Goal: Task Accomplishment & Management: Manage account settings

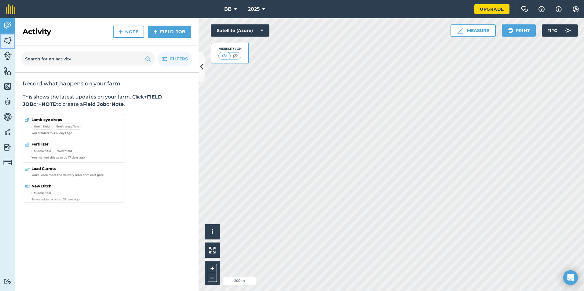
click at [8, 39] on img at bounding box center [7, 40] width 9 height 9
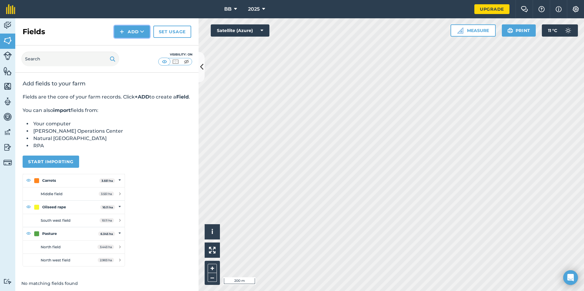
click at [135, 32] on button "Add" at bounding box center [131, 32] width 35 height 12
click at [130, 47] on link "Draw" at bounding box center [132, 45] width 34 height 13
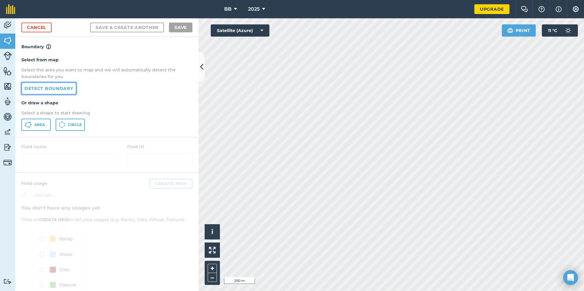
click at [66, 91] on link "Detect boundary" at bounding box center [48, 88] width 55 height 12
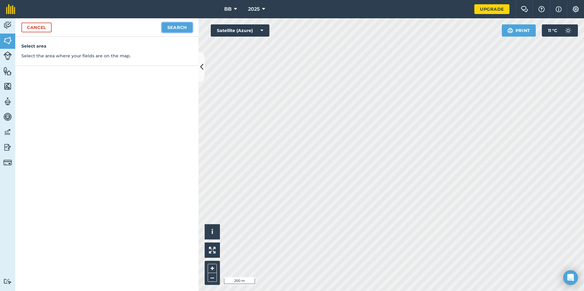
click at [184, 30] on button "Search" at bounding box center [177, 28] width 31 height 10
click at [168, 29] on button "Continue to edit boundaries" at bounding box center [146, 28] width 92 height 10
click at [40, 28] on link "Cancel" at bounding box center [36, 28] width 30 height 10
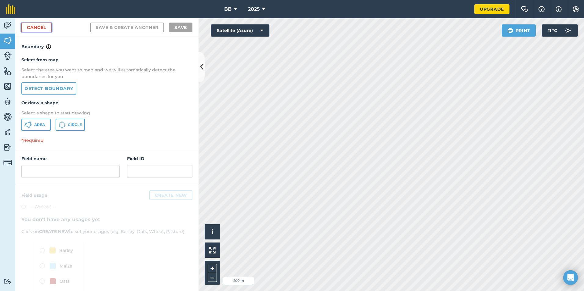
click at [40, 28] on link "Cancel" at bounding box center [36, 28] width 30 height 10
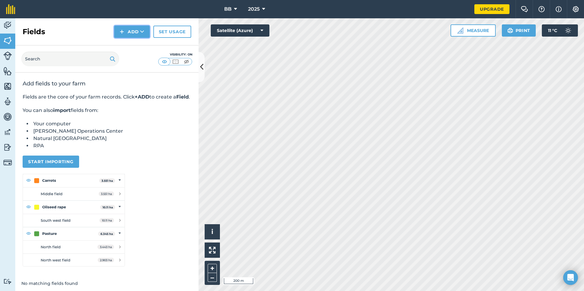
click at [143, 33] on icon at bounding box center [142, 32] width 4 height 6
click at [131, 47] on link "Draw" at bounding box center [132, 45] width 34 height 13
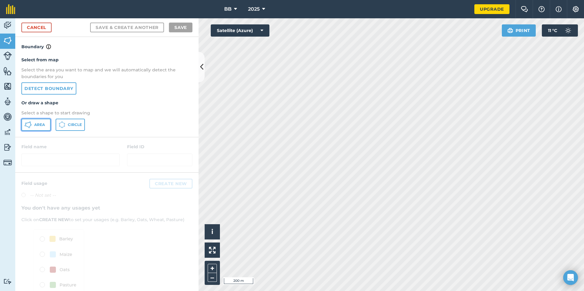
click at [44, 126] on span "Area" at bounding box center [39, 124] width 11 height 5
click at [41, 28] on link "Cancel" at bounding box center [36, 28] width 30 height 10
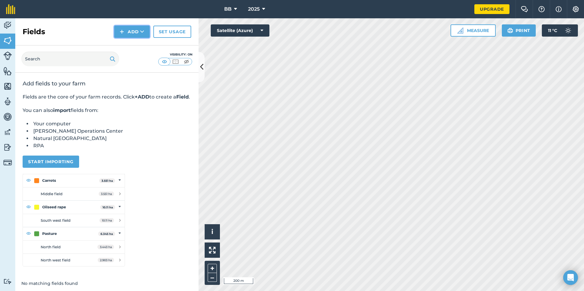
click at [139, 32] on button "Add" at bounding box center [131, 32] width 35 height 12
click at [133, 45] on link "Draw" at bounding box center [132, 45] width 34 height 13
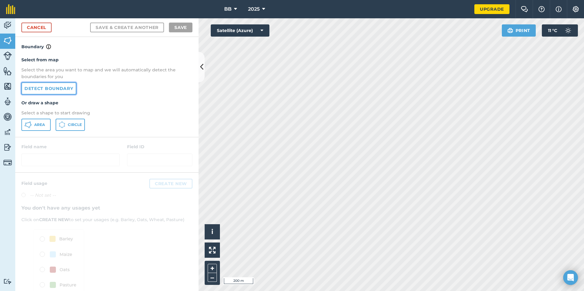
click at [52, 89] on link "Detect boundary" at bounding box center [48, 88] width 55 height 12
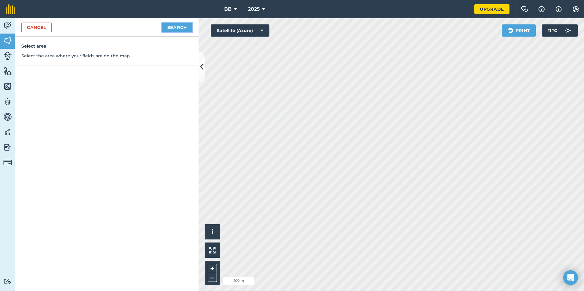
click at [187, 29] on button "Search" at bounding box center [177, 28] width 31 height 10
click at [178, 27] on button "Continue to edit boundaries" at bounding box center [146, 28] width 92 height 10
click at [44, 29] on link "Cancel" at bounding box center [36, 28] width 30 height 10
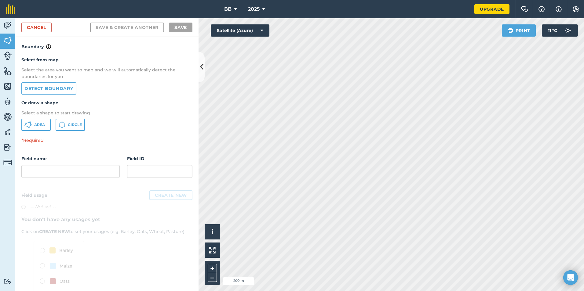
click at [193, 102] on div "Activity Fields Livestock Features Maps Team Vehicles Data Reporting Billing Tu…" at bounding box center [292, 154] width 584 height 273
click at [53, 89] on link "Detect boundary" at bounding box center [48, 88] width 55 height 12
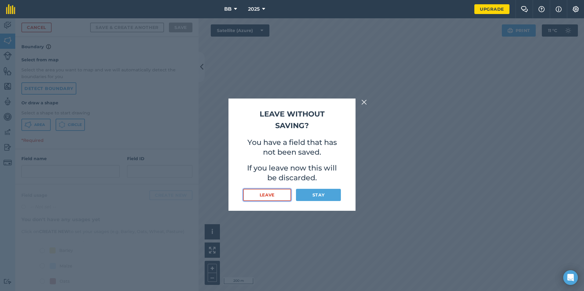
click at [271, 194] on button "Leave" at bounding box center [267, 195] width 48 height 12
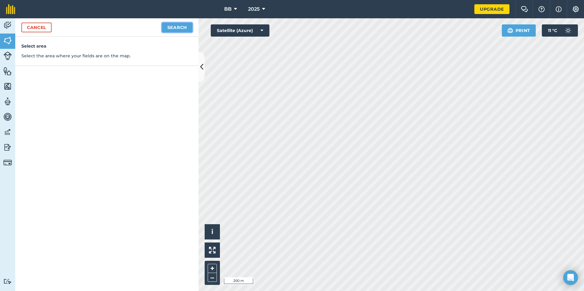
click at [183, 29] on button "Search" at bounding box center [177, 28] width 31 height 10
click at [173, 28] on button "Continue to edit boundaries" at bounding box center [146, 28] width 92 height 10
click at [30, 29] on link "Cancel" at bounding box center [36, 28] width 30 height 10
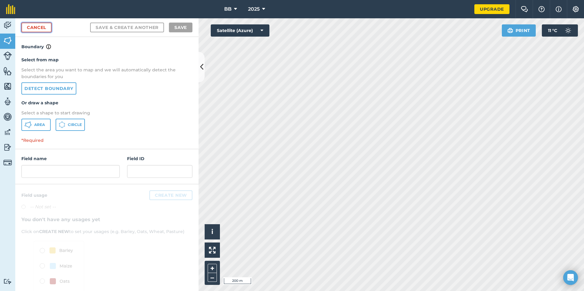
click at [38, 29] on link "Cancel" at bounding box center [36, 28] width 30 height 10
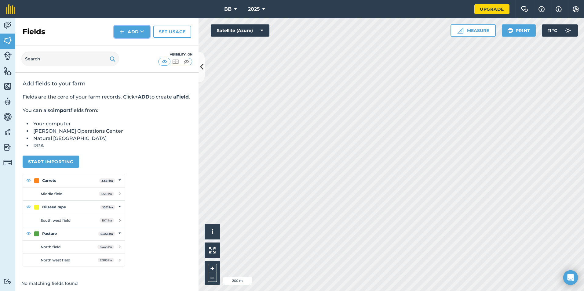
click at [137, 33] on button "Add" at bounding box center [131, 32] width 35 height 12
click at [127, 46] on link "Draw" at bounding box center [132, 45] width 34 height 13
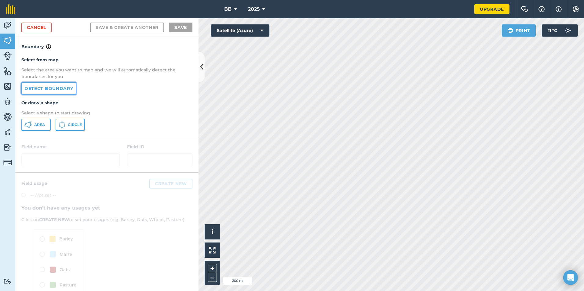
click at [66, 89] on link "Detect boundary" at bounding box center [48, 88] width 55 height 12
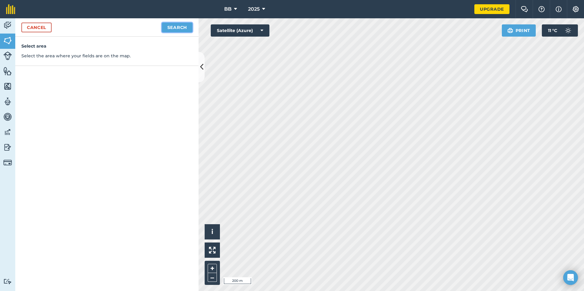
click at [169, 26] on button "Search" at bounding box center [177, 28] width 31 height 10
click at [170, 28] on button "Continue to edit boundaries" at bounding box center [146, 28] width 92 height 10
click at [38, 27] on link "Cancel" at bounding box center [36, 28] width 30 height 10
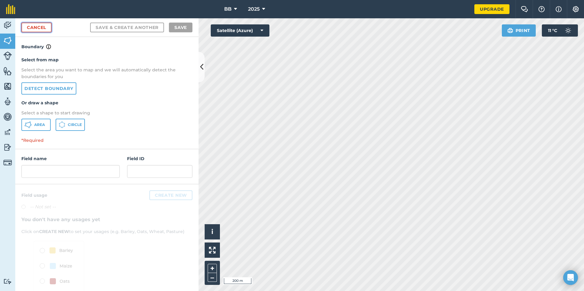
click at [35, 27] on link "Cancel" at bounding box center [36, 28] width 30 height 10
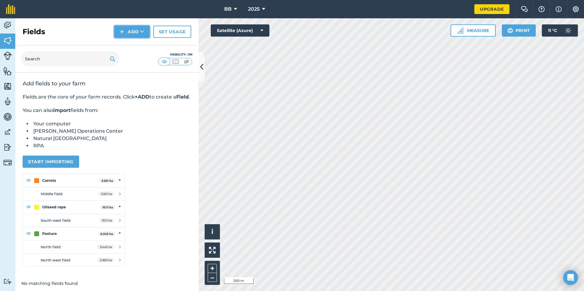
click at [136, 33] on button "Add" at bounding box center [131, 32] width 35 height 12
click at [127, 46] on link "Draw" at bounding box center [132, 45] width 34 height 13
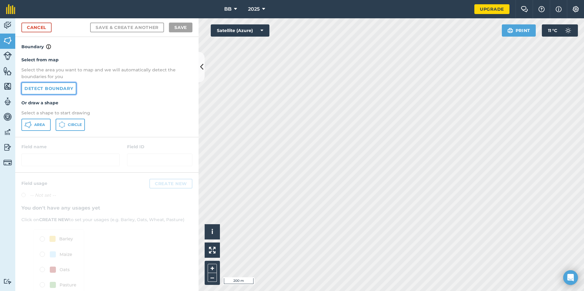
click at [53, 89] on link "Detect boundary" at bounding box center [48, 88] width 55 height 12
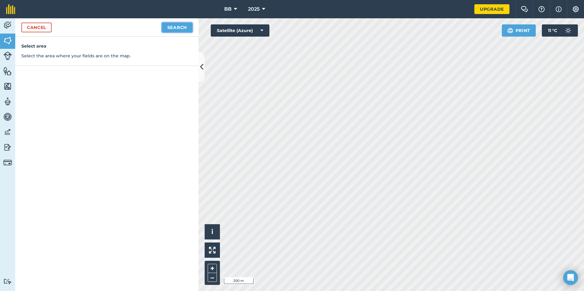
click at [184, 29] on button "Search" at bounding box center [177, 28] width 31 height 10
click at [184, 31] on button "Continue to edit boundaries" at bounding box center [146, 28] width 92 height 10
click at [27, 28] on link "Cancel" at bounding box center [36, 28] width 30 height 10
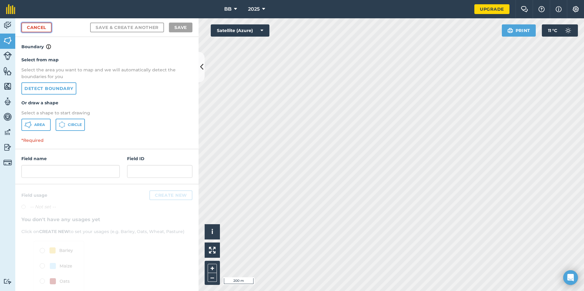
click at [27, 28] on link "Cancel" at bounding box center [36, 28] width 30 height 10
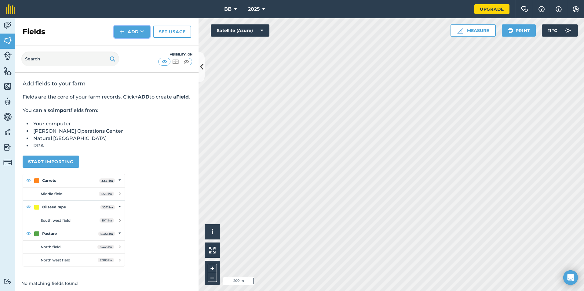
click at [135, 33] on button "Add" at bounding box center [131, 32] width 35 height 12
click at [134, 46] on link "Draw" at bounding box center [132, 45] width 34 height 13
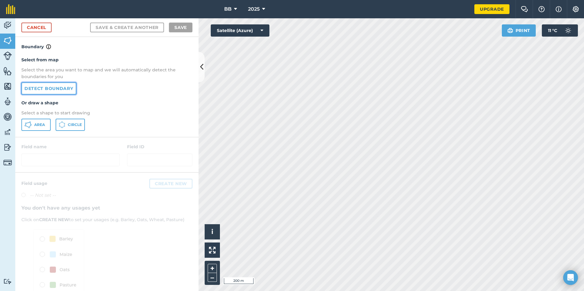
click at [63, 91] on link "Detect boundary" at bounding box center [48, 88] width 55 height 12
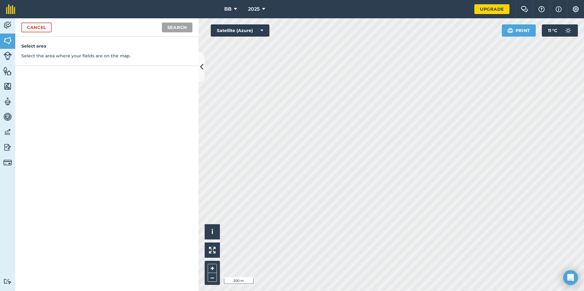
click at [38, 31] on div "Cancel Search" at bounding box center [106, 27] width 183 height 18
click at [39, 29] on link "Cancel" at bounding box center [36, 28] width 30 height 10
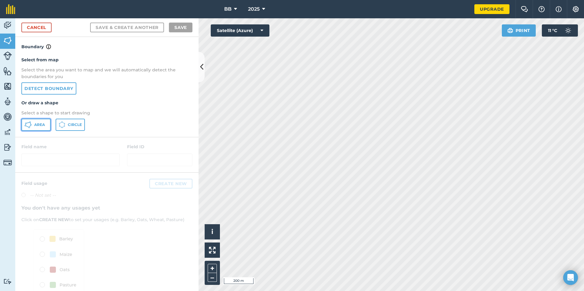
click at [41, 125] on span "Area" at bounding box center [39, 124] width 11 height 5
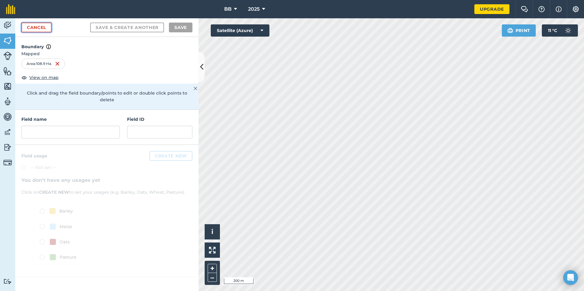
click at [38, 29] on link "Cancel" at bounding box center [36, 28] width 30 height 10
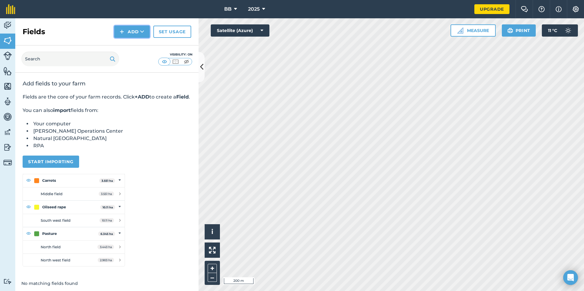
click at [132, 34] on button "Add" at bounding box center [131, 32] width 35 height 12
click at [136, 46] on link "Draw" at bounding box center [132, 45] width 34 height 13
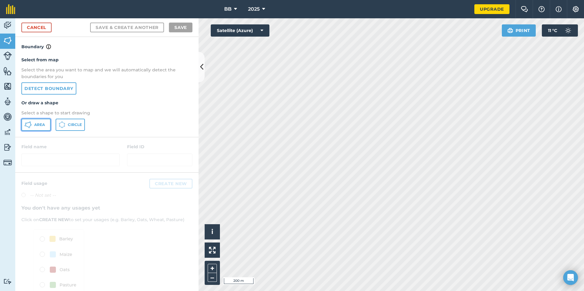
click at [41, 125] on span "Area" at bounding box center [39, 124] width 11 height 5
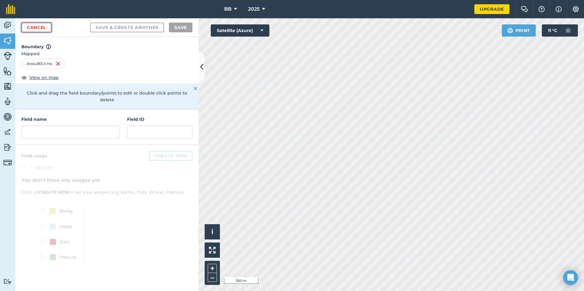
click at [39, 26] on link "Cancel" at bounding box center [36, 28] width 30 height 10
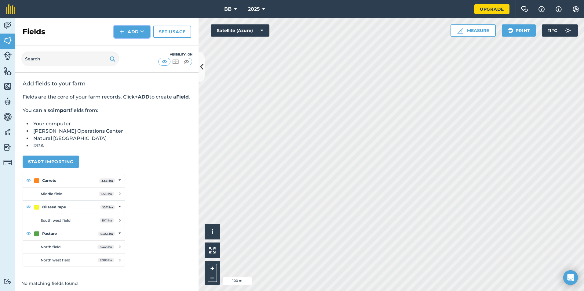
click at [131, 31] on button "Add" at bounding box center [131, 32] width 35 height 12
click at [130, 47] on link "Draw" at bounding box center [132, 45] width 34 height 13
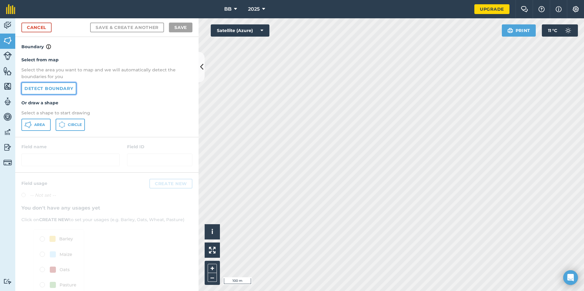
click at [52, 88] on link "Detect boundary" at bounding box center [48, 88] width 55 height 12
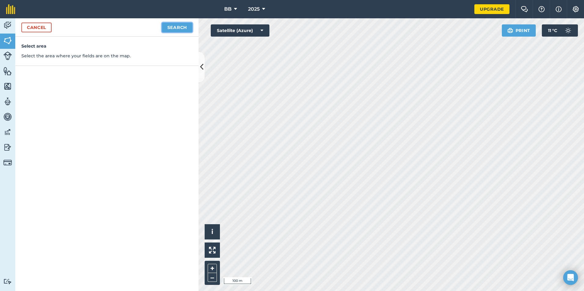
click at [181, 27] on button "Search" at bounding box center [177, 28] width 31 height 10
click at [155, 26] on button "Continue to edit boundaries" at bounding box center [146, 28] width 92 height 10
click at [36, 29] on link "Cancel" at bounding box center [36, 28] width 30 height 10
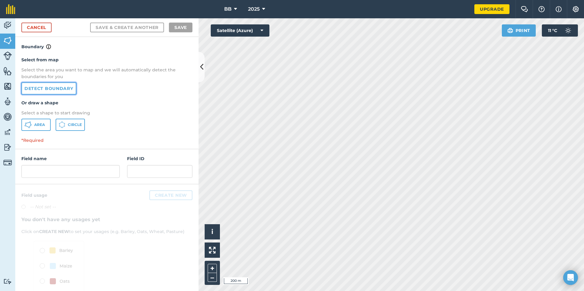
click at [47, 91] on link "Detect boundary" at bounding box center [48, 88] width 55 height 12
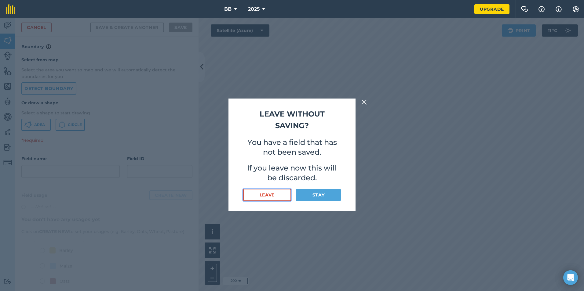
click at [281, 196] on button "Leave" at bounding box center [267, 195] width 48 height 12
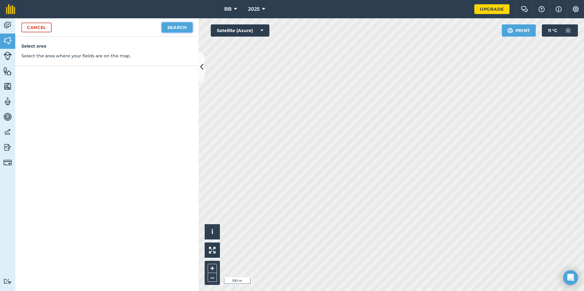
click at [183, 27] on button "Search" at bounding box center [177, 28] width 31 height 10
click at [175, 26] on button "Continue to edit boundaries" at bounding box center [146, 28] width 92 height 10
click at [34, 28] on link "Cancel" at bounding box center [36, 28] width 30 height 10
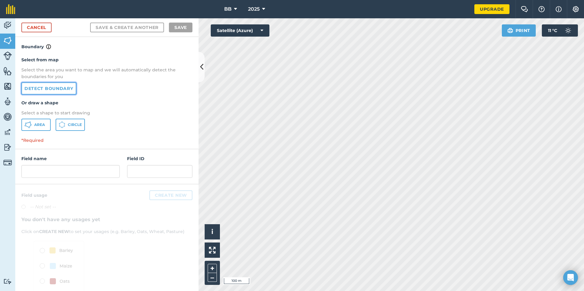
click at [60, 91] on link "Detect boundary" at bounding box center [48, 88] width 55 height 12
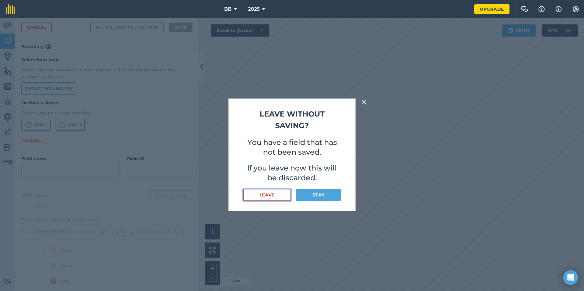
click at [266, 194] on button "Leave" at bounding box center [267, 195] width 48 height 12
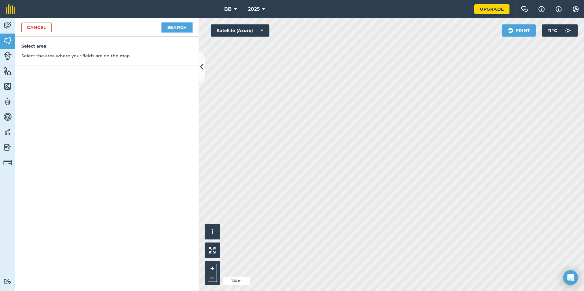
click at [176, 27] on button "Search" at bounding box center [177, 28] width 31 height 10
click at [154, 30] on button "Continue to edit boundaries" at bounding box center [146, 28] width 92 height 10
click at [30, 29] on link "Cancel" at bounding box center [36, 28] width 30 height 10
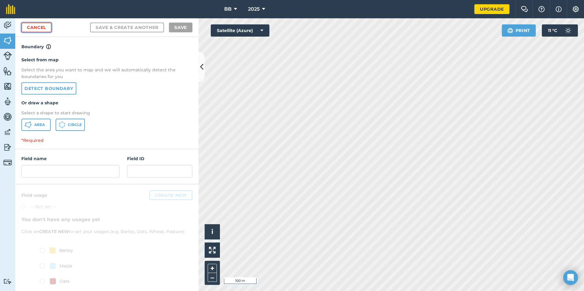
click at [30, 27] on link "Cancel" at bounding box center [36, 28] width 30 height 10
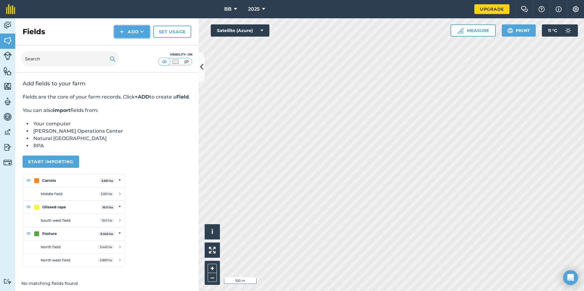
click at [134, 32] on button "Add" at bounding box center [131, 32] width 35 height 12
click at [133, 49] on link "Draw" at bounding box center [132, 45] width 34 height 13
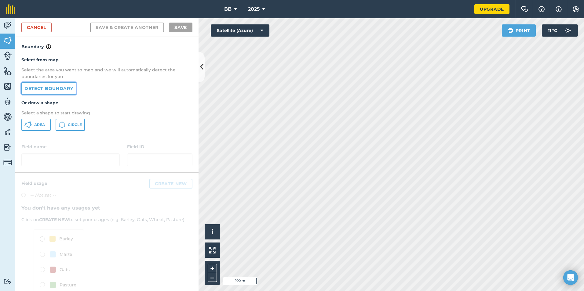
click at [66, 89] on link "Detect boundary" at bounding box center [48, 88] width 55 height 12
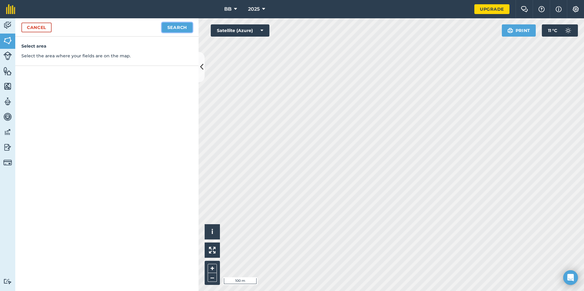
click at [182, 29] on button "Search" at bounding box center [177, 28] width 31 height 10
click at [142, 25] on button "Continue to edit boundaries" at bounding box center [146, 28] width 92 height 10
click at [32, 28] on link "Cancel" at bounding box center [36, 28] width 30 height 10
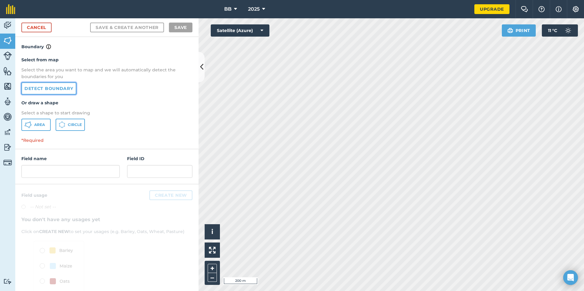
click at [39, 90] on link "Detect boundary" at bounding box center [48, 88] width 55 height 12
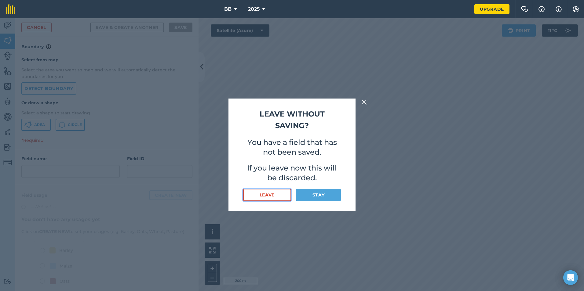
click at [264, 197] on button "Leave" at bounding box center [267, 195] width 48 height 12
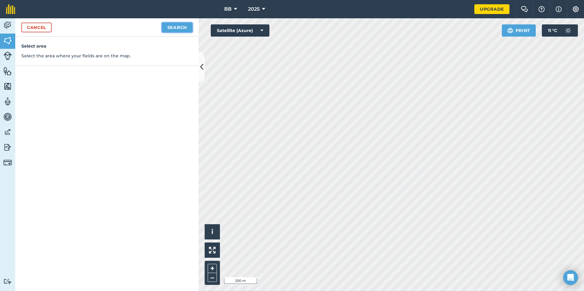
click at [172, 26] on button "Search" at bounding box center [177, 28] width 31 height 10
click at [176, 30] on button "Continue to edit boundaries" at bounding box center [146, 28] width 92 height 10
click at [133, 26] on button "Continue to name fields" at bounding box center [152, 28] width 79 height 10
type input "a"
type input "A"
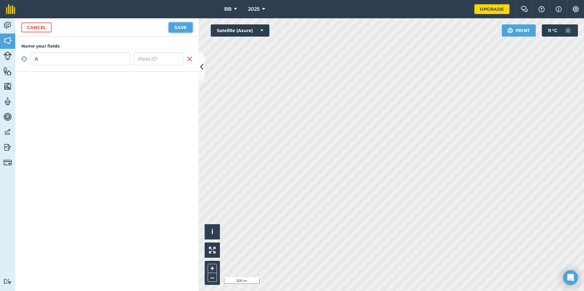
click at [185, 29] on button "Save" at bounding box center [181, 28] width 24 height 10
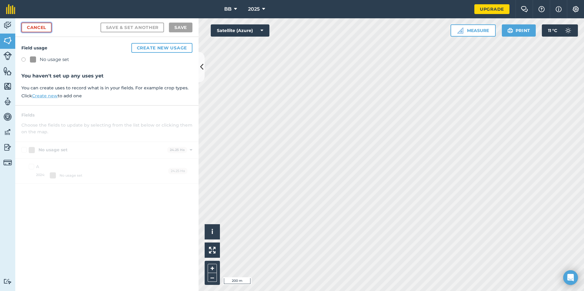
click at [38, 28] on link "Cancel" at bounding box center [36, 28] width 30 height 10
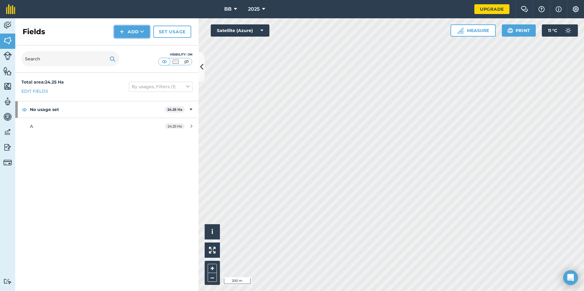
click at [138, 32] on button "Add" at bounding box center [131, 32] width 35 height 12
click at [131, 46] on link "Draw" at bounding box center [132, 45] width 34 height 13
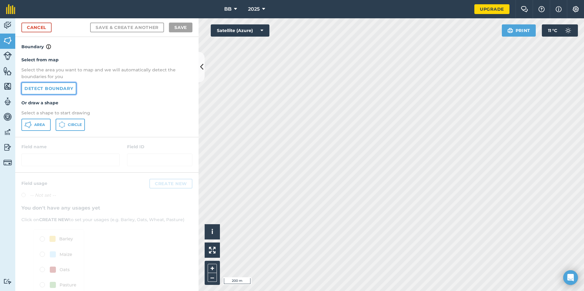
click at [59, 90] on link "Detect boundary" at bounding box center [48, 88] width 55 height 12
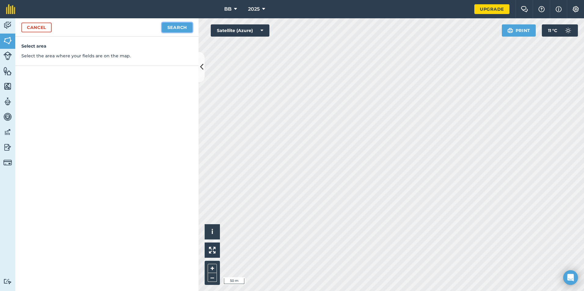
click at [175, 30] on button "Search" at bounding box center [177, 28] width 31 height 10
click at [137, 29] on button "Continue to edit boundaries" at bounding box center [146, 28] width 92 height 10
click at [150, 28] on button "Continue to name fields" at bounding box center [152, 28] width 79 height 10
click at [110, 61] on input "text" at bounding box center [81, 59] width 100 height 13
type input "B"
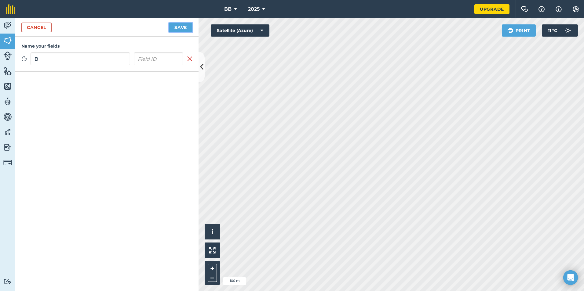
click at [185, 30] on button "Save" at bounding box center [181, 28] width 24 height 10
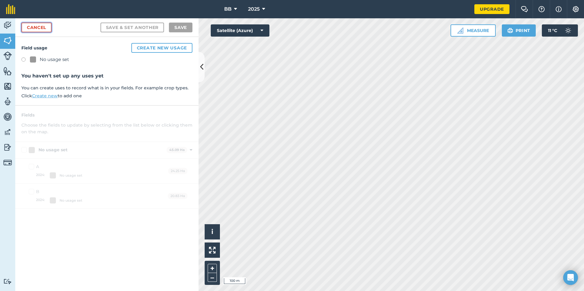
click at [30, 28] on link "Cancel" at bounding box center [36, 28] width 30 height 10
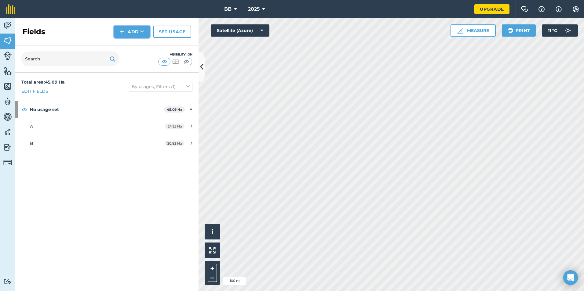
click at [132, 32] on button "Add" at bounding box center [131, 32] width 35 height 12
click at [127, 46] on link "Draw" at bounding box center [132, 45] width 34 height 13
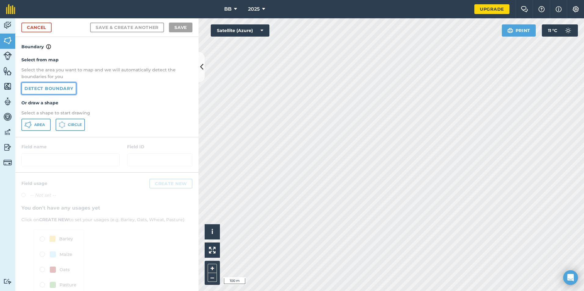
click at [60, 89] on link "Detect boundary" at bounding box center [48, 88] width 55 height 12
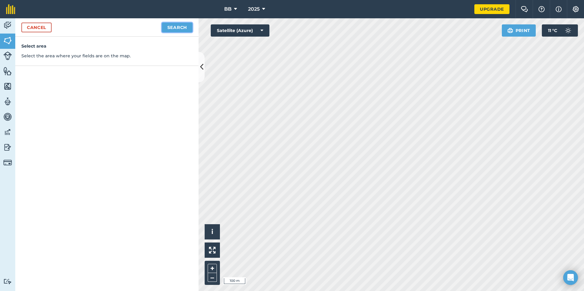
click at [180, 28] on button "Search" at bounding box center [177, 28] width 31 height 10
click at [140, 27] on button "Continue to edit boundaries" at bounding box center [146, 28] width 92 height 10
click at [174, 27] on button "Continue to name fields" at bounding box center [152, 28] width 79 height 10
type input "C"
click at [186, 28] on button "Save" at bounding box center [181, 28] width 24 height 10
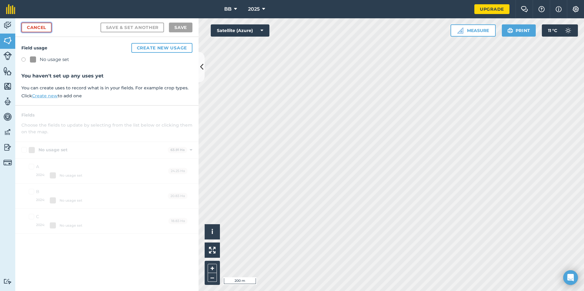
click at [42, 29] on link "Cancel" at bounding box center [36, 28] width 30 height 10
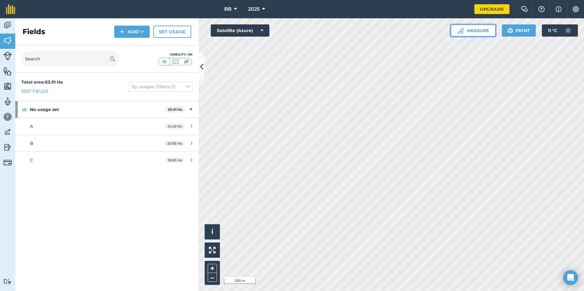
click at [471, 31] on button "Measure" at bounding box center [472, 30] width 45 height 12
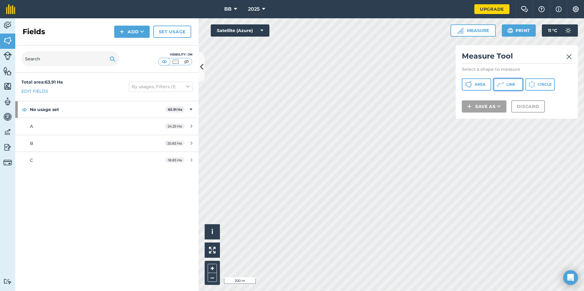
click at [505, 83] on button "Line" at bounding box center [507, 84] width 29 height 12
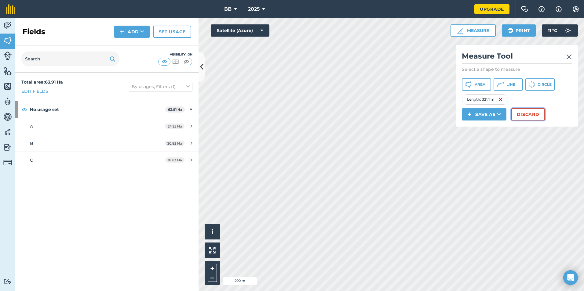
click at [521, 114] on button "Discard" at bounding box center [528, 114] width 34 height 12
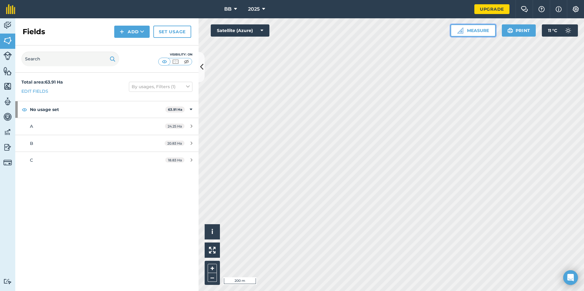
click at [480, 33] on button "Measure" at bounding box center [472, 30] width 45 height 12
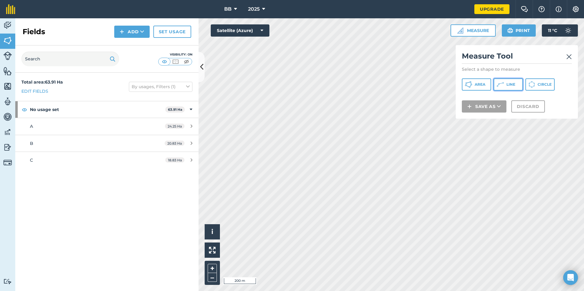
click at [510, 87] on span "Line" at bounding box center [510, 84] width 9 height 5
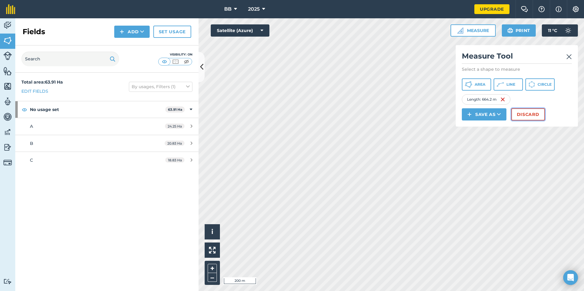
click at [534, 118] on button "Discard" at bounding box center [528, 114] width 34 height 12
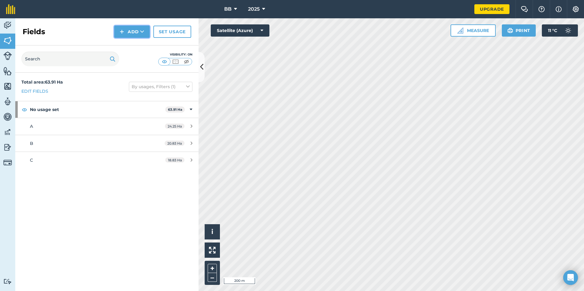
click at [133, 31] on button "Add" at bounding box center [131, 32] width 35 height 12
click at [131, 49] on link "Draw" at bounding box center [132, 45] width 34 height 13
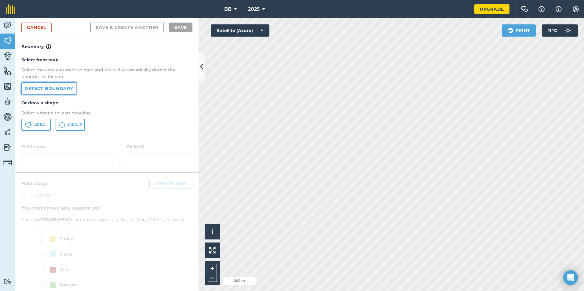
click at [48, 89] on link "Detect boundary" at bounding box center [48, 88] width 55 height 12
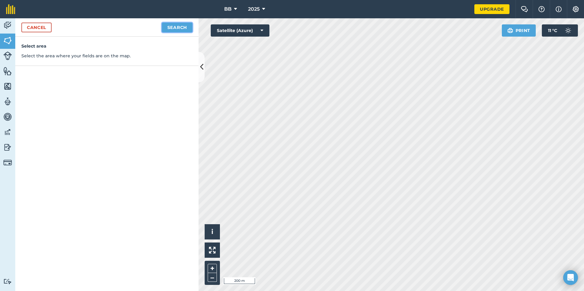
click at [181, 27] on button "Search" at bounding box center [177, 28] width 31 height 10
click at [172, 29] on button "Continue to edit boundaries" at bounding box center [146, 28] width 92 height 10
click at [167, 27] on button "Continue to name fields" at bounding box center [152, 28] width 79 height 10
type input "D"
click at [183, 27] on button "Save" at bounding box center [181, 28] width 24 height 10
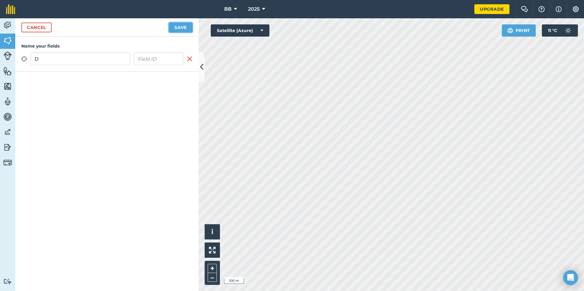
click at [179, 27] on button "Save" at bounding box center [181, 28] width 24 height 10
click at [178, 27] on button "Save" at bounding box center [181, 28] width 24 height 10
click at [35, 29] on link "Cancel" at bounding box center [36, 28] width 30 height 10
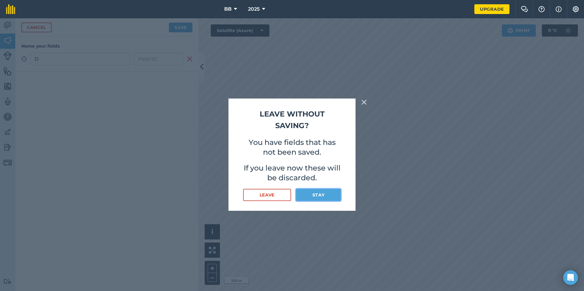
click at [318, 196] on button "Stay" at bounding box center [318, 195] width 45 height 12
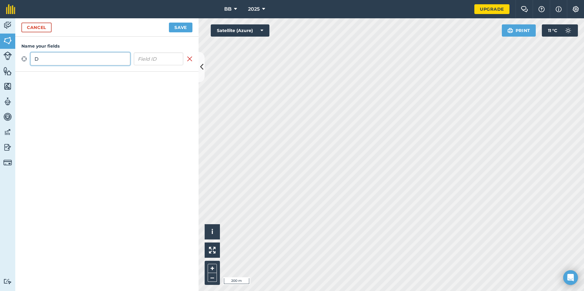
click at [53, 59] on input "D" at bounding box center [81, 59] width 100 height 13
click at [181, 27] on button "Save" at bounding box center [181, 28] width 24 height 10
click at [33, 29] on link "Cancel" at bounding box center [36, 28] width 30 height 10
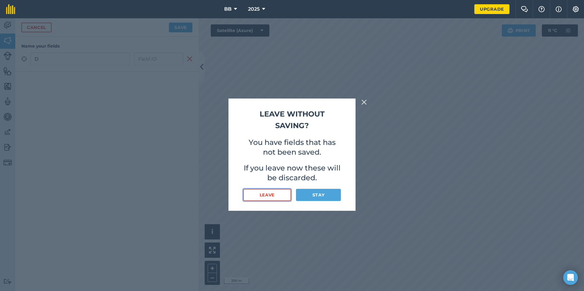
click at [274, 198] on button "Leave" at bounding box center [267, 195] width 48 height 12
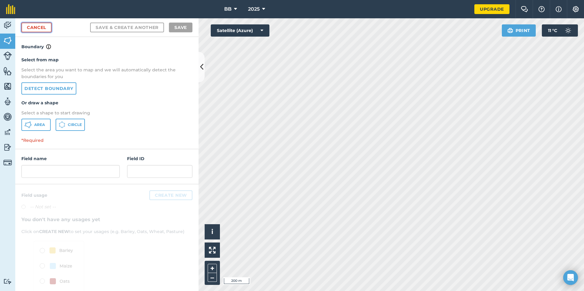
click at [35, 26] on link "Cancel" at bounding box center [36, 28] width 30 height 10
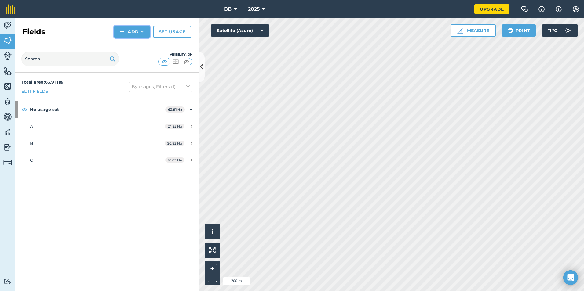
click at [134, 30] on button "Add" at bounding box center [131, 32] width 35 height 12
click at [138, 46] on link "Draw" at bounding box center [132, 45] width 34 height 13
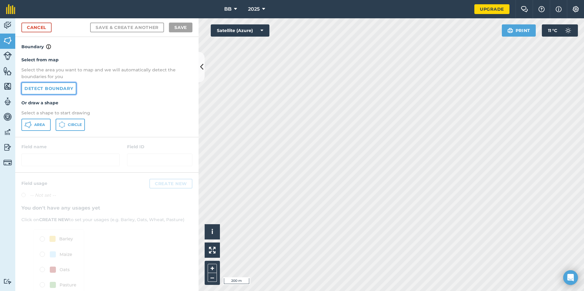
click at [68, 90] on link "Detect boundary" at bounding box center [48, 88] width 55 height 12
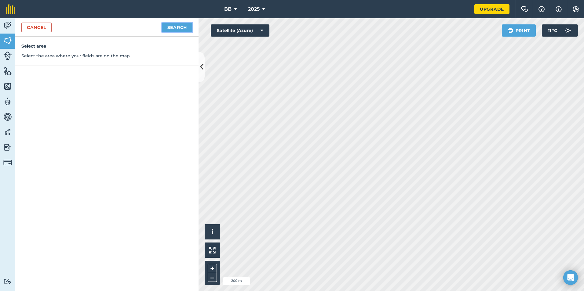
click at [176, 28] on button "Search" at bounding box center [177, 28] width 31 height 10
click at [156, 27] on button "Continue to edit boundaries" at bounding box center [146, 28] width 92 height 10
click at [132, 30] on button "Continue to name fields" at bounding box center [152, 28] width 79 height 10
click at [111, 62] on input "text" at bounding box center [81, 59] width 100 height 13
type input "D"
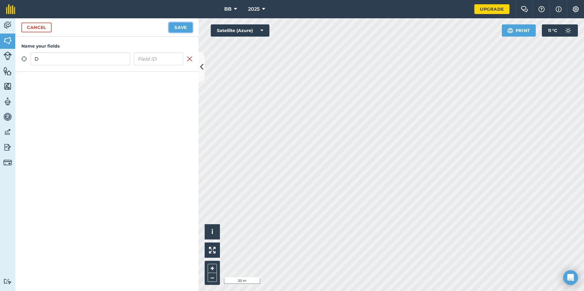
click at [175, 29] on button "Save" at bounding box center [181, 28] width 24 height 10
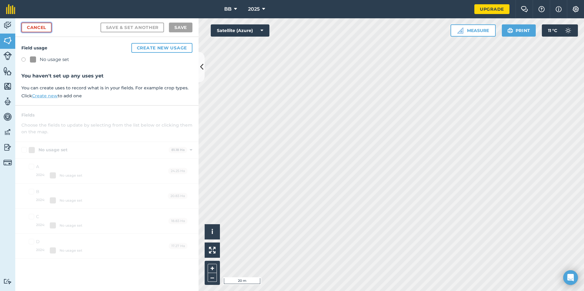
click at [40, 27] on link "Cancel" at bounding box center [36, 28] width 30 height 10
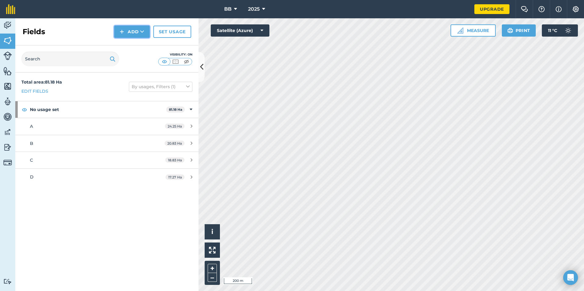
click at [137, 32] on button "Add" at bounding box center [131, 32] width 35 height 12
click at [131, 48] on link "Draw" at bounding box center [132, 45] width 34 height 13
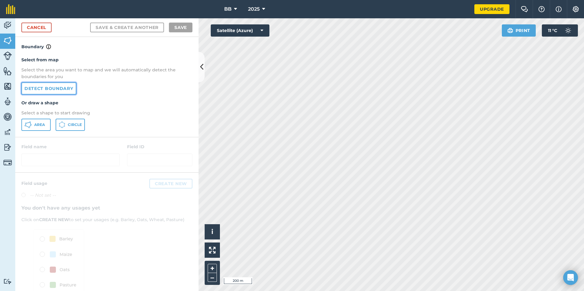
click at [53, 91] on link "Detect boundary" at bounding box center [48, 88] width 55 height 12
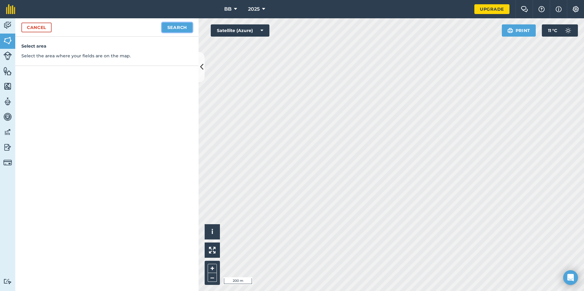
click at [180, 26] on button "Search" at bounding box center [177, 28] width 31 height 10
click at [167, 30] on button "Continue to edit boundaries" at bounding box center [146, 28] width 92 height 10
click at [158, 28] on button "Continue to name fields" at bounding box center [152, 28] width 79 height 10
click at [112, 60] on input "text" at bounding box center [81, 59] width 100 height 13
type input "E"
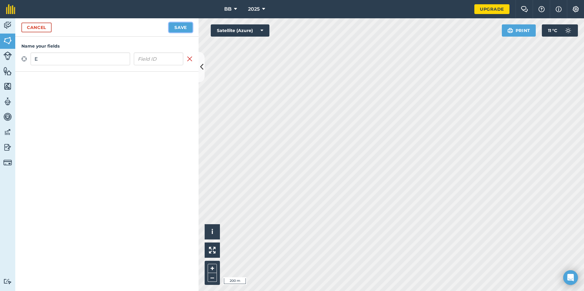
click at [184, 28] on button "Save" at bounding box center [181, 28] width 24 height 10
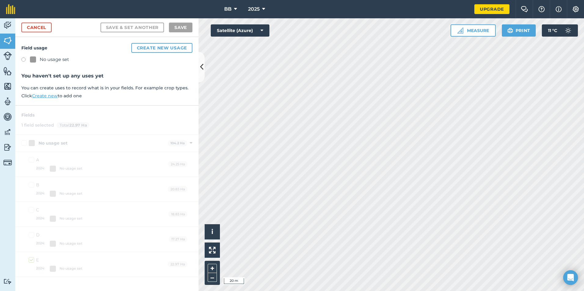
checkbox input "false"
click at [37, 27] on link "Cancel" at bounding box center [36, 28] width 30 height 10
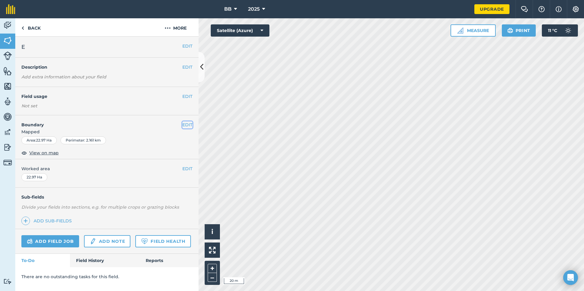
click at [188, 126] on button "EDIT" at bounding box center [187, 125] width 10 height 7
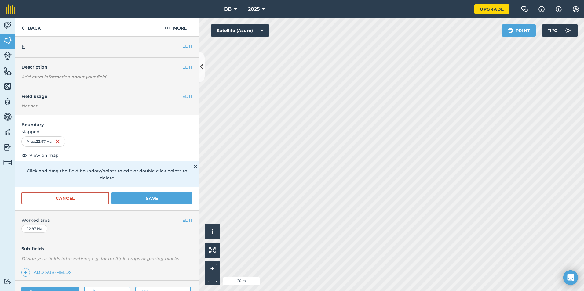
click at [245, 30] on div "Click to start drawing i © 2025 TomTom, Microsoft 20 m + – Satellite (Azure) Pr…" at bounding box center [390, 154] width 385 height 273
click at [140, 202] on button "Save" at bounding box center [151, 198] width 81 height 12
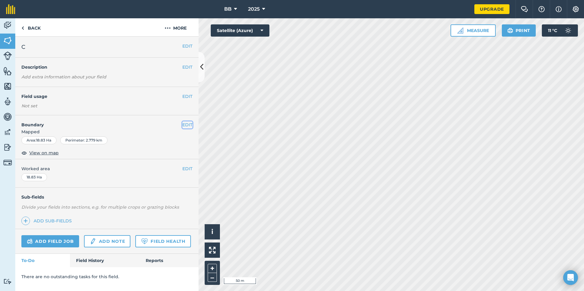
click at [184, 126] on button "EDIT" at bounding box center [187, 125] width 10 height 7
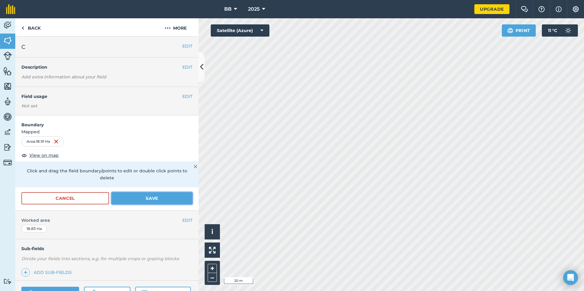
click at [167, 198] on button "Save" at bounding box center [151, 198] width 81 height 12
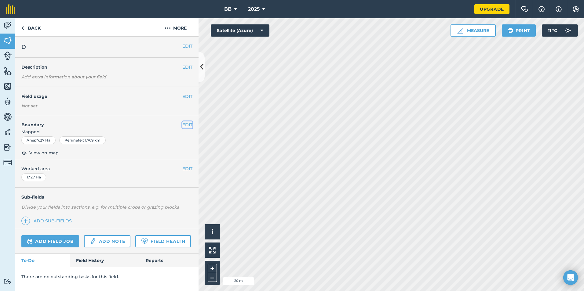
click at [188, 126] on button "EDIT" at bounding box center [187, 125] width 10 height 7
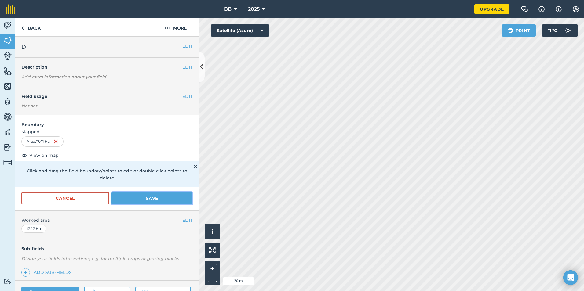
click at [145, 198] on button "Save" at bounding box center [151, 198] width 81 height 12
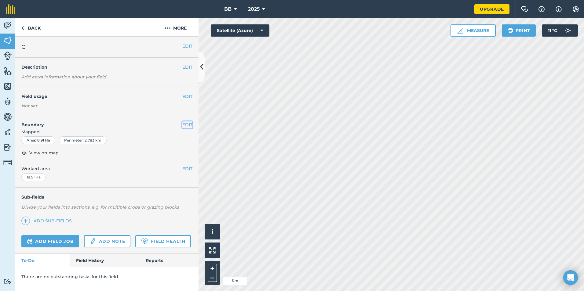
click at [186, 126] on button "EDIT" at bounding box center [187, 125] width 10 height 7
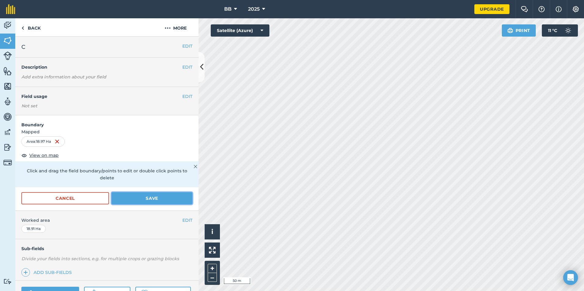
click at [136, 200] on button "Save" at bounding box center [151, 198] width 81 height 12
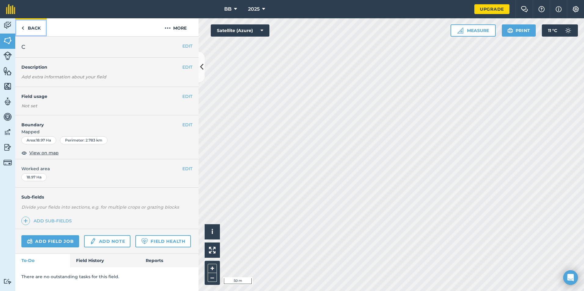
click at [35, 28] on link "Back" at bounding box center [30, 27] width 31 height 18
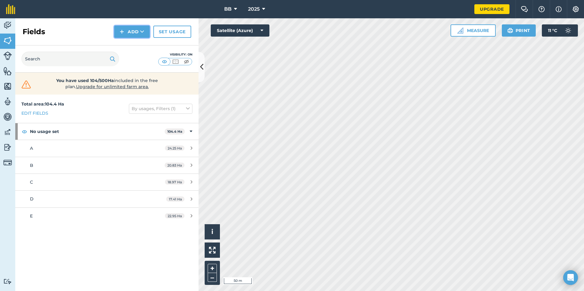
click at [130, 32] on button "Add" at bounding box center [131, 32] width 35 height 12
click at [130, 49] on link "Draw" at bounding box center [132, 45] width 34 height 13
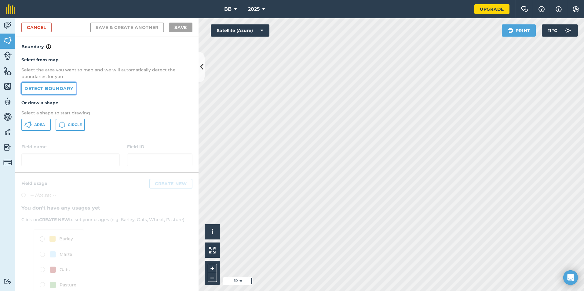
click at [69, 92] on link "Detect boundary" at bounding box center [48, 88] width 55 height 12
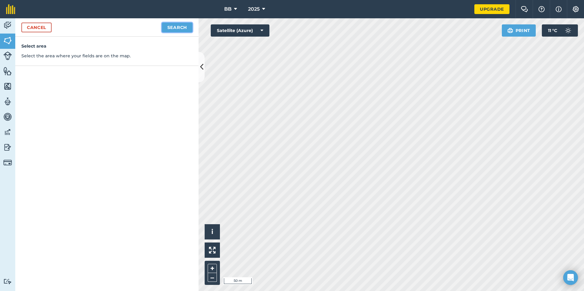
click at [185, 29] on button "Search" at bounding box center [177, 28] width 31 height 10
click at [170, 28] on button "Continue to edit boundaries" at bounding box center [146, 28] width 92 height 10
click at [163, 28] on button "Continue to name fields" at bounding box center [152, 28] width 79 height 10
click at [105, 63] on input "text" at bounding box center [81, 59] width 100 height 13
type input "F"
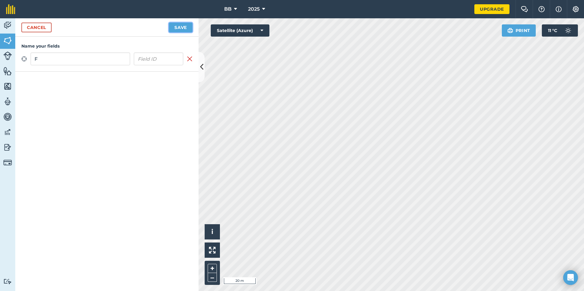
click at [181, 29] on button "Save" at bounding box center [181, 28] width 24 height 10
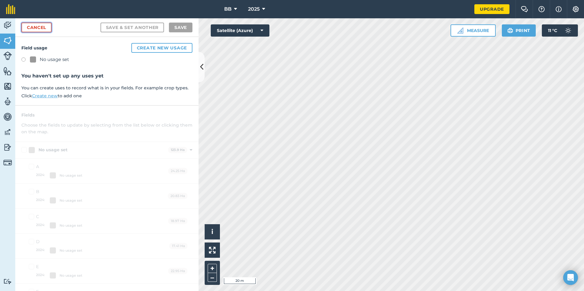
click at [40, 27] on link "Cancel" at bounding box center [36, 28] width 30 height 10
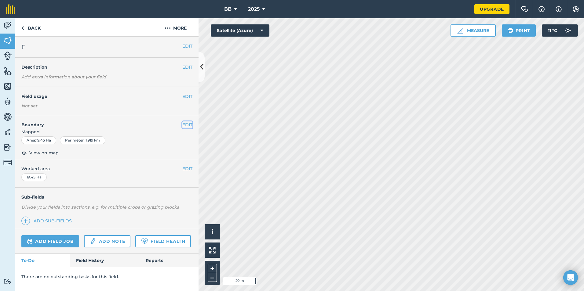
click at [187, 126] on button "EDIT" at bounding box center [187, 125] width 10 height 7
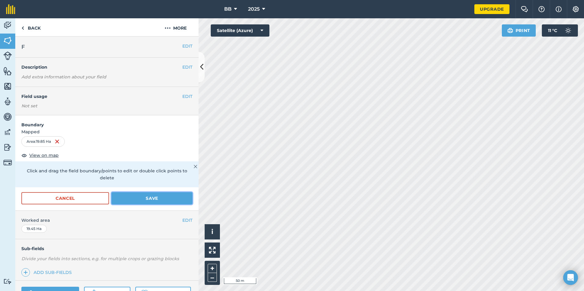
click at [140, 198] on button "Save" at bounding box center [151, 198] width 81 height 12
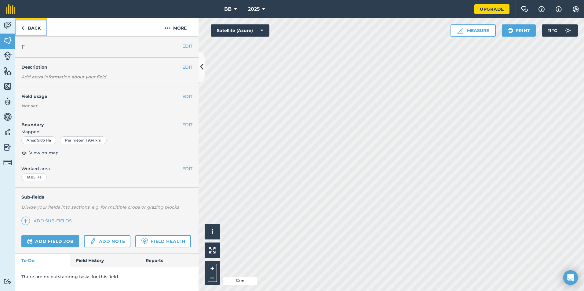
click at [38, 29] on link "Back" at bounding box center [30, 27] width 31 height 18
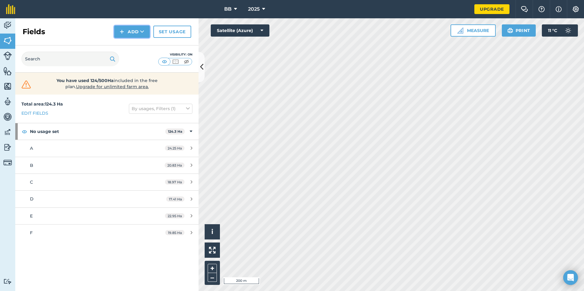
click at [136, 33] on button "Add" at bounding box center [131, 32] width 35 height 12
click at [126, 46] on link "Draw" at bounding box center [132, 45] width 34 height 13
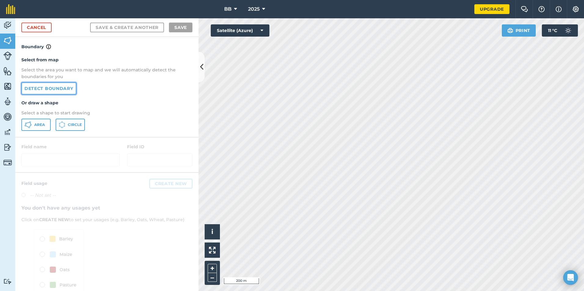
click at [64, 89] on link "Detect boundary" at bounding box center [48, 88] width 55 height 12
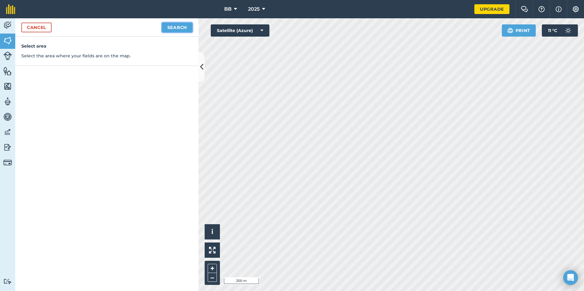
click at [176, 27] on button "Search" at bounding box center [177, 28] width 31 height 10
click at [133, 27] on button "Continue to edit boundaries" at bounding box center [146, 28] width 92 height 10
click at [140, 27] on button "Continue to name fields" at bounding box center [152, 28] width 79 height 10
click at [94, 60] on input "text" at bounding box center [81, 59] width 100 height 13
type input "G"
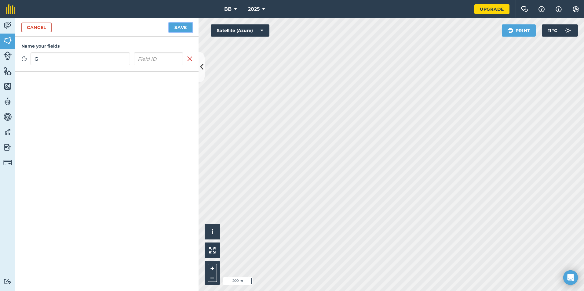
click at [186, 29] on button "Save" at bounding box center [181, 28] width 24 height 10
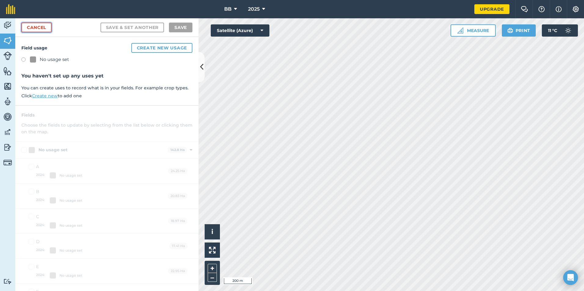
click at [31, 27] on link "Cancel" at bounding box center [36, 28] width 30 height 10
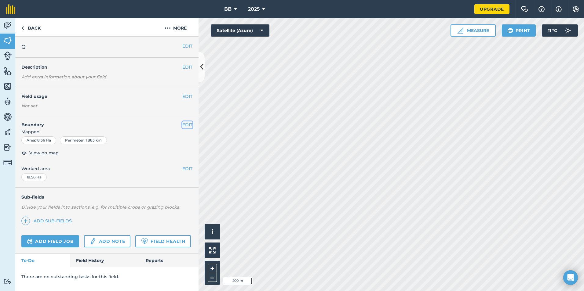
click at [184, 124] on button "EDIT" at bounding box center [187, 125] width 10 height 7
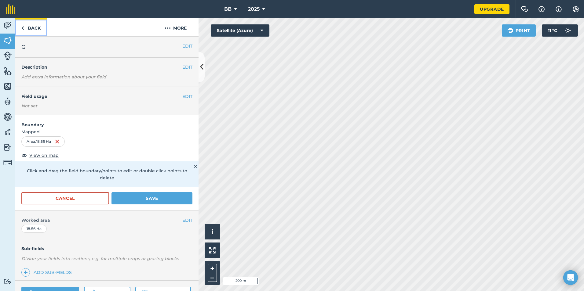
click at [31, 29] on link "Back" at bounding box center [30, 27] width 31 height 18
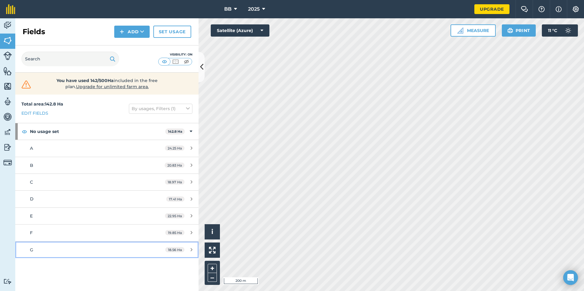
click at [179, 252] on span "18.56 Ha" at bounding box center [174, 249] width 19 height 5
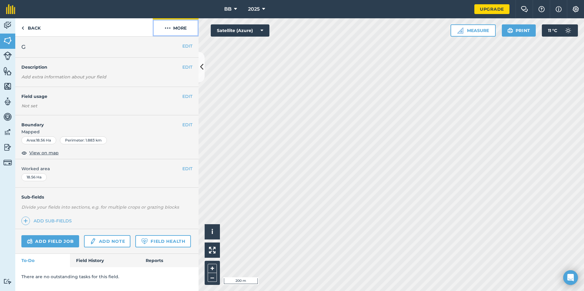
click at [178, 27] on button "More" at bounding box center [176, 27] width 46 height 18
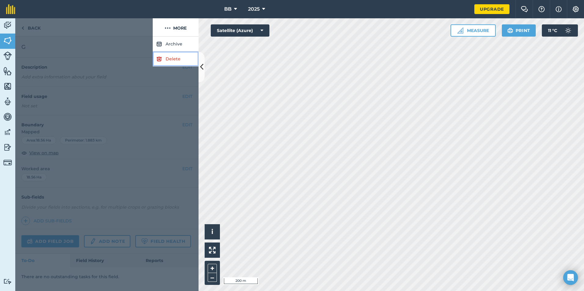
click at [177, 59] on link "Delete" at bounding box center [176, 59] width 46 height 15
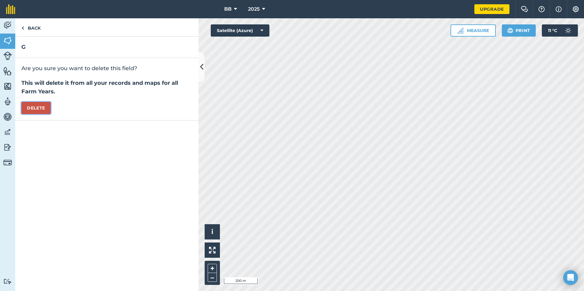
click at [43, 108] on button "Delete" at bounding box center [35, 108] width 29 height 12
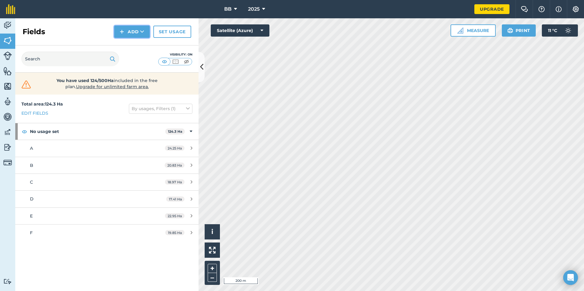
click at [137, 30] on button "Add" at bounding box center [131, 32] width 35 height 12
click at [131, 48] on link "Draw" at bounding box center [132, 45] width 34 height 13
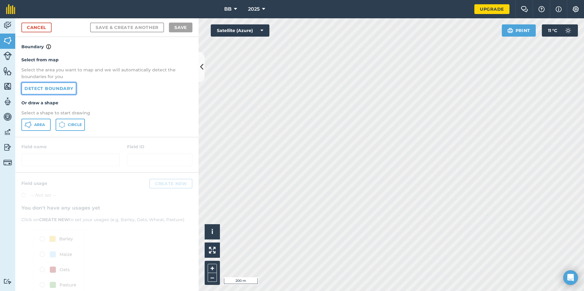
click at [61, 89] on link "Detect boundary" at bounding box center [48, 88] width 55 height 12
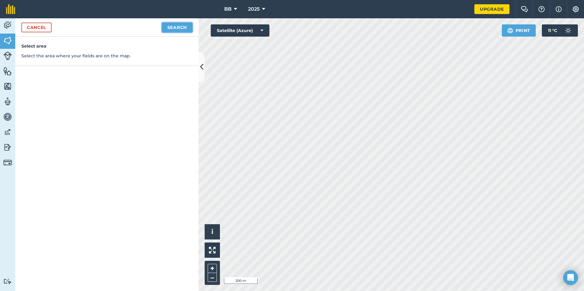
click at [184, 28] on button "Search" at bounding box center [177, 28] width 31 height 10
click at [162, 28] on button "Continue to edit boundaries" at bounding box center [146, 28] width 92 height 10
click at [160, 29] on button "Continue to name fields" at bounding box center [152, 28] width 79 height 10
type input "G"
click at [183, 29] on button "Save" at bounding box center [181, 28] width 24 height 10
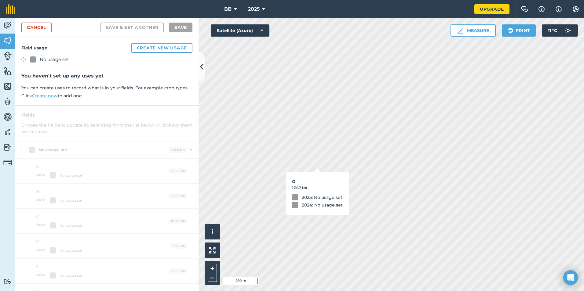
checkbox input "true"
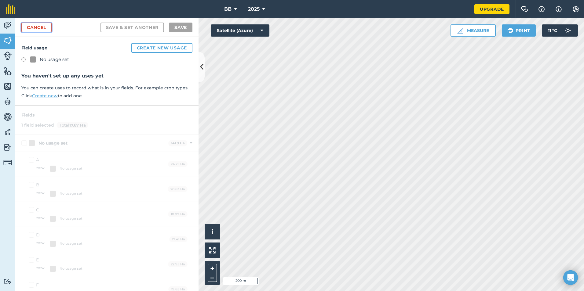
click at [33, 29] on link "Cancel" at bounding box center [36, 28] width 30 height 10
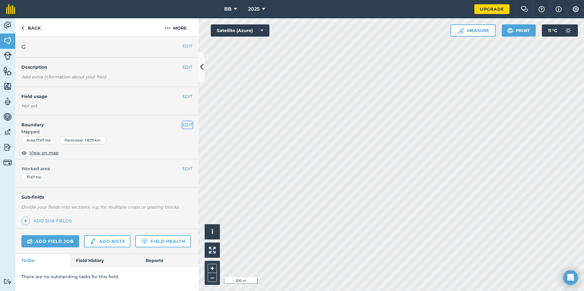
click at [185, 124] on button "EDIT" at bounding box center [187, 125] width 10 height 7
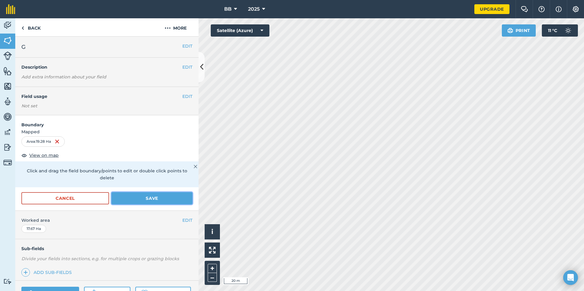
click at [139, 198] on button "Save" at bounding box center [151, 198] width 81 height 12
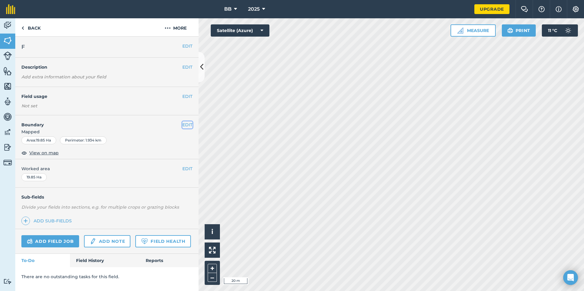
click at [184, 125] on button "EDIT" at bounding box center [187, 125] width 10 height 7
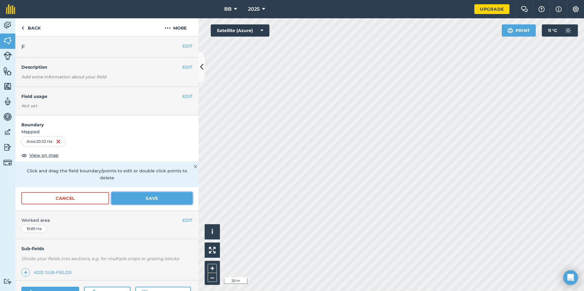
click at [151, 200] on button "Save" at bounding box center [151, 198] width 81 height 12
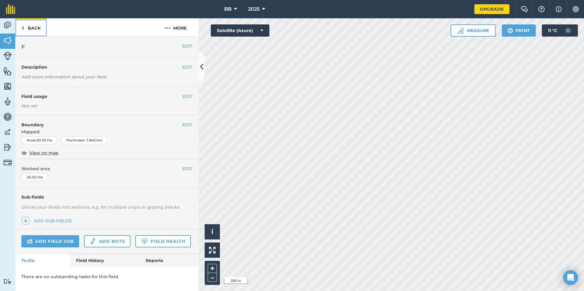
click at [34, 28] on link "Back" at bounding box center [30, 27] width 31 height 18
drag, startPoint x: 262, startPoint y: 31, endPoint x: 259, endPoint y: 31, distance: 3.1
click at [262, 31] on icon at bounding box center [261, 30] width 3 height 6
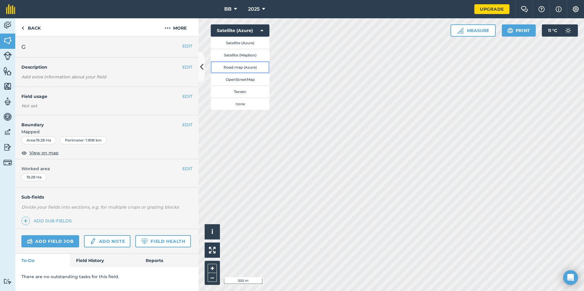
click at [241, 67] on button "Road map (Azure)" at bounding box center [240, 67] width 59 height 12
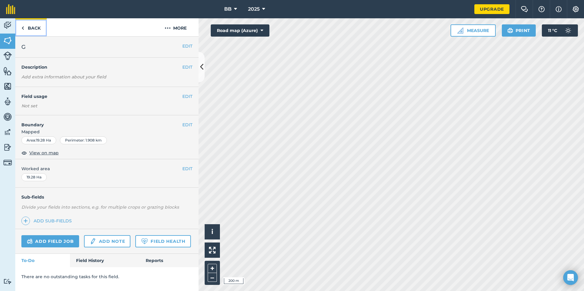
click at [29, 29] on link "Back" at bounding box center [30, 27] width 31 height 18
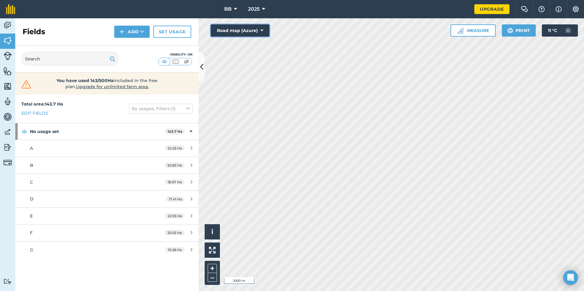
click at [263, 31] on icon at bounding box center [261, 30] width 3 height 6
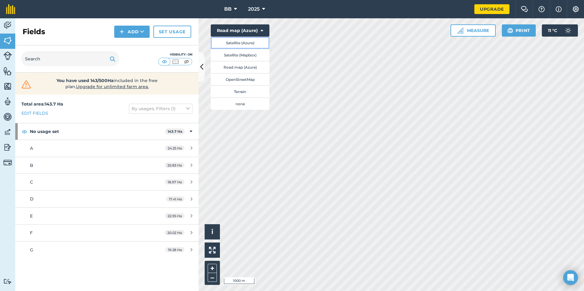
click at [253, 44] on button "Satellite (Azure)" at bounding box center [240, 43] width 59 height 12
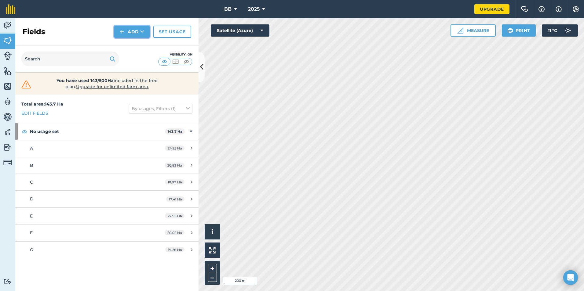
click at [138, 32] on button "Add" at bounding box center [131, 32] width 35 height 12
click at [137, 46] on link "Draw" at bounding box center [132, 45] width 34 height 13
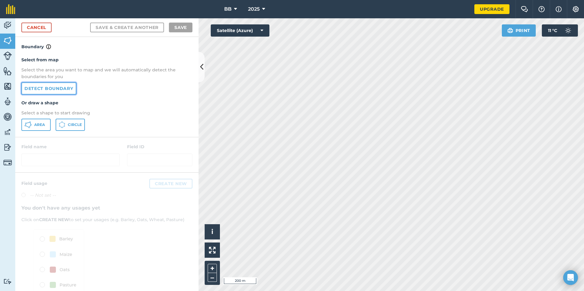
click at [66, 87] on link "Detect boundary" at bounding box center [48, 88] width 55 height 12
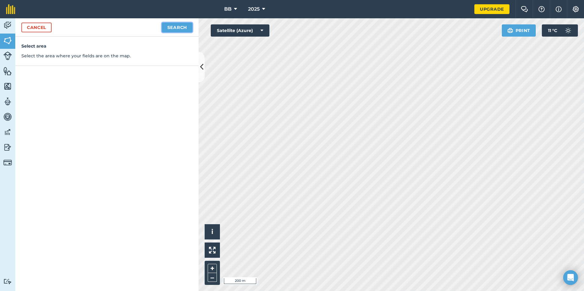
click at [187, 28] on button "Search" at bounding box center [177, 28] width 31 height 10
click at [166, 27] on button "Continue to edit boundaries" at bounding box center [146, 28] width 92 height 10
click at [38, 29] on link "Cancel" at bounding box center [36, 28] width 30 height 10
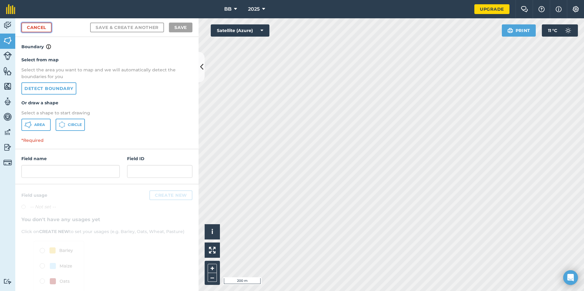
click at [38, 29] on link "Cancel" at bounding box center [36, 28] width 30 height 10
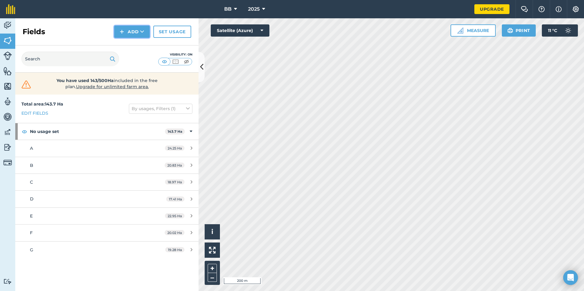
click at [137, 31] on button "Add" at bounding box center [131, 32] width 35 height 12
click at [139, 50] on link "Draw" at bounding box center [132, 45] width 34 height 13
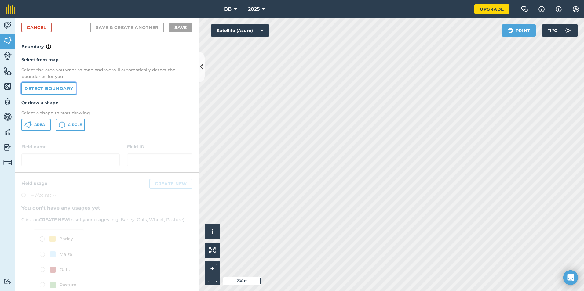
click at [64, 88] on link "Detect boundary" at bounding box center [48, 88] width 55 height 12
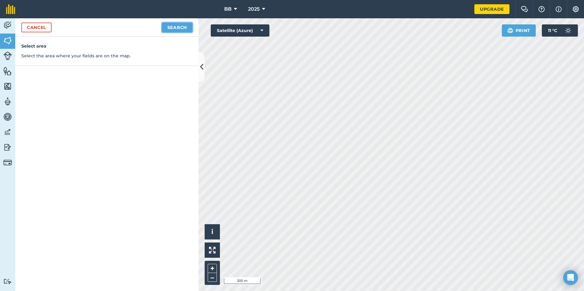
click at [174, 28] on button "Search" at bounding box center [177, 28] width 31 height 10
click at [172, 27] on button "Continue to edit boundaries" at bounding box center [146, 28] width 92 height 10
click at [39, 27] on link "Cancel" at bounding box center [36, 28] width 30 height 10
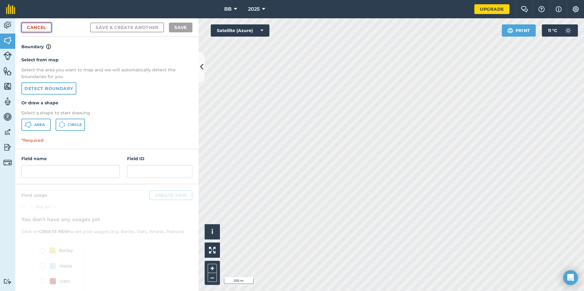
click at [44, 28] on link "Cancel" at bounding box center [36, 28] width 30 height 10
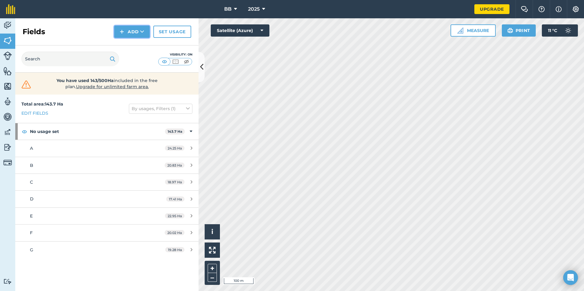
click at [128, 31] on button "Add" at bounding box center [131, 32] width 35 height 12
click at [127, 47] on link "Draw" at bounding box center [132, 45] width 34 height 13
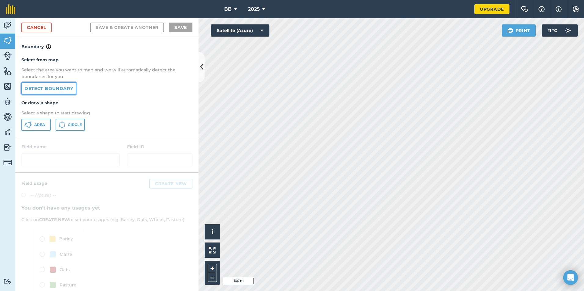
click at [63, 92] on link "Detect boundary" at bounding box center [48, 88] width 55 height 12
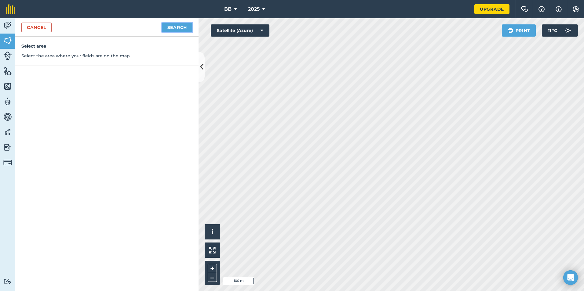
click at [176, 30] on button "Search" at bounding box center [177, 28] width 31 height 10
click at [172, 27] on button "Continue to edit boundaries" at bounding box center [146, 28] width 92 height 10
click at [151, 28] on button "Continue to name fields" at bounding box center [152, 28] width 79 height 10
click at [107, 57] on input "text" at bounding box center [81, 59] width 100 height 13
type input "H"
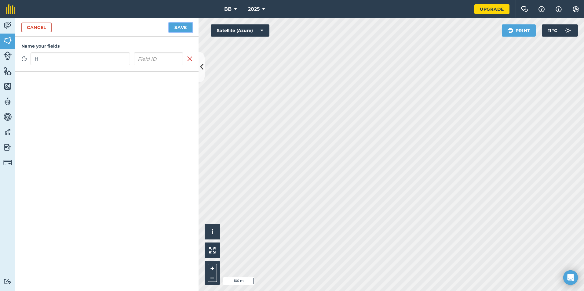
click at [180, 27] on button "Save" at bounding box center [181, 28] width 24 height 10
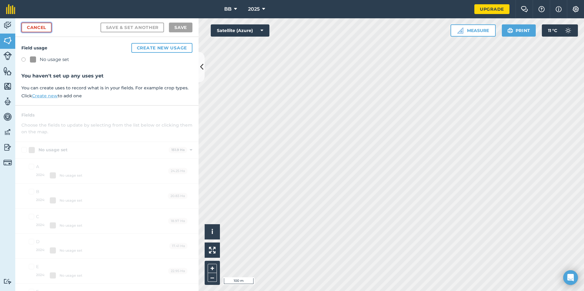
click at [47, 28] on link "Cancel" at bounding box center [36, 28] width 30 height 10
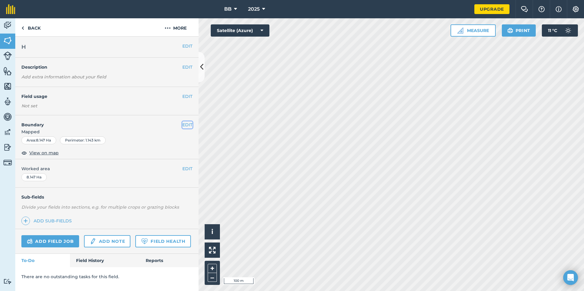
click at [187, 124] on button "EDIT" at bounding box center [187, 125] width 10 height 7
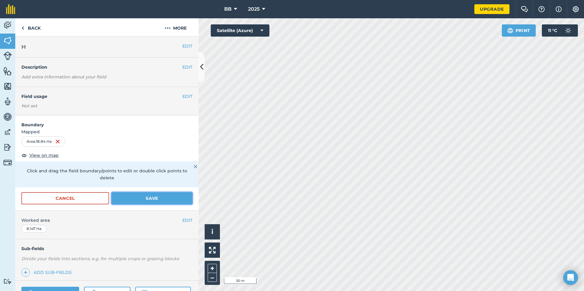
click at [151, 198] on button "Save" at bounding box center [151, 198] width 81 height 12
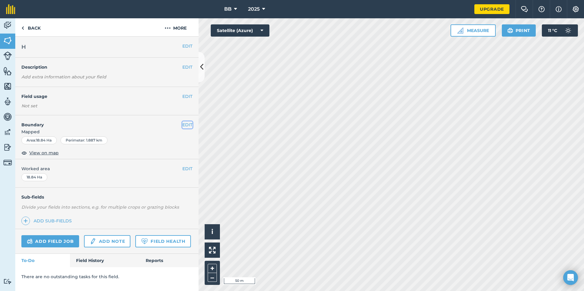
click at [185, 125] on button "EDIT" at bounding box center [187, 125] width 10 height 7
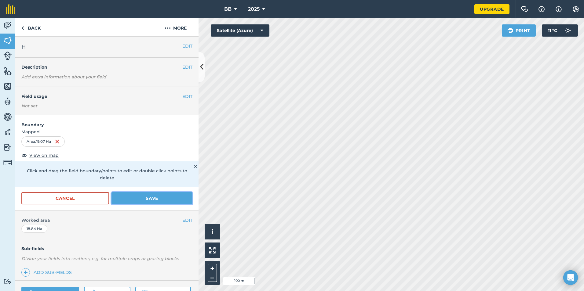
click at [144, 199] on button "Save" at bounding box center [151, 198] width 81 height 12
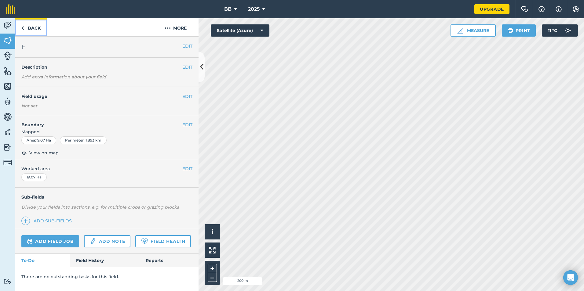
click at [28, 26] on link "Back" at bounding box center [30, 27] width 31 height 18
click at [31, 28] on link "Back" at bounding box center [30, 27] width 31 height 18
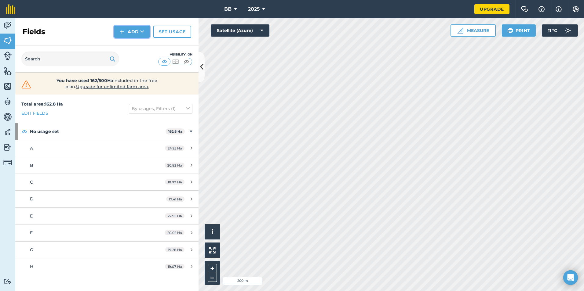
click at [131, 30] on button "Add" at bounding box center [131, 32] width 35 height 12
click at [133, 46] on link "Draw" at bounding box center [132, 45] width 34 height 13
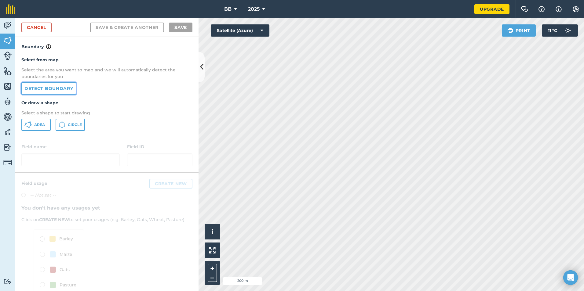
click at [65, 91] on link "Detect boundary" at bounding box center [48, 88] width 55 height 12
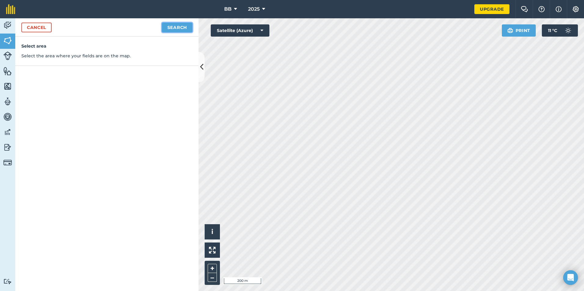
click at [178, 25] on button "Search" at bounding box center [177, 28] width 31 height 10
click at [165, 30] on button "Continue to edit boundaries" at bounding box center [146, 28] width 92 height 10
click at [147, 26] on button "Continue to name fields" at bounding box center [152, 28] width 79 height 10
type input "I"
click at [175, 28] on button "Save" at bounding box center [181, 28] width 24 height 10
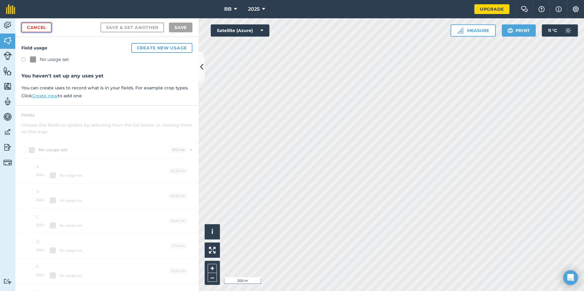
click at [43, 29] on link "Cancel" at bounding box center [36, 28] width 30 height 10
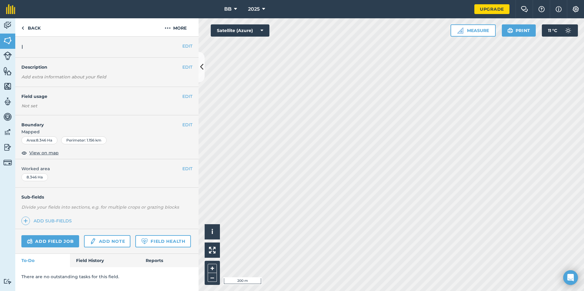
click at [195, 127] on div "EDIT Boundary Mapped Area : 8.346 Ha Perimeter : 1.156 km View on map" at bounding box center [106, 137] width 183 height 44
click at [189, 127] on button "EDIT" at bounding box center [187, 125] width 10 height 7
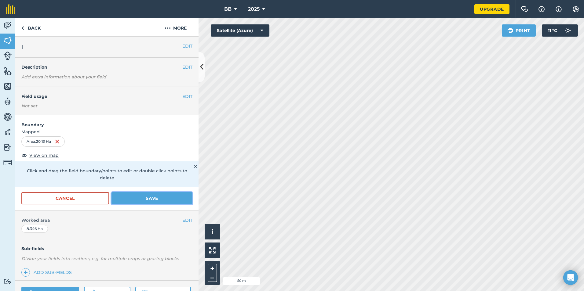
click at [153, 199] on button "Save" at bounding box center [151, 198] width 81 height 12
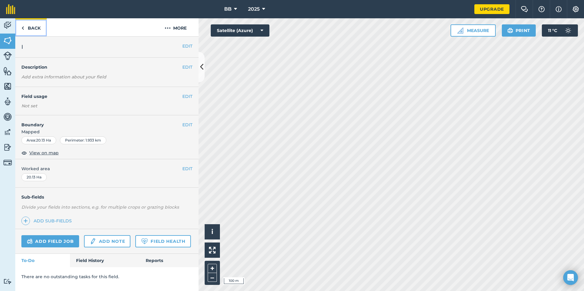
click at [35, 27] on link "Back" at bounding box center [30, 27] width 31 height 18
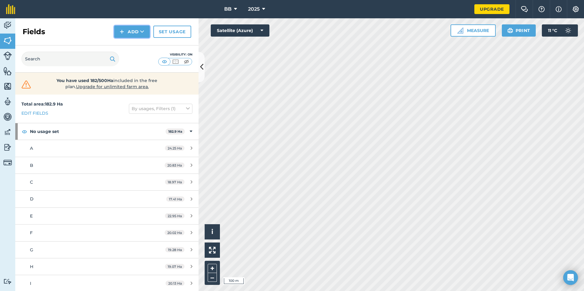
click at [135, 31] on button "Add" at bounding box center [131, 32] width 35 height 12
click at [133, 46] on link "Draw" at bounding box center [132, 45] width 34 height 13
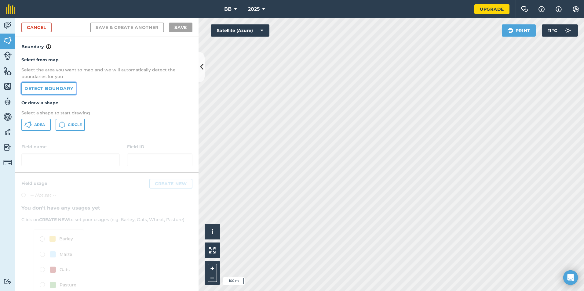
click at [62, 89] on link "Detect boundary" at bounding box center [48, 88] width 55 height 12
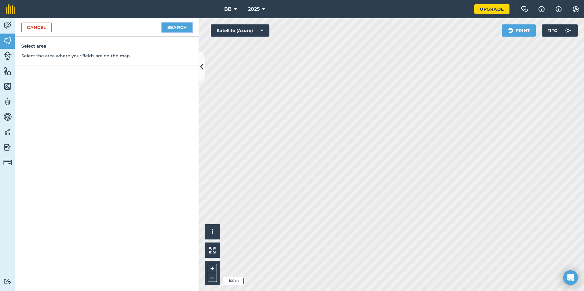
click at [181, 27] on button "Search" at bounding box center [177, 28] width 31 height 10
click at [155, 27] on button "Continue to edit boundaries" at bounding box center [146, 28] width 92 height 10
click at [155, 27] on button "Continue to name fields" at bounding box center [152, 28] width 79 height 10
type input "J"
click at [177, 27] on button "Save" at bounding box center [181, 28] width 24 height 10
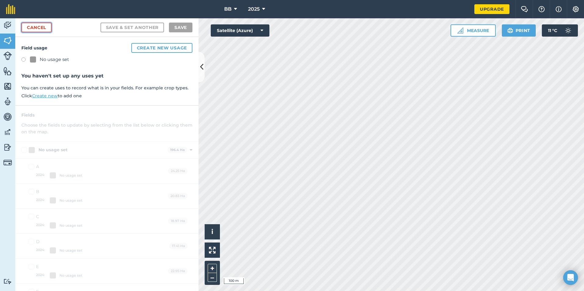
click at [45, 28] on link "Cancel" at bounding box center [36, 28] width 30 height 10
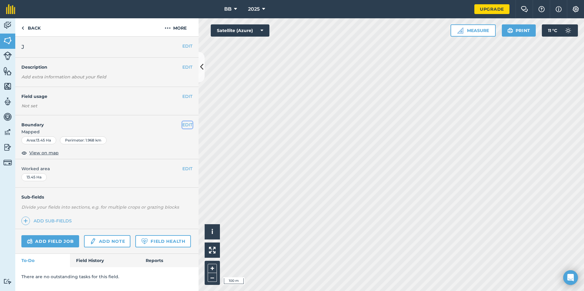
click at [189, 124] on button "EDIT" at bounding box center [187, 125] width 10 height 7
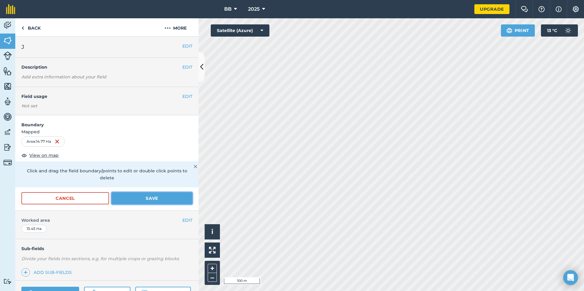
click at [141, 199] on button "Save" at bounding box center [151, 198] width 81 height 12
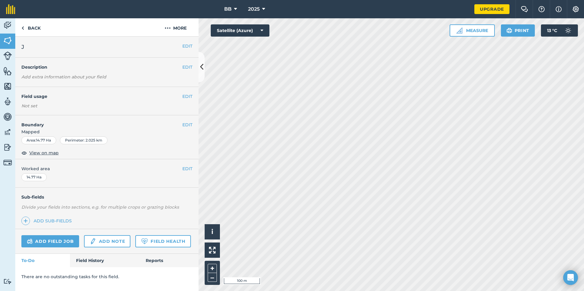
click at [329, 291] on html "BB 2025 Upgrade Farm Chat Help Info Settings Map printing is not available on o…" at bounding box center [292, 145] width 584 height 291
click at [26, 27] on link "Back" at bounding box center [30, 27] width 31 height 18
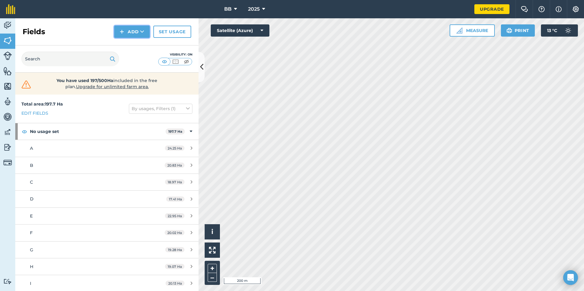
click at [133, 29] on button "Add" at bounding box center [131, 32] width 35 height 12
click at [133, 47] on link "Draw" at bounding box center [132, 45] width 34 height 13
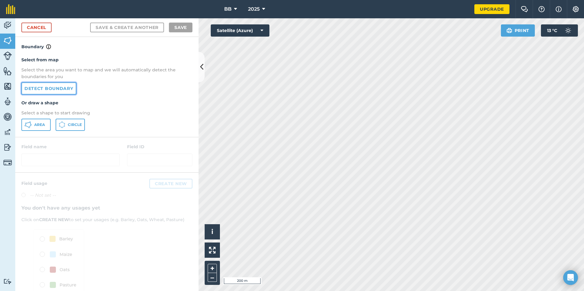
click at [58, 89] on link "Detect boundary" at bounding box center [48, 88] width 55 height 12
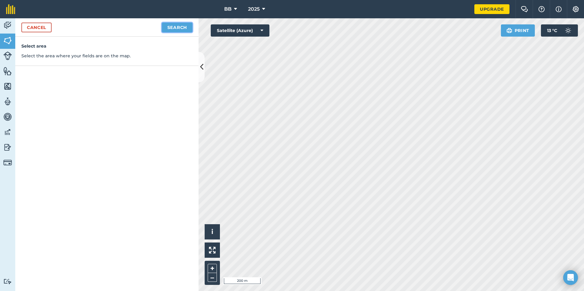
click at [175, 30] on button "Search" at bounding box center [177, 28] width 31 height 10
click at [164, 27] on button "Continue to edit boundaries" at bounding box center [146, 28] width 92 height 10
click at [162, 27] on button "Continue to name fields" at bounding box center [152, 28] width 79 height 10
type input "k"
type input "K"
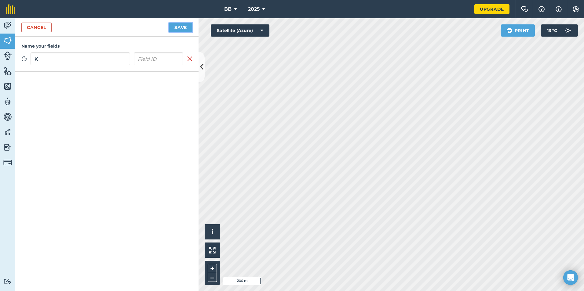
click at [178, 31] on button "Save" at bounding box center [181, 28] width 24 height 10
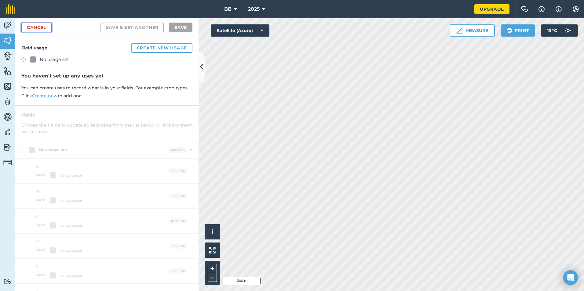
click at [34, 28] on link "Cancel" at bounding box center [36, 28] width 30 height 10
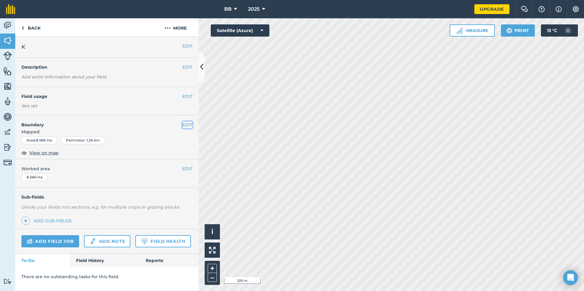
click at [187, 125] on button "EDIT" at bounding box center [187, 125] width 10 height 7
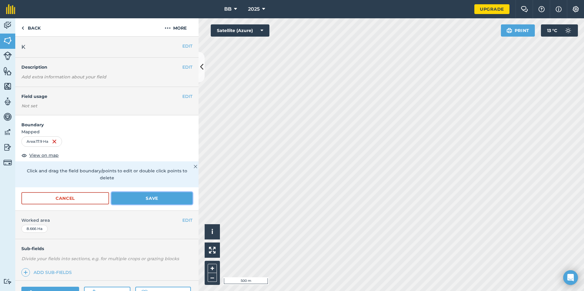
click at [148, 200] on button "Save" at bounding box center [151, 198] width 81 height 12
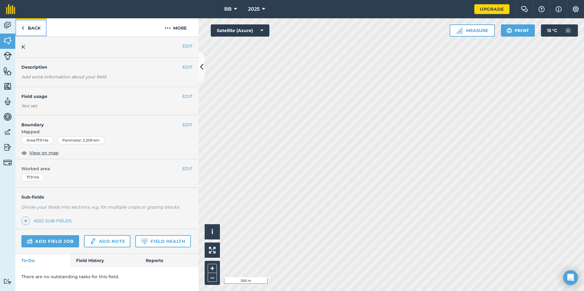
click at [40, 27] on link "Back" at bounding box center [30, 27] width 31 height 18
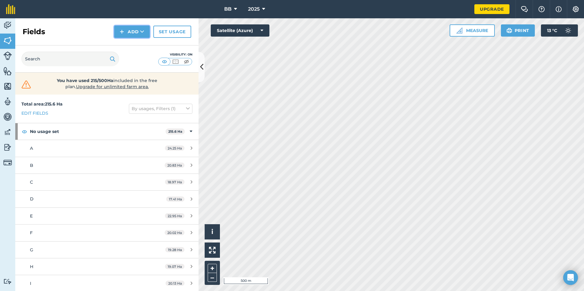
click at [137, 32] on button "Add" at bounding box center [131, 32] width 35 height 12
click at [132, 48] on link "Draw" at bounding box center [132, 45] width 34 height 13
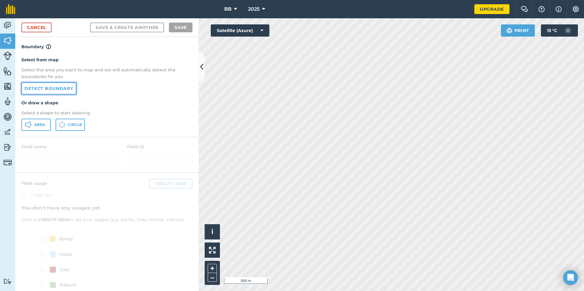
click at [67, 89] on link "Detect boundary" at bounding box center [48, 88] width 55 height 12
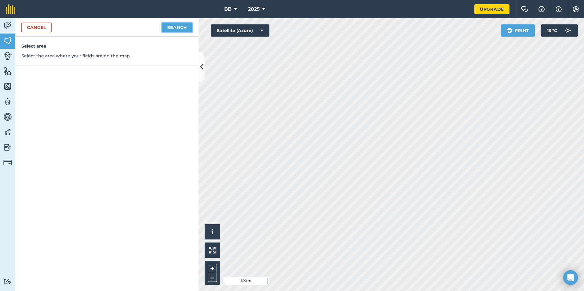
click at [180, 26] on button "Search" at bounding box center [177, 28] width 31 height 10
click at [152, 29] on button "Continue to edit boundaries" at bounding box center [146, 28] width 92 height 10
click at [152, 29] on button "Continue to name fields" at bounding box center [152, 28] width 79 height 10
type input "L"
click at [182, 28] on button "Save" at bounding box center [181, 28] width 24 height 10
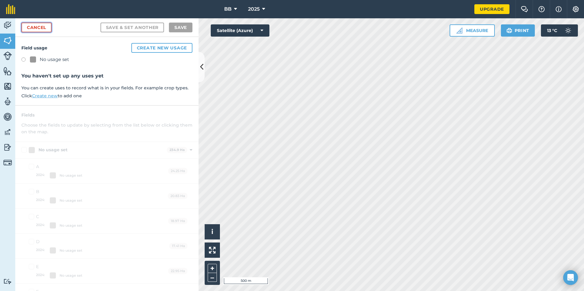
click at [37, 26] on link "Cancel" at bounding box center [36, 28] width 30 height 10
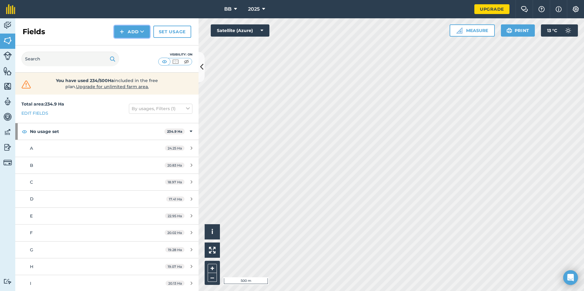
click at [132, 31] on button "Add" at bounding box center [131, 32] width 35 height 12
click at [132, 44] on link "Draw" at bounding box center [132, 45] width 34 height 13
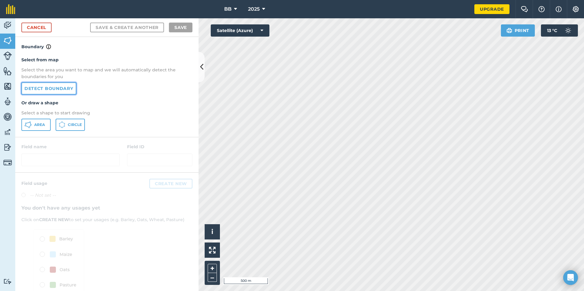
click at [64, 91] on link "Detect boundary" at bounding box center [48, 88] width 55 height 12
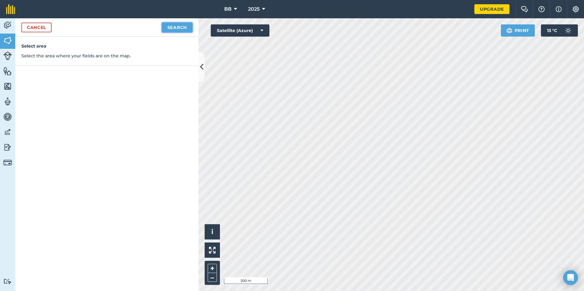
click at [177, 27] on button "Search" at bounding box center [177, 28] width 31 height 10
click at [143, 27] on button "Continue to edit boundaries" at bounding box center [146, 28] width 92 height 10
click at [143, 27] on button "Continue to name fields" at bounding box center [152, 28] width 79 height 10
click at [114, 59] on input "text" at bounding box center [81, 59] width 100 height 13
type input "M"
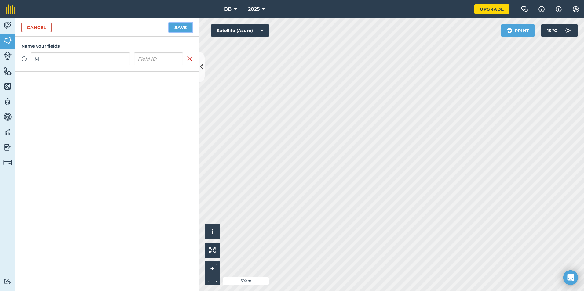
click at [185, 29] on button "Save" at bounding box center [181, 28] width 24 height 10
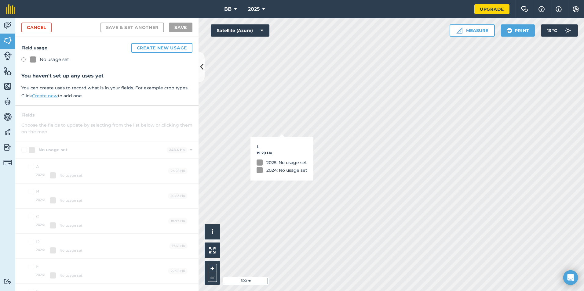
checkbox input "true"
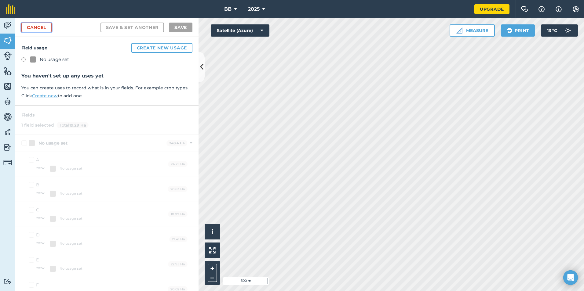
click at [42, 27] on link "Cancel" at bounding box center [36, 28] width 30 height 10
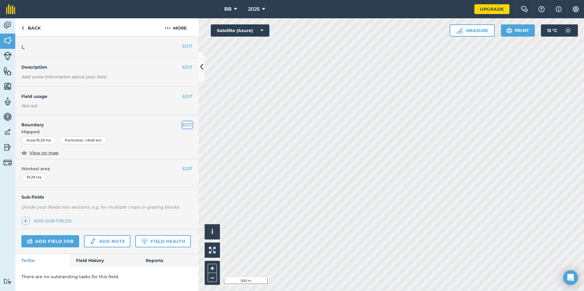
click at [186, 126] on button "EDIT" at bounding box center [187, 125] width 10 height 7
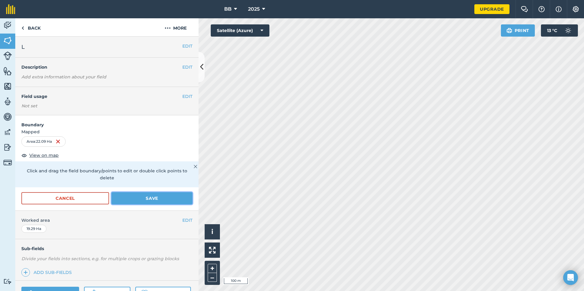
click at [147, 200] on button "Save" at bounding box center [151, 198] width 81 height 12
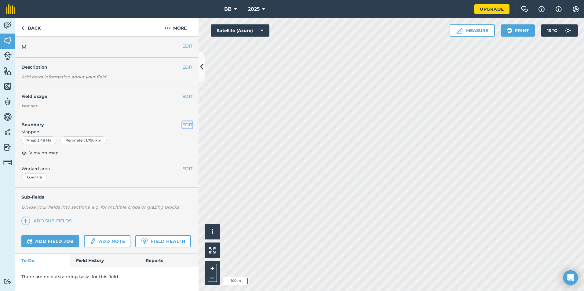
click at [189, 127] on button "EDIT" at bounding box center [187, 125] width 10 height 7
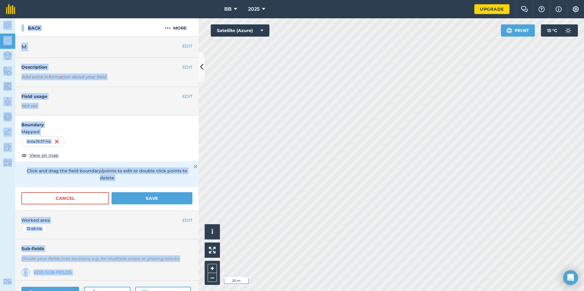
click at [372, 29] on div "BB 2025 Upgrade Farm Chat Help Info Settings Map printing is not available on o…" at bounding box center [292, 145] width 584 height 291
click at [165, 45] on h2 "M" at bounding box center [101, 47] width 161 height 9
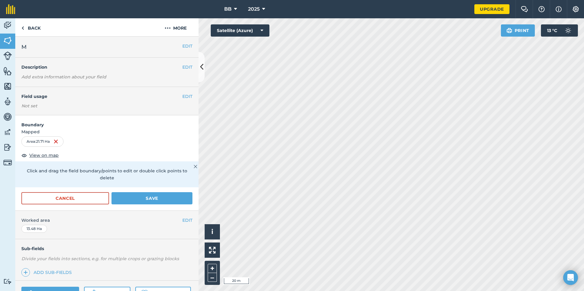
click at [238, 14] on div "BB 2025 Upgrade Farm Chat Help Info Settings Map printing is not available on o…" at bounding box center [292, 145] width 584 height 291
click at [115, 0] on html "BB 2025 Upgrade Farm Chat Help Info Settings Map printing is not available on o…" at bounding box center [292, 145] width 584 height 291
click at [203, 56] on div "Activity Fields Livestock Features Maps Team Vehicles Data Reporting Billing Tu…" at bounding box center [292, 154] width 584 height 273
click at [144, 200] on button "Save" at bounding box center [151, 198] width 81 height 12
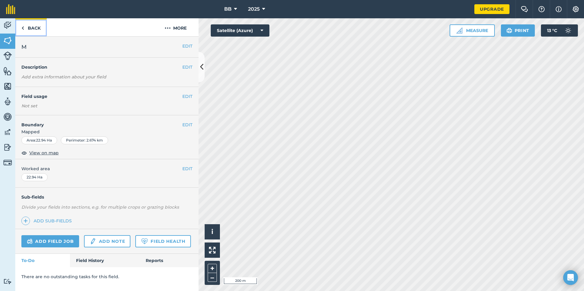
click at [32, 26] on link "Back" at bounding box center [30, 27] width 31 height 18
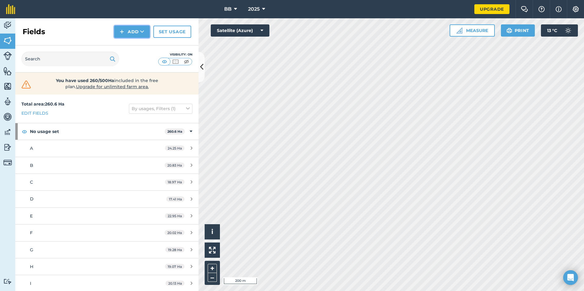
click at [138, 32] on button "Add" at bounding box center [131, 32] width 35 height 12
click at [130, 44] on link "Draw" at bounding box center [132, 45] width 34 height 13
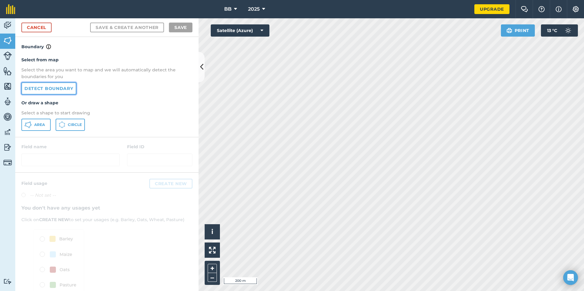
click at [42, 89] on link "Detect boundary" at bounding box center [48, 88] width 55 height 12
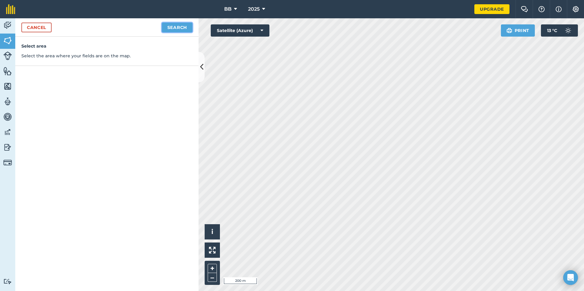
click at [174, 28] on button "Search" at bounding box center [177, 28] width 31 height 10
click at [183, 29] on button "Continue to edit boundaries" at bounding box center [146, 28] width 92 height 10
click at [183, 31] on button "Continue to name fields" at bounding box center [152, 28] width 79 height 10
click at [105, 59] on input "text" at bounding box center [81, 59] width 100 height 13
type input "M"
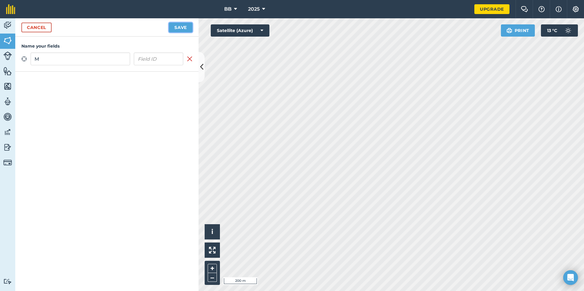
click at [185, 27] on button "Save" at bounding box center [181, 28] width 24 height 10
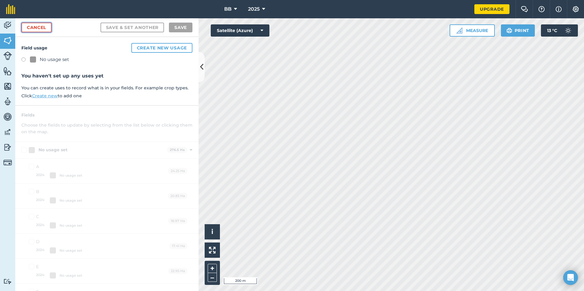
click at [44, 26] on link "Cancel" at bounding box center [36, 28] width 30 height 10
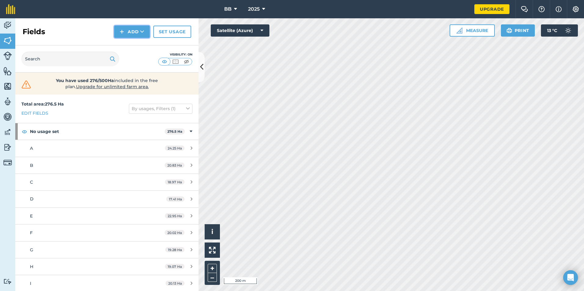
click at [132, 34] on button "Add" at bounding box center [131, 32] width 35 height 12
click at [133, 46] on link "Draw" at bounding box center [132, 45] width 34 height 13
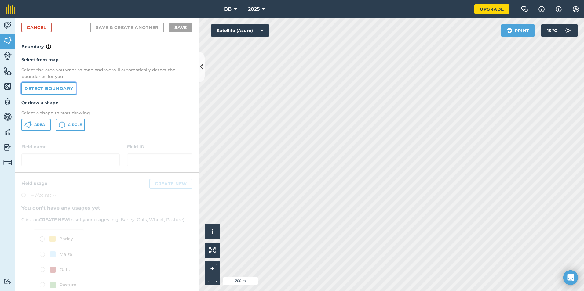
click at [67, 88] on link "Detect boundary" at bounding box center [48, 88] width 55 height 12
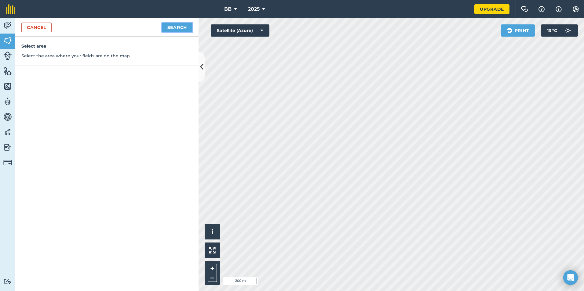
click at [173, 28] on button "Search" at bounding box center [177, 28] width 31 height 10
click at [172, 28] on button "Continue to edit boundaries" at bounding box center [146, 28] width 92 height 10
click at [148, 26] on button "Continue to name fields" at bounding box center [152, 28] width 79 height 10
type input "N"
click at [180, 27] on button "Save" at bounding box center [181, 28] width 24 height 10
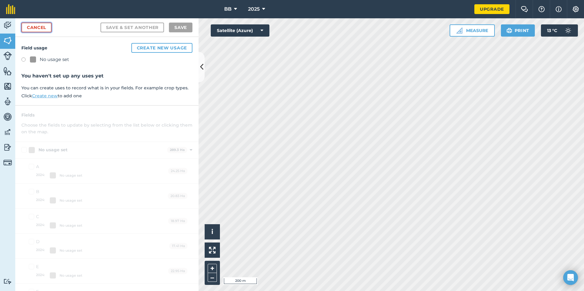
click at [39, 27] on link "Cancel" at bounding box center [36, 28] width 30 height 10
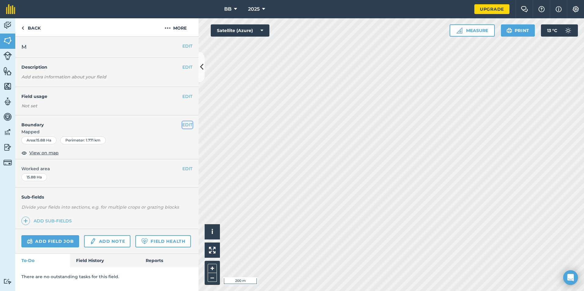
click at [189, 126] on button "EDIT" at bounding box center [187, 125] width 10 height 7
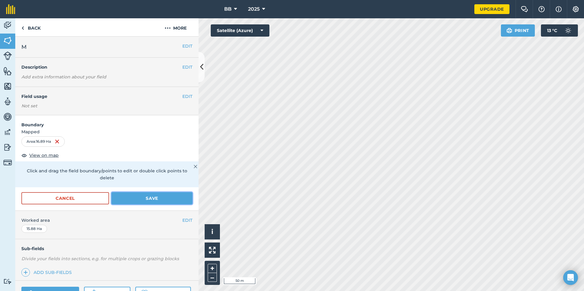
click at [155, 196] on button "Save" at bounding box center [151, 198] width 81 height 12
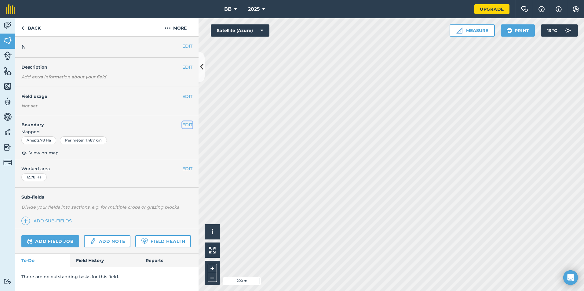
click at [186, 124] on button "EDIT" at bounding box center [187, 125] width 10 height 7
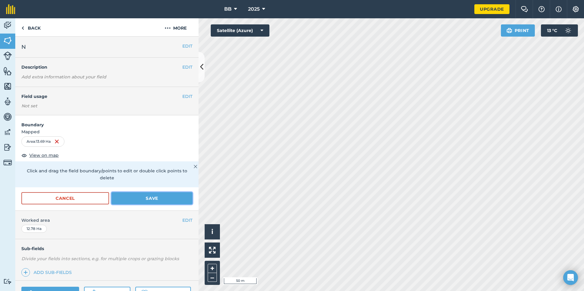
click at [145, 201] on button "Save" at bounding box center [151, 198] width 81 height 12
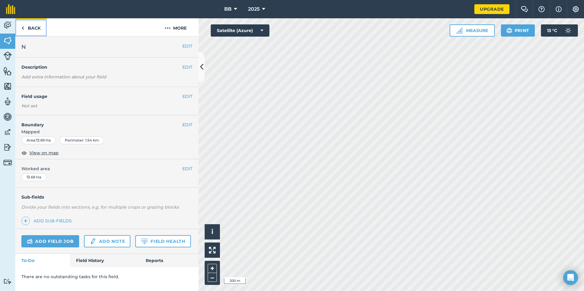
click at [38, 29] on link "Back" at bounding box center [30, 27] width 31 height 18
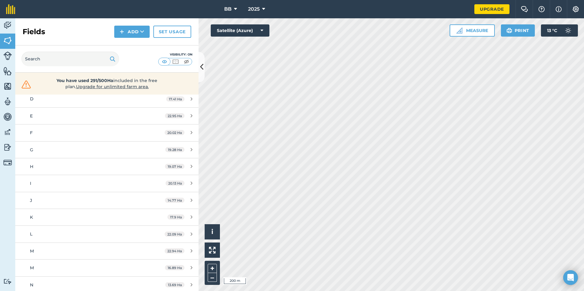
scroll to position [102, 0]
click at [134, 33] on button "Add" at bounding box center [131, 32] width 35 height 12
click at [134, 45] on link "Draw" at bounding box center [132, 45] width 34 height 13
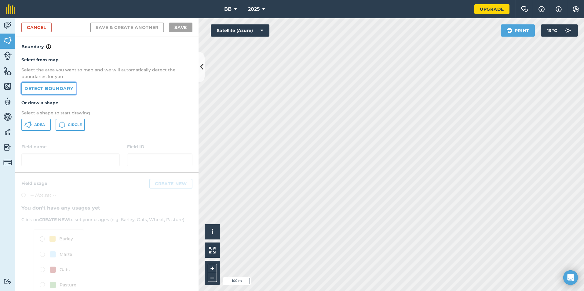
click at [71, 89] on link "Detect boundary" at bounding box center [48, 88] width 55 height 12
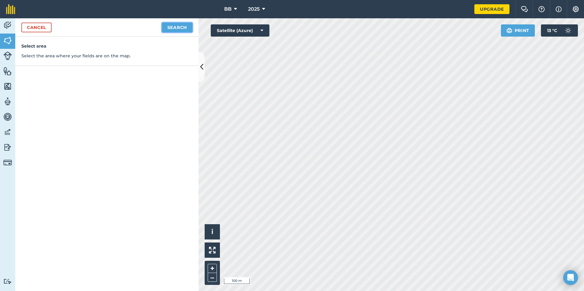
click at [182, 28] on button "Search" at bounding box center [177, 28] width 31 height 10
click at [180, 28] on button "Continue to edit boundaries" at bounding box center [146, 28] width 92 height 10
click at [152, 29] on button "Continue to name fields" at bounding box center [152, 28] width 79 height 10
click at [109, 58] on input "text" at bounding box center [81, 59] width 100 height 13
type input "O"
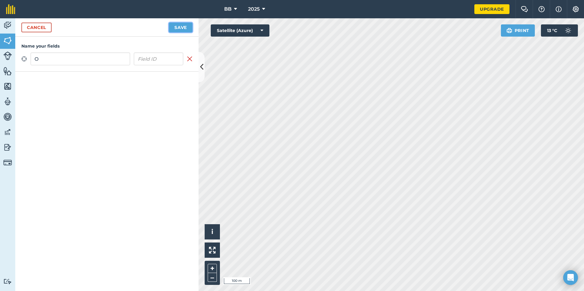
click at [177, 29] on button "Save" at bounding box center [181, 28] width 24 height 10
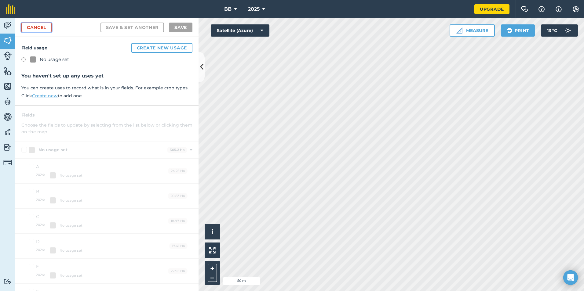
click at [39, 28] on link "Cancel" at bounding box center [36, 28] width 30 height 10
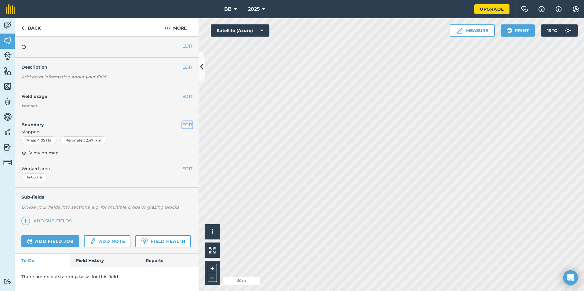
click at [189, 124] on button "EDIT" at bounding box center [187, 125] width 10 height 7
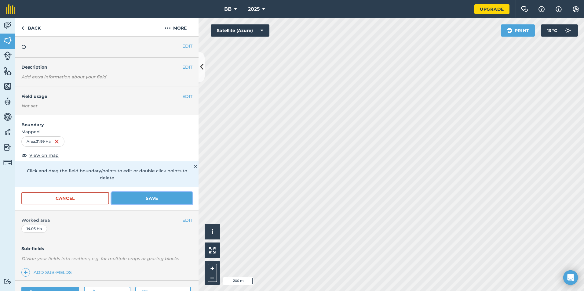
click at [146, 198] on button "Save" at bounding box center [151, 198] width 81 height 12
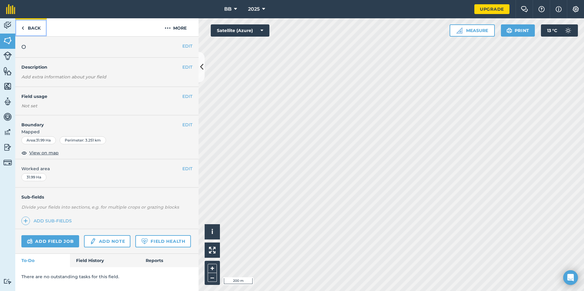
click at [39, 28] on link "Back" at bounding box center [30, 27] width 31 height 18
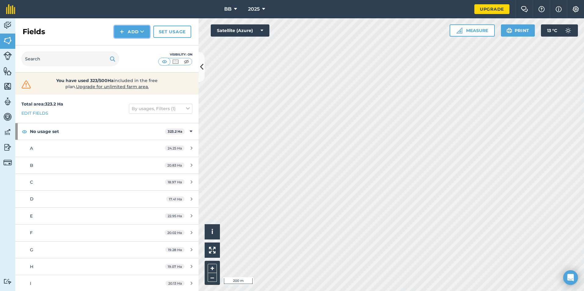
click at [133, 31] on button "Add" at bounding box center [131, 32] width 35 height 12
click at [133, 47] on link "Draw" at bounding box center [132, 45] width 34 height 13
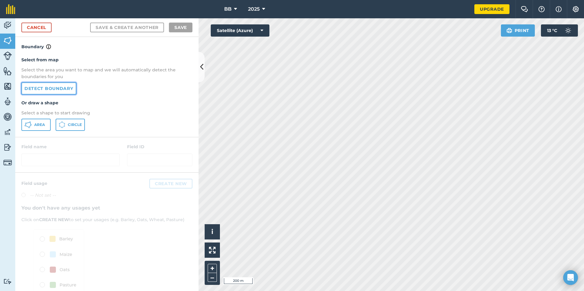
click at [62, 89] on link "Detect boundary" at bounding box center [48, 88] width 55 height 12
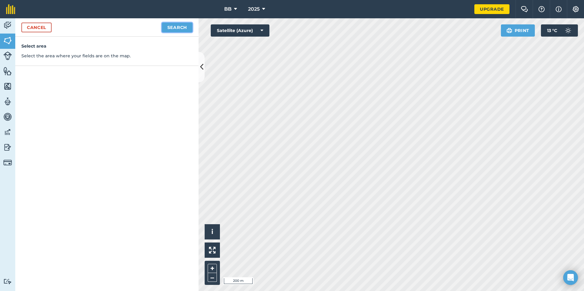
click at [175, 27] on button "Search" at bounding box center [177, 28] width 31 height 10
click at [158, 29] on button "Continue to edit boundaries" at bounding box center [146, 28] width 92 height 10
click at [158, 29] on button "Continue to name fields" at bounding box center [152, 28] width 79 height 10
type input "P"
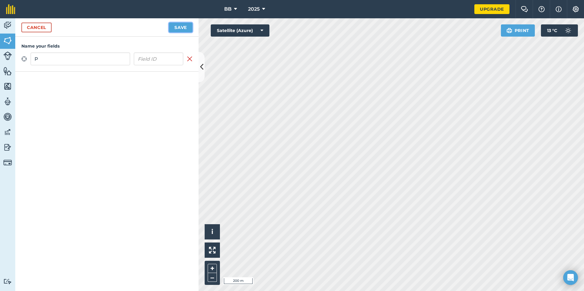
click at [177, 29] on button "Save" at bounding box center [181, 28] width 24 height 10
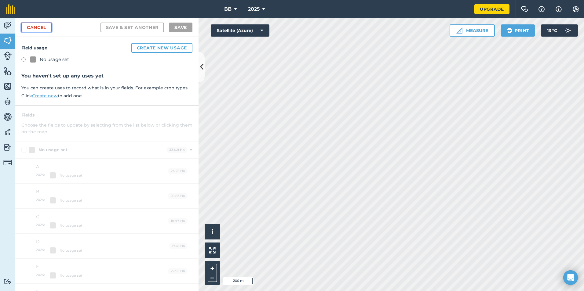
click at [46, 29] on link "Cancel" at bounding box center [36, 28] width 30 height 10
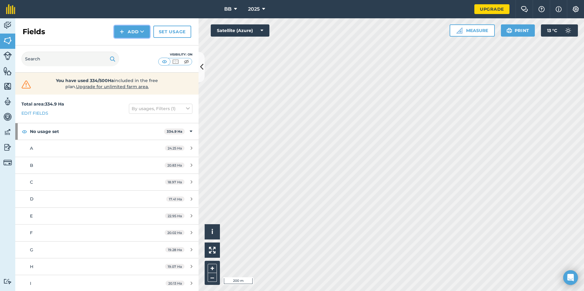
click at [132, 32] on button "Add" at bounding box center [131, 32] width 35 height 12
click at [134, 47] on link "Draw" at bounding box center [132, 45] width 34 height 13
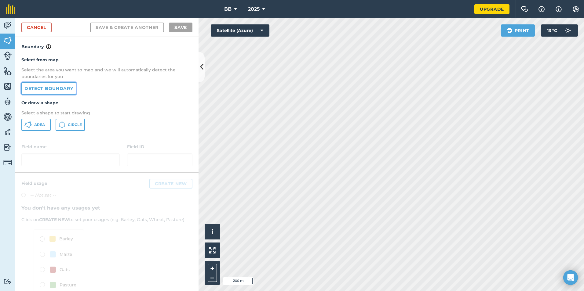
click at [70, 91] on link "Detect boundary" at bounding box center [48, 88] width 55 height 12
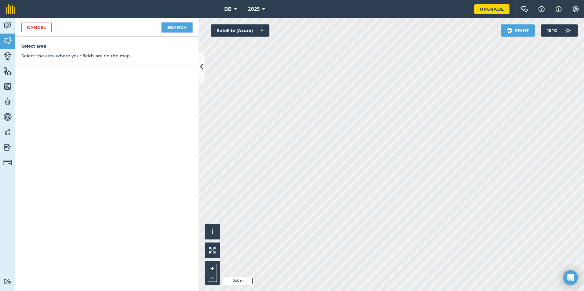
click at [178, 25] on button "Search" at bounding box center [177, 28] width 31 height 10
click at [180, 27] on button "Continue to edit boundaries" at bounding box center [146, 28] width 92 height 10
click at [170, 28] on button "Continue to name fields" at bounding box center [152, 28] width 79 height 10
click at [105, 58] on input "text" at bounding box center [81, 59] width 100 height 13
type input "Q"
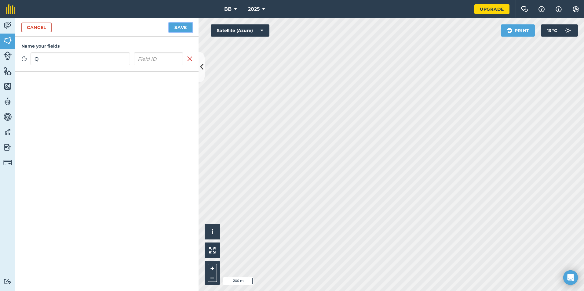
click at [183, 28] on button "Save" at bounding box center [181, 28] width 24 height 10
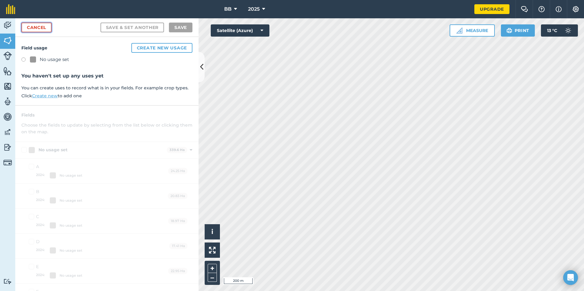
click at [42, 28] on link "Cancel" at bounding box center [36, 28] width 30 height 10
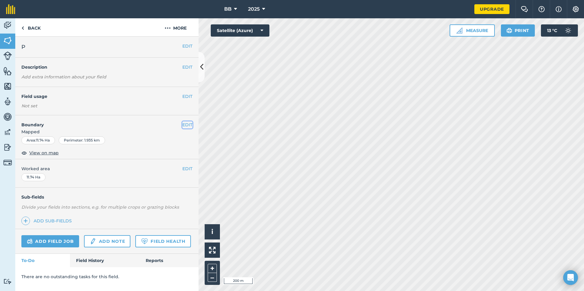
click at [187, 123] on button "EDIT" at bounding box center [187, 125] width 10 height 7
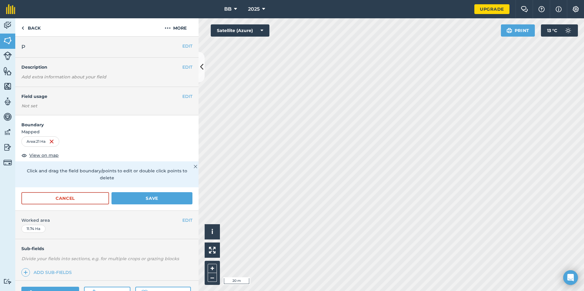
click at [194, 80] on div "Activity Fields Livestock Features Maps Team Vehicles Data Reporting Billing Tu…" at bounding box center [292, 154] width 584 height 273
click at [64, 2] on div "BB 2025 Upgrade Farm Chat Help Info Settings Map printing is not available on o…" at bounding box center [292, 145] width 584 height 291
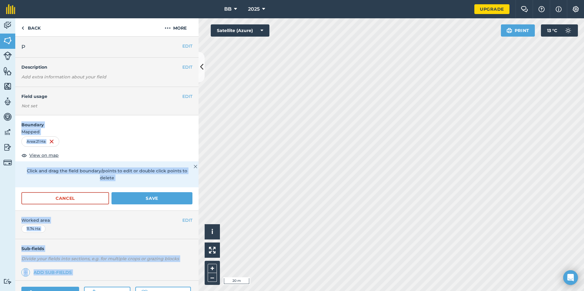
drag, startPoint x: 176, startPoint y: 119, endPoint x: 197, endPoint y: 129, distance: 23.4
click at [197, 129] on div "EDIT P EDIT Description Add extra information about your field EDIT Field usage…" at bounding box center [106, 164] width 183 height 255
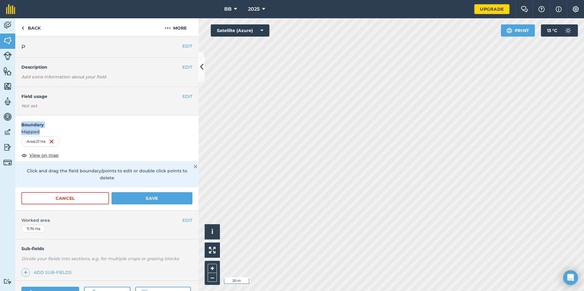
drag, startPoint x: 197, startPoint y: 129, endPoint x: 173, endPoint y: 132, distance: 24.2
click at [171, 131] on span "Mapped" at bounding box center [106, 132] width 183 height 7
click at [147, 201] on button "Save" at bounding box center [151, 198] width 81 height 12
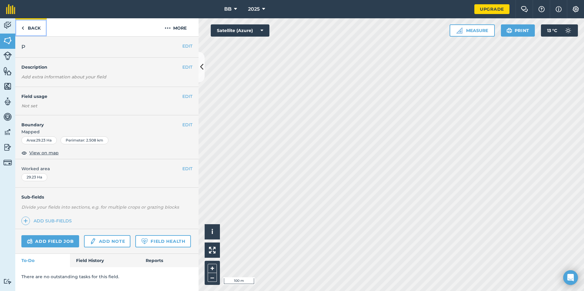
click at [31, 27] on link "Back" at bounding box center [30, 27] width 31 height 18
click at [186, 126] on button "EDIT" at bounding box center [187, 125] width 10 height 7
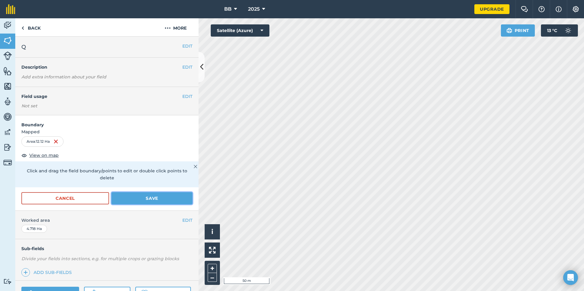
click at [135, 200] on button "Save" at bounding box center [151, 198] width 81 height 12
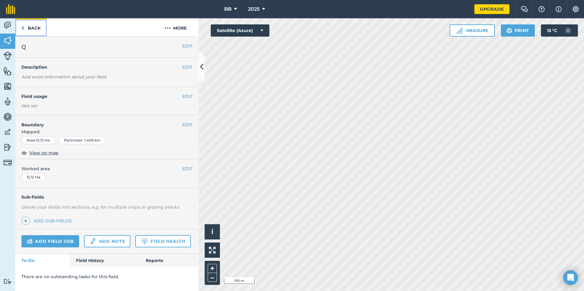
click at [34, 28] on link "Back" at bounding box center [30, 27] width 31 height 18
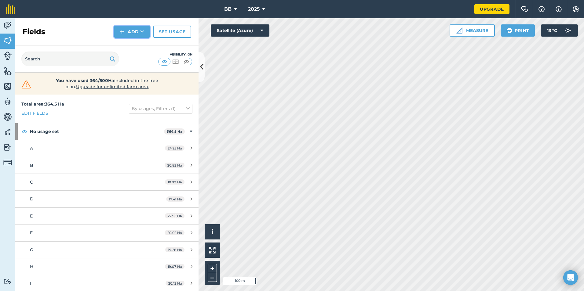
click at [134, 32] on button "Add" at bounding box center [131, 32] width 35 height 12
click at [131, 46] on link "Draw" at bounding box center [132, 45] width 34 height 13
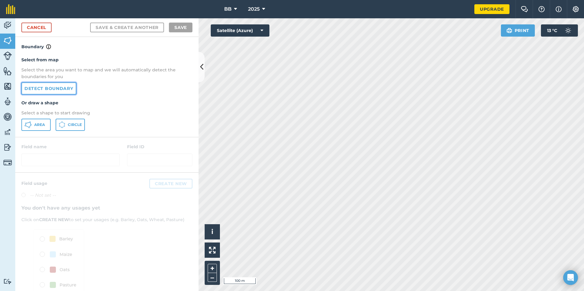
click at [59, 89] on link "Detect boundary" at bounding box center [48, 88] width 55 height 12
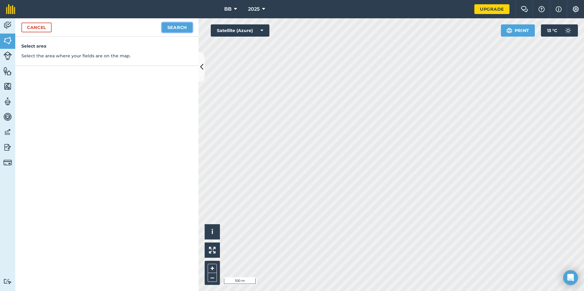
click at [183, 29] on button "Search" at bounding box center [177, 28] width 31 height 10
click at [175, 27] on button "Continue to edit boundaries" at bounding box center [146, 28] width 92 height 10
click at [179, 28] on button "Continue to name fields" at bounding box center [152, 28] width 79 height 10
type input "Q"
click at [182, 27] on button "Save" at bounding box center [181, 28] width 24 height 10
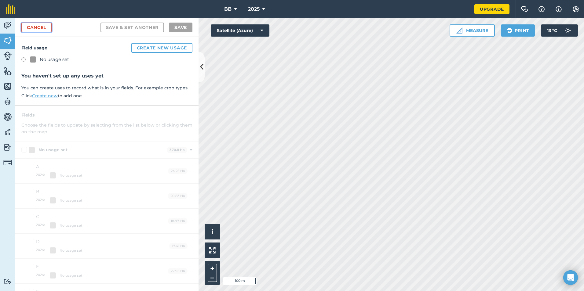
click at [43, 27] on link "Cancel" at bounding box center [36, 28] width 30 height 10
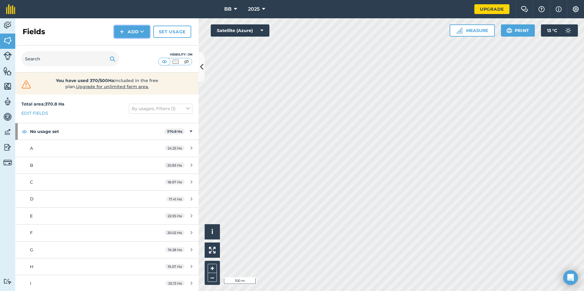
click at [127, 35] on button "Add" at bounding box center [131, 32] width 35 height 12
click at [126, 45] on link "Draw" at bounding box center [132, 45] width 34 height 13
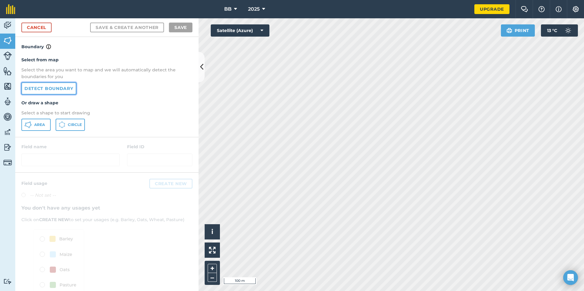
click at [56, 88] on link "Detect boundary" at bounding box center [48, 88] width 55 height 12
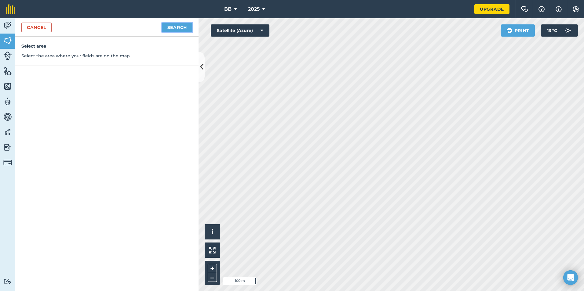
click at [180, 29] on button "Search" at bounding box center [177, 28] width 31 height 10
click at [155, 27] on button "Continue to edit boundaries" at bounding box center [146, 28] width 92 height 10
click at [150, 28] on button "Continue to name fields" at bounding box center [152, 28] width 79 height 10
type input "Q"
click at [184, 26] on button "Save" at bounding box center [181, 28] width 24 height 10
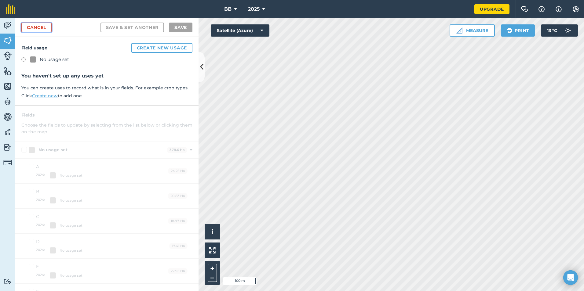
click at [43, 28] on link "Cancel" at bounding box center [36, 28] width 30 height 10
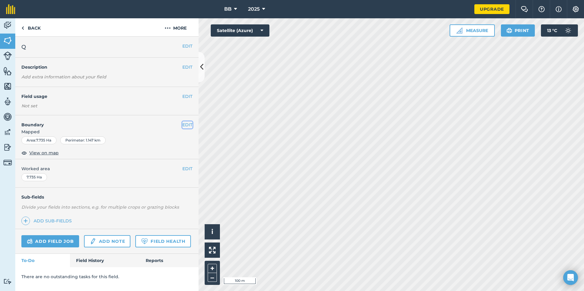
click at [187, 126] on button "EDIT" at bounding box center [187, 125] width 10 height 7
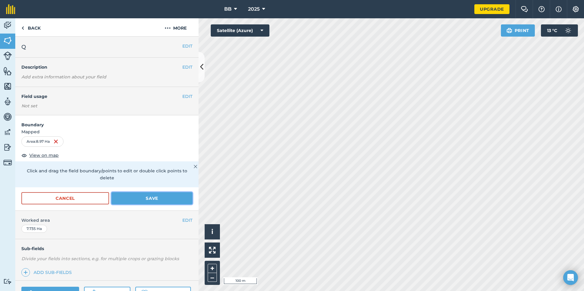
click at [144, 198] on button "Save" at bounding box center [151, 198] width 81 height 12
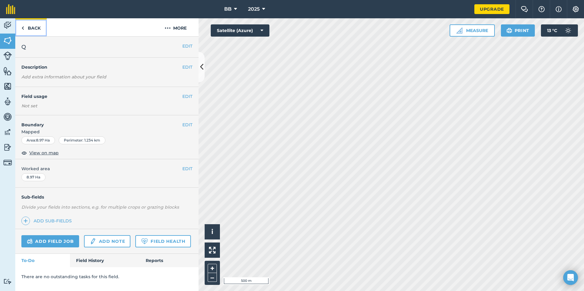
click at [35, 29] on link "Back" at bounding box center [30, 27] width 31 height 18
click at [189, 46] on button "EDIT" at bounding box center [187, 46] width 10 height 7
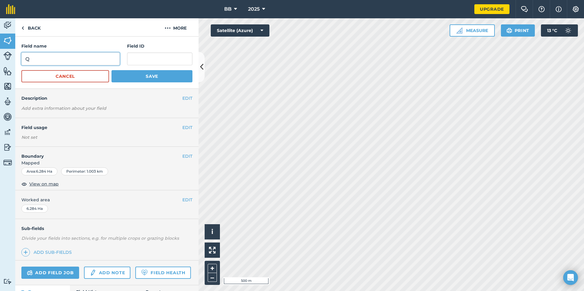
click at [54, 58] on input "Q" at bounding box center [70, 59] width 98 height 13
type input "M"
click at [143, 77] on button "Save" at bounding box center [151, 76] width 81 height 12
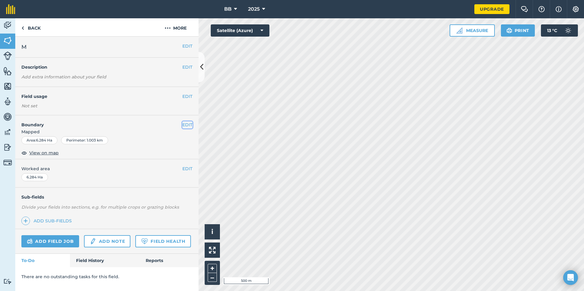
click at [186, 126] on button "EDIT" at bounding box center [187, 125] width 10 height 7
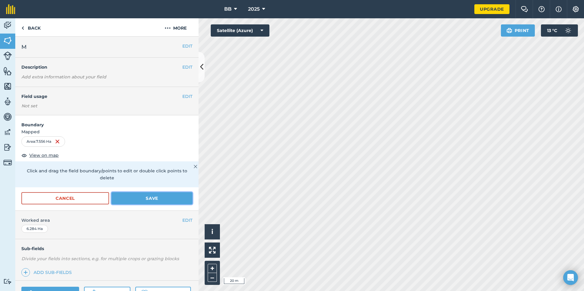
click at [150, 200] on button "Save" at bounding box center [151, 198] width 81 height 12
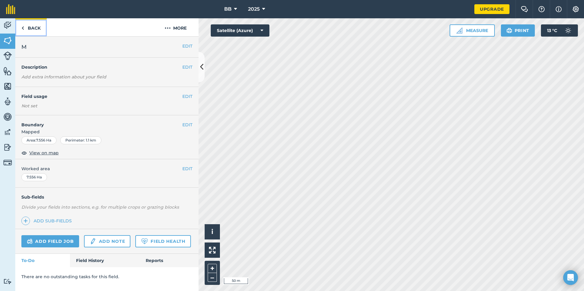
click at [34, 27] on link "Back" at bounding box center [30, 27] width 31 height 18
click at [186, 45] on button "EDIT" at bounding box center [187, 46] width 10 height 7
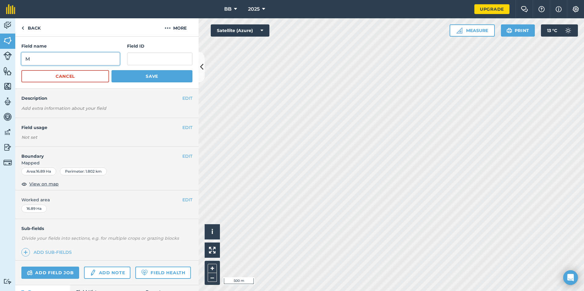
click at [60, 59] on input "M" at bounding box center [70, 59] width 98 height 13
type input "O"
click at [144, 76] on button "Save" at bounding box center [151, 76] width 81 height 12
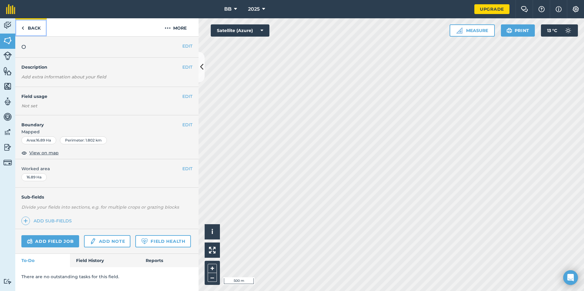
click at [36, 28] on link "Back" at bounding box center [30, 27] width 31 height 18
click at [187, 45] on button "EDIT" at bounding box center [187, 46] width 10 height 7
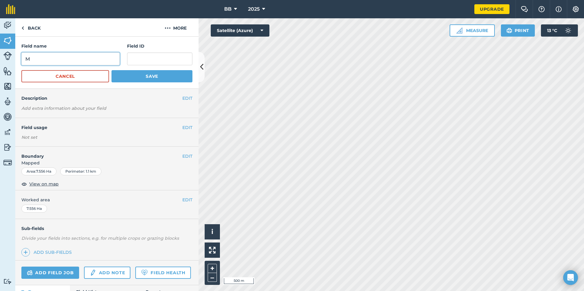
click at [60, 59] on input "M" at bounding box center [70, 59] width 98 height 13
type input "O"
click at [140, 78] on button "Save" at bounding box center [151, 76] width 81 height 12
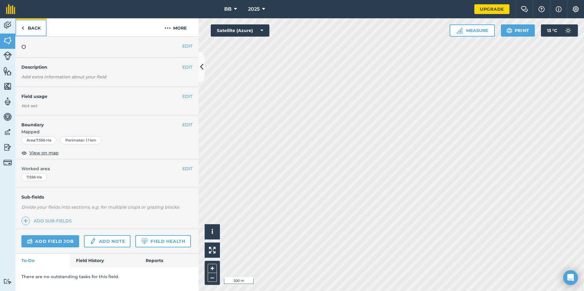
click at [33, 27] on link "Back" at bounding box center [30, 27] width 31 height 18
click at [187, 46] on button "EDIT" at bounding box center [187, 46] width 10 height 7
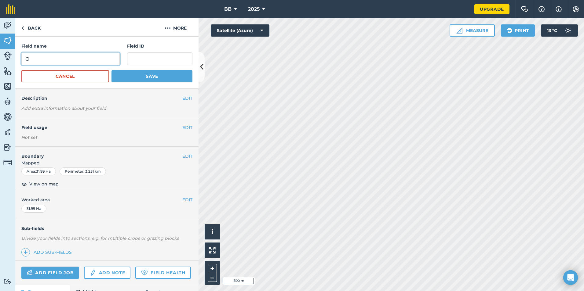
click at [63, 57] on input "O" at bounding box center [70, 59] width 98 height 13
type input "P"
click at [156, 76] on button "Save" at bounding box center [151, 76] width 81 height 12
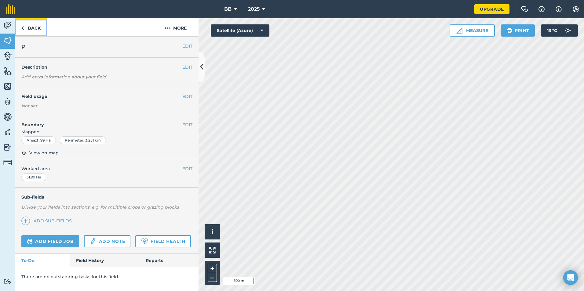
click at [36, 28] on link "Back" at bounding box center [30, 27] width 31 height 18
click at [187, 46] on button "EDIT" at bounding box center [187, 46] width 10 height 7
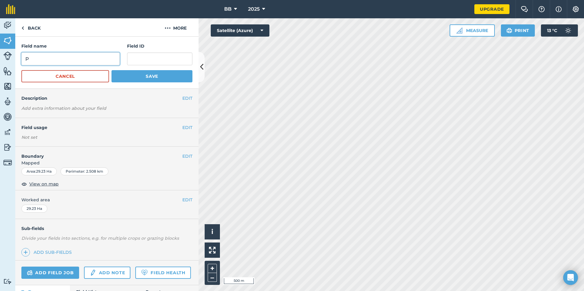
click at [40, 57] on input "P" at bounding box center [70, 59] width 98 height 13
type input "Q"
click at [166, 79] on button "Save" at bounding box center [151, 76] width 81 height 12
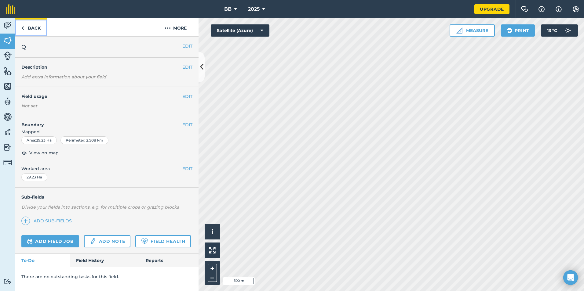
click at [36, 25] on link "Back" at bounding box center [30, 27] width 31 height 18
click at [188, 44] on button "EDIT" at bounding box center [187, 46] width 10 height 7
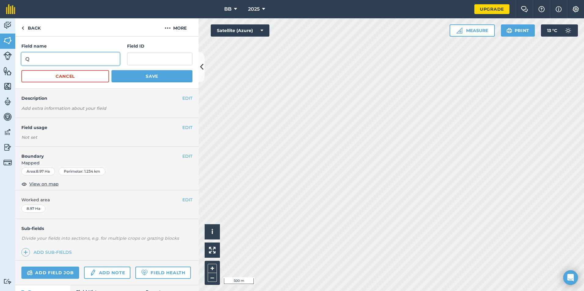
click at [61, 58] on input "Q" at bounding box center [70, 59] width 98 height 13
type input "R"
click at [143, 77] on button "Save" at bounding box center [151, 76] width 81 height 12
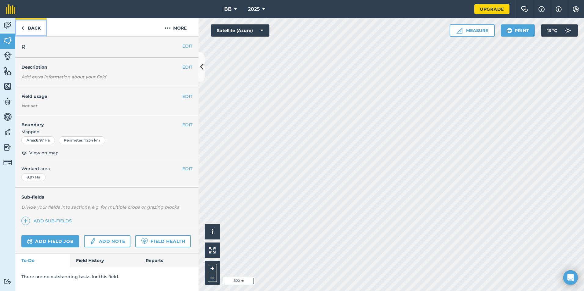
click at [33, 27] on link "Back" at bounding box center [30, 27] width 31 height 18
click at [189, 46] on button "EDIT" at bounding box center [187, 46] width 10 height 7
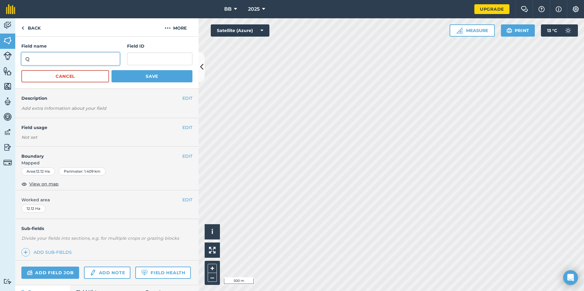
click at [37, 63] on input "Q" at bounding box center [70, 59] width 98 height 13
type input "R"
click at [141, 77] on button "Save" at bounding box center [151, 76] width 81 height 12
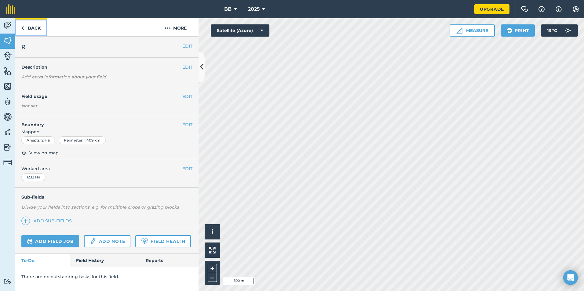
click at [33, 29] on link "Back" at bounding box center [30, 27] width 31 height 18
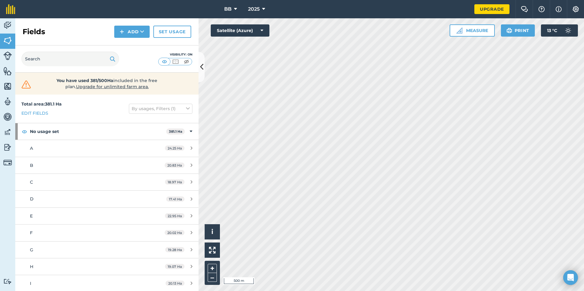
click at [192, 132] on div "Activity Fields Livestock Features Maps Team Vehicles Data Reporting Billing Tu…" at bounding box center [292, 154] width 584 height 273
click at [136, 31] on button "Add" at bounding box center [131, 32] width 35 height 12
click at [139, 48] on link "Draw" at bounding box center [132, 45] width 34 height 13
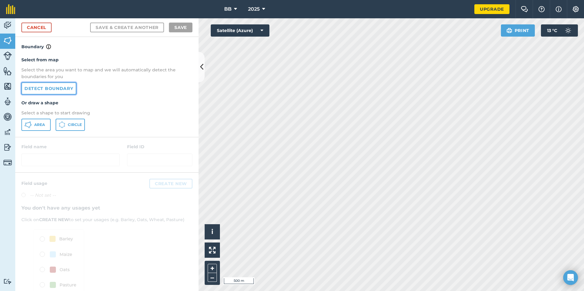
click at [57, 87] on link "Detect boundary" at bounding box center [48, 88] width 55 height 12
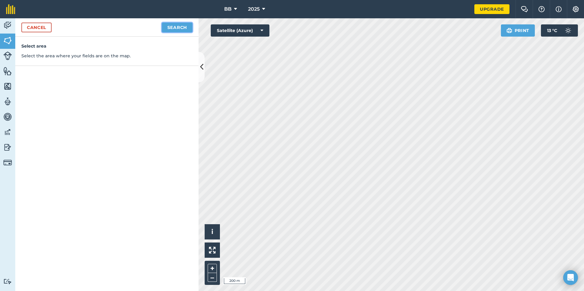
click at [177, 29] on button "Search" at bounding box center [177, 28] width 31 height 10
click at [130, 29] on button "Continue to edit boundaries" at bounding box center [146, 28] width 92 height 10
click at [130, 29] on button "Continue to name fields" at bounding box center [152, 28] width 79 height 10
type input "S"
click at [179, 26] on button "Save" at bounding box center [181, 28] width 24 height 10
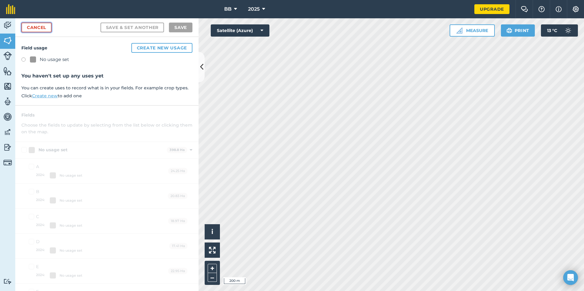
click at [48, 26] on link "Cancel" at bounding box center [36, 28] width 30 height 10
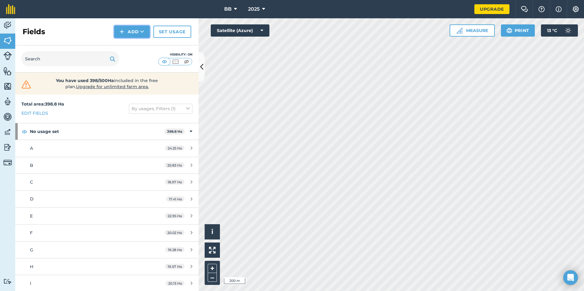
click at [137, 32] on button "Add" at bounding box center [131, 32] width 35 height 12
click at [137, 46] on link "Draw" at bounding box center [132, 45] width 34 height 13
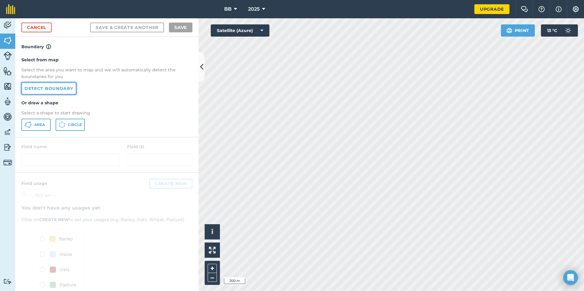
click at [58, 88] on link "Detect boundary" at bounding box center [48, 88] width 55 height 12
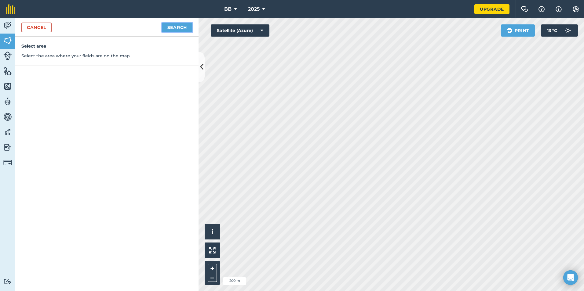
click at [177, 28] on button "Search" at bounding box center [177, 28] width 31 height 10
click at [166, 28] on button "Continue to edit boundaries" at bounding box center [146, 28] width 92 height 10
click at [166, 28] on button "Continue to name fields" at bounding box center [152, 28] width 79 height 10
type input "T"
click at [182, 27] on button "Save" at bounding box center [181, 28] width 24 height 10
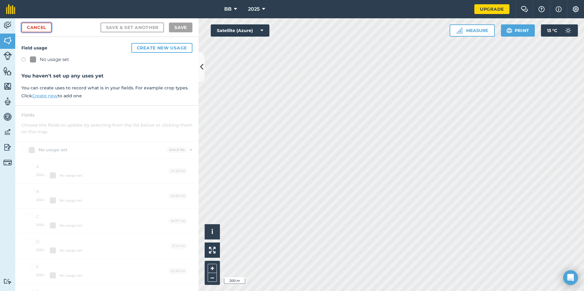
click at [40, 27] on link "Cancel" at bounding box center [36, 28] width 30 height 10
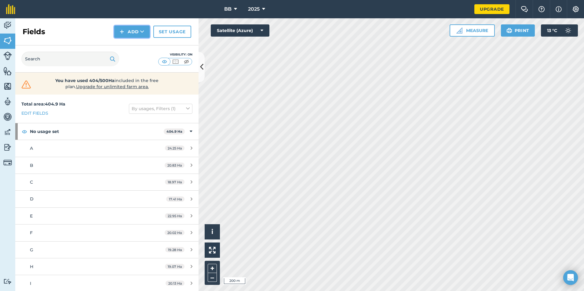
click at [138, 31] on button "Add" at bounding box center [131, 32] width 35 height 12
click at [133, 45] on link "Draw" at bounding box center [132, 45] width 34 height 13
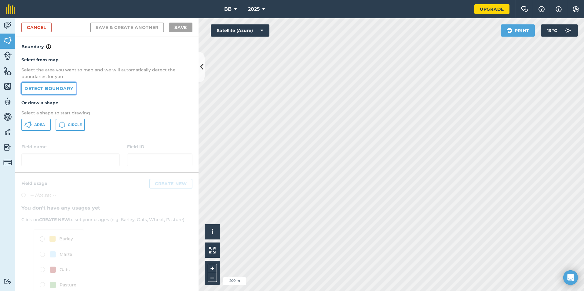
click at [64, 89] on link "Detect boundary" at bounding box center [48, 88] width 55 height 12
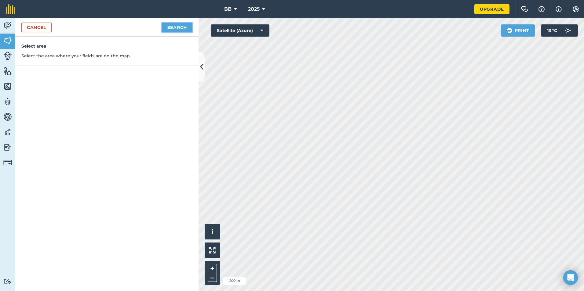
click at [183, 26] on button "Search" at bounding box center [177, 28] width 31 height 10
click at [169, 26] on button "Continue to edit boundaries" at bounding box center [146, 28] width 92 height 10
click at [162, 27] on button "Continue to name fields" at bounding box center [152, 28] width 79 height 10
type input "U"
click at [178, 27] on button "Save" at bounding box center [181, 28] width 24 height 10
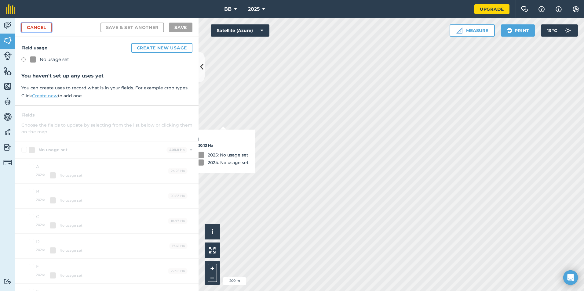
click at [32, 27] on link "Cancel" at bounding box center [36, 28] width 30 height 10
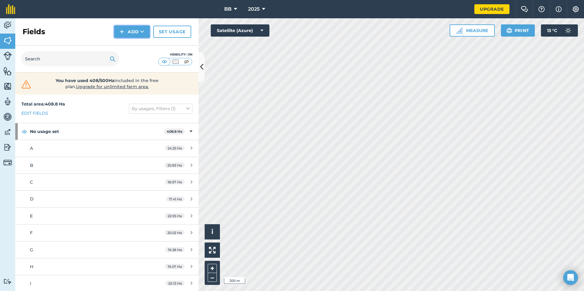
click at [133, 31] on button "Add" at bounding box center [131, 32] width 35 height 12
click at [134, 47] on link "Draw" at bounding box center [132, 45] width 34 height 13
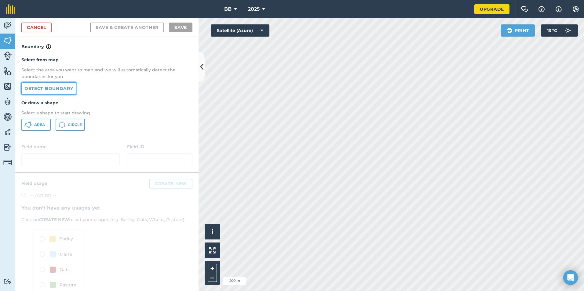
click at [64, 89] on link "Detect boundary" at bounding box center [48, 88] width 55 height 12
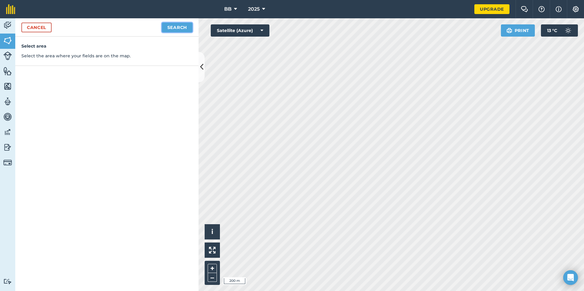
click at [182, 30] on button "Search" at bounding box center [177, 28] width 31 height 10
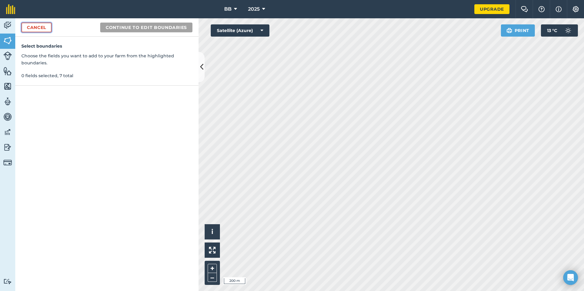
click at [34, 26] on link "Cancel" at bounding box center [36, 28] width 30 height 10
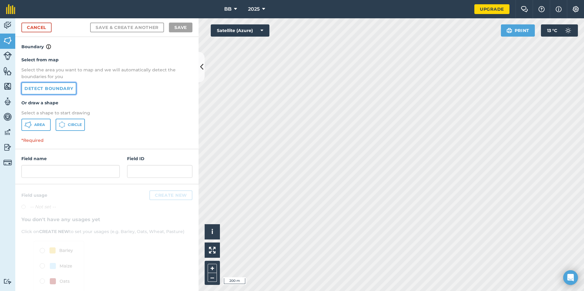
click at [69, 87] on link "Detect boundary" at bounding box center [48, 88] width 55 height 12
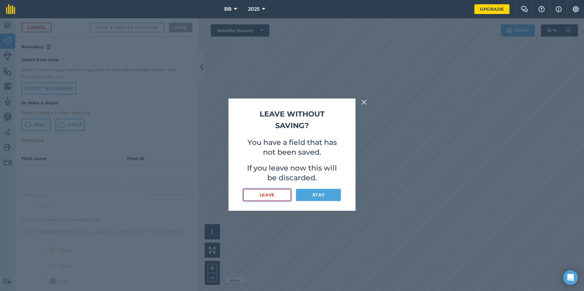
click at [275, 197] on button "Leave" at bounding box center [267, 195] width 48 height 12
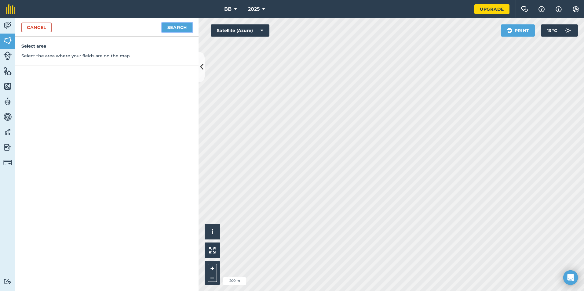
click at [174, 29] on button "Search" at bounding box center [177, 28] width 31 height 10
click at [166, 26] on button "Continue to edit boundaries" at bounding box center [146, 28] width 92 height 10
click at [162, 29] on button "Continue to name fields" at bounding box center [152, 28] width 79 height 10
click at [108, 60] on input "text" at bounding box center [81, 59] width 100 height 13
type input "V"
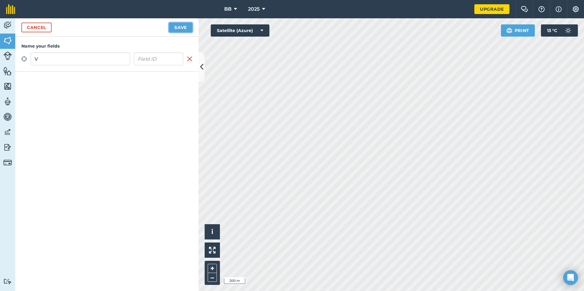
click at [176, 27] on button "Save" at bounding box center [181, 28] width 24 height 10
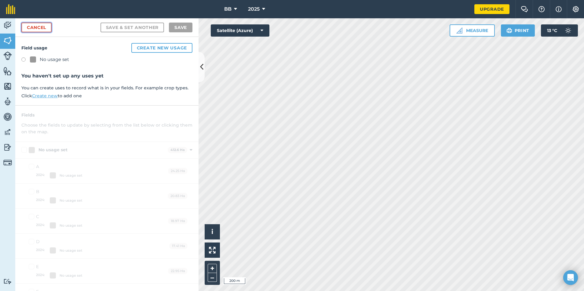
click at [38, 29] on link "Cancel" at bounding box center [36, 28] width 30 height 10
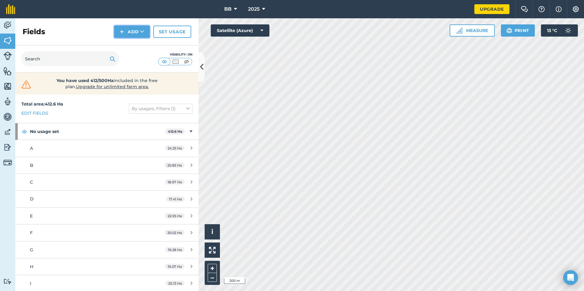
click at [130, 33] on button "Add" at bounding box center [131, 32] width 35 height 12
click at [79, 31] on div "Fields Add Draw Import Set usage" at bounding box center [106, 31] width 183 height 27
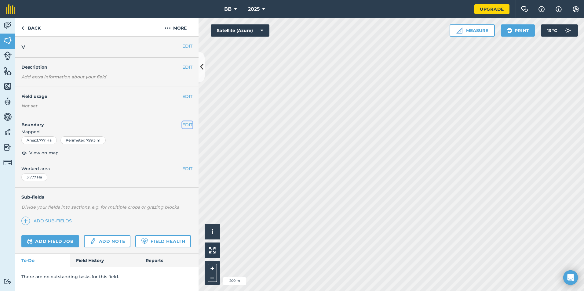
click at [185, 126] on button "EDIT" at bounding box center [187, 125] width 10 height 7
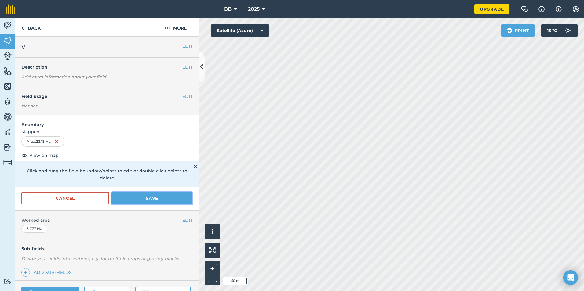
click at [142, 200] on button "Save" at bounding box center [151, 198] width 81 height 12
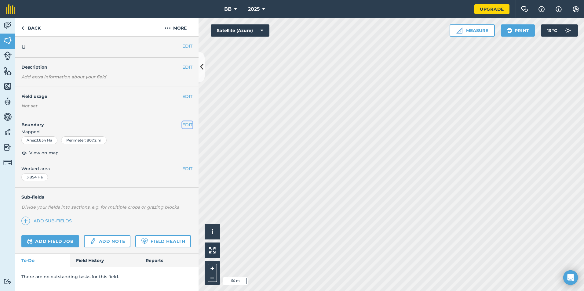
click at [188, 126] on button "EDIT" at bounding box center [187, 125] width 10 height 7
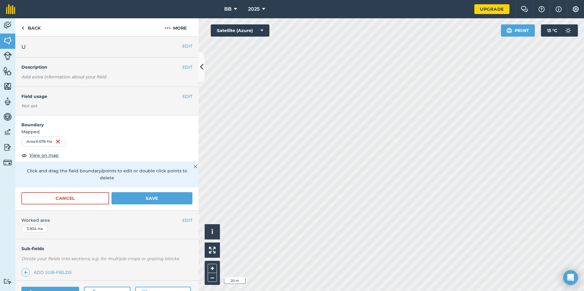
click at [369, 15] on div "BB 2025 Upgrade Farm Chat Help Info Settings Map printing is not available on o…" at bounding box center [292, 145] width 584 height 291
click at [160, 200] on button "Save" at bounding box center [151, 198] width 81 height 12
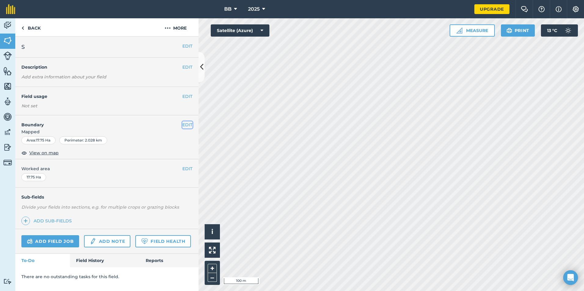
click at [184, 126] on button "EDIT" at bounding box center [187, 125] width 10 height 7
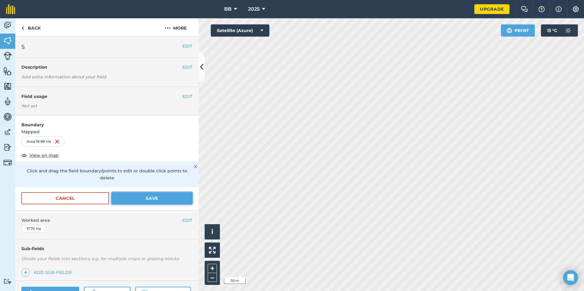
click at [164, 201] on button "Save" at bounding box center [151, 198] width 81 height 12
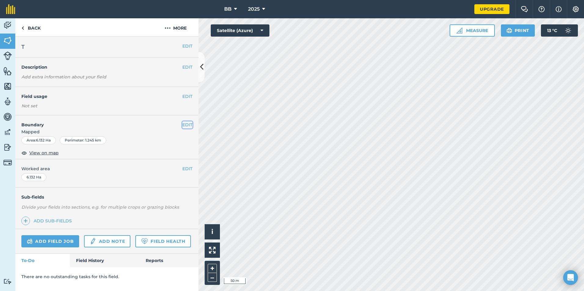
click at [184, 126] on button "EDIT" at bounding box center [187, 125] width 10 height 7
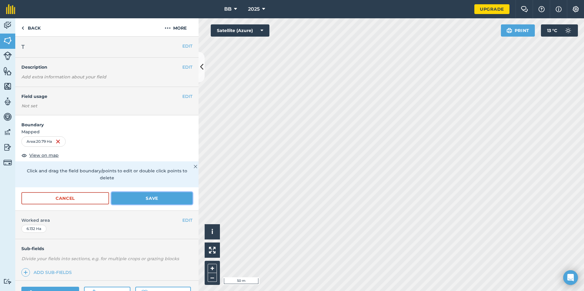
click at [149, 199] on button "Save" at bounding box center [151, 198] width 81 height 12
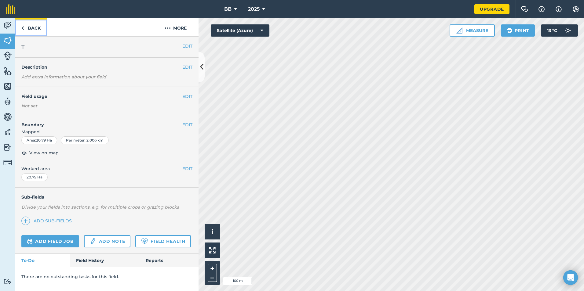
click at [37, 28] on link "Back" at bounding box center [30, 27] width 31 height 18
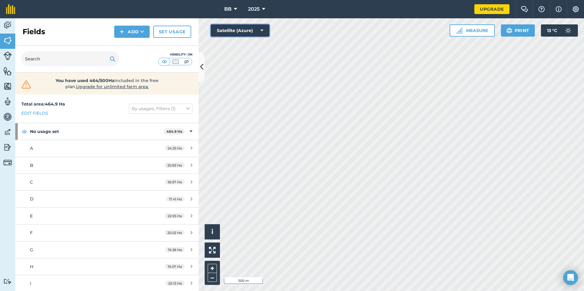
click at [263, 30] on icon at bounding box center [261, 30] width 3 height 6
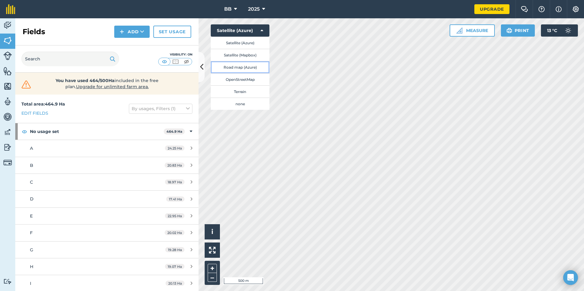
click at [236, 68] on button "Road map (Azure)" at bounding box center [240, 67] width 59 height 12
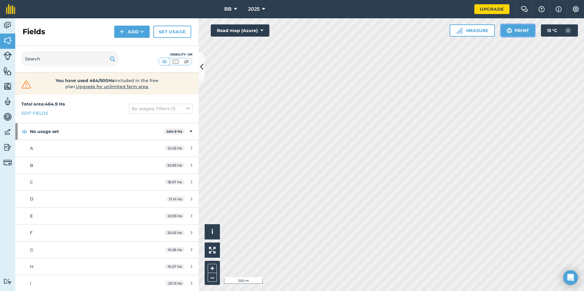
click at [518, 31] on button "Print" at bounding box center [518, 30] width 34 height 12
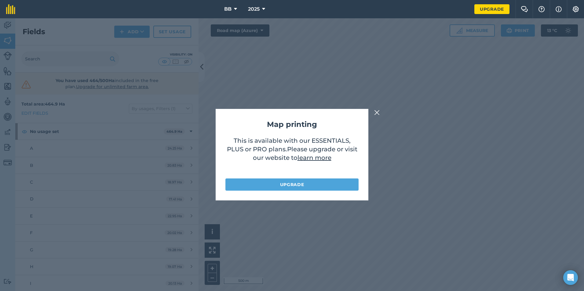
click at [377, 112] on img at bounding box center [376, 112] width 5 height 7
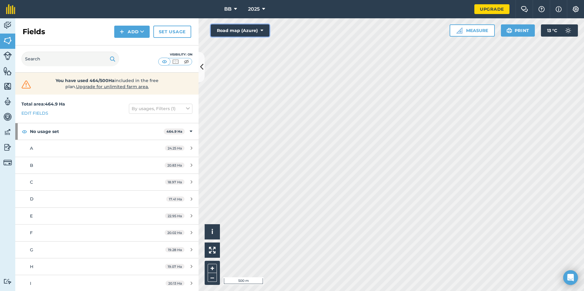
click at [260, 31] on button "Road map (Azure)" at bounding box center [240, 30] width 59 height 12
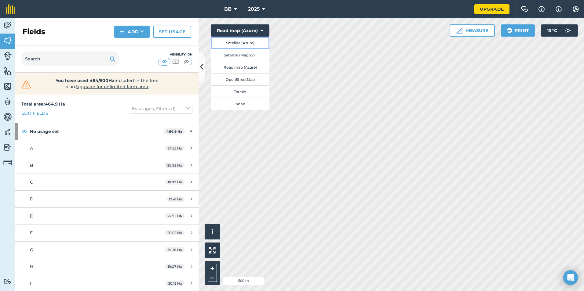
click at [249, 45] on button "Satellite (Azure)" at bounding box center [240, 43] width 59 height 12
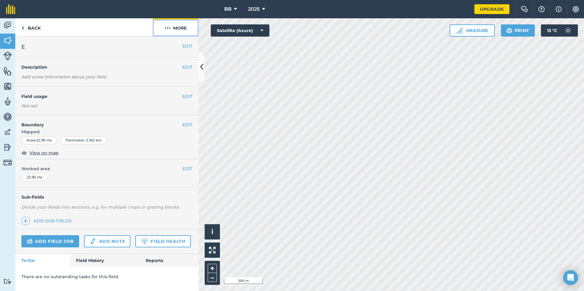
click at [184, 27] on button "More" at bounding box center [176, 27] width 46 height 18
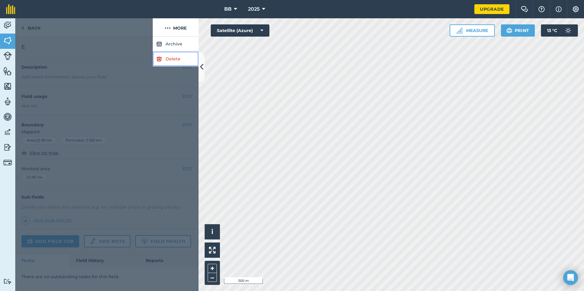
click at [173, 59] on link "Delete" at bounding box center [176, 59] width 46 height 15
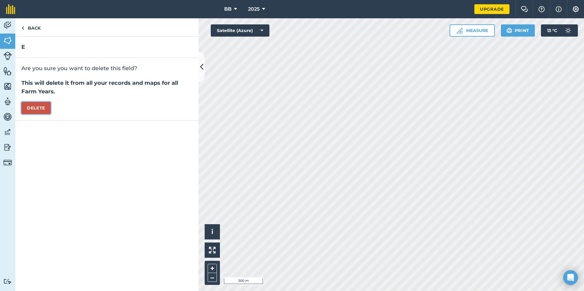
click at [41, 111] on button "Delete" at bounding box center [35, 108] width 29 height 12
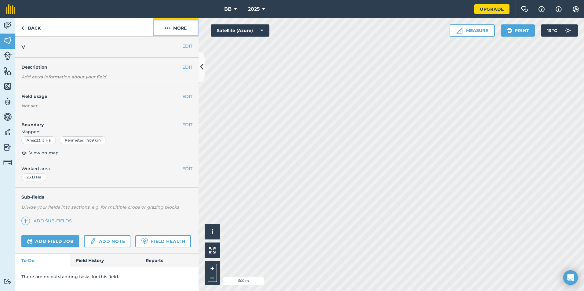
click at [181, 29] on button "More" at bounding box center [176, 27] width 46 height 18
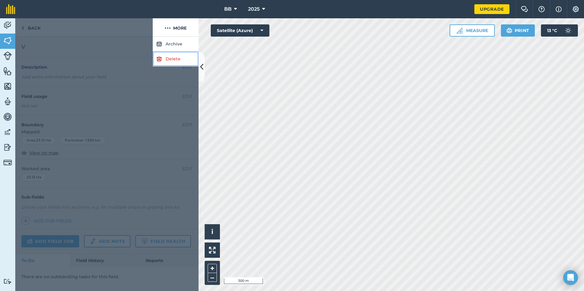
click at [173, 61] on link "Delete" at bounding box center [176, 59] width 46 height 15
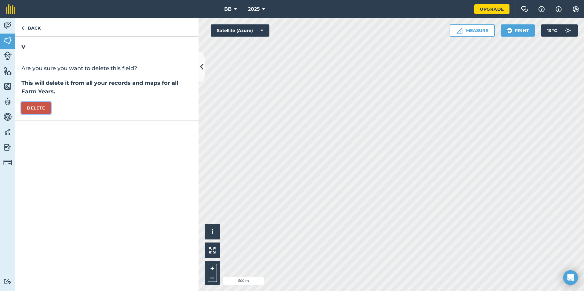
click at [42, 107] on button "Delete" at bounding box center [35, 108] width 29 height 12
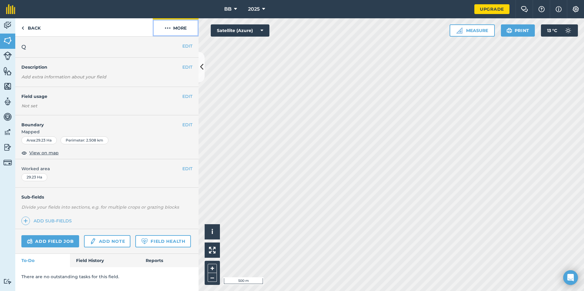
click at [179, 29] on button "More" at bounding box center [176, 27] width 46 height 18
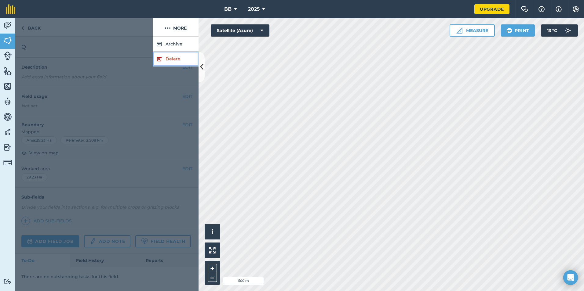
click at [174, 60] on link "Delete" at bounding box center [176, 59] width 46 height 15
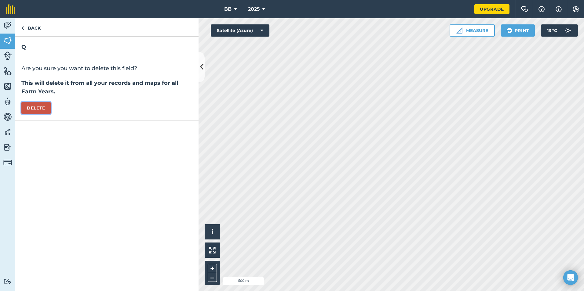
click at [35, 107] on button "Delete" at bounding box center [35, 108] width 29 height 12
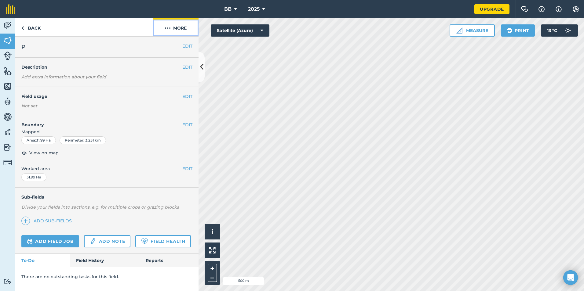
click at [178, 30] on button "More" at bounding box center [176, 27] width 46 height 18
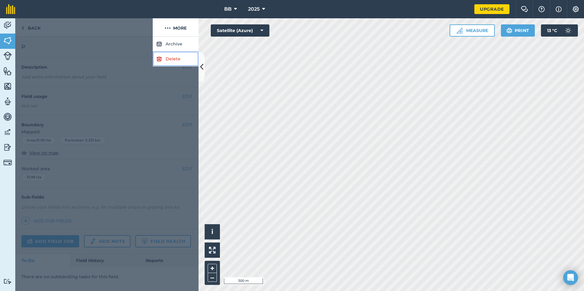
click at [177, 60] on link "Delete" at bounding box center [176, 59] width 46 height 15
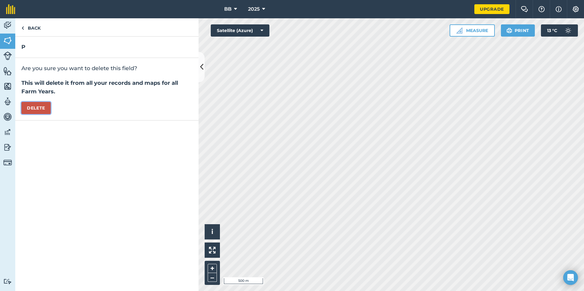
click at [40, 108] on button "Delete" at bounding box center [35, 108] width 29 height 12
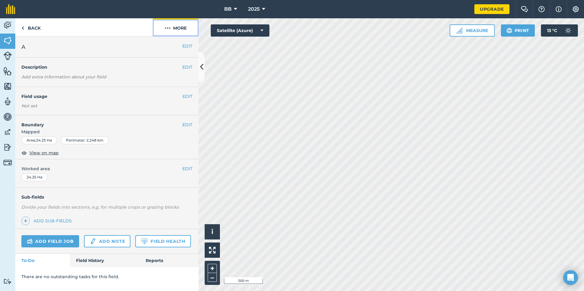
click at [181, 28] on button "More" at bounding box center [176, 27] width 46 height 18
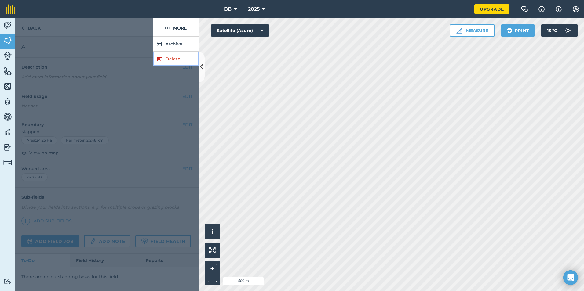
click at [176, 60] on link "Delete" at bounding box center [176, 59] width 46 height 15
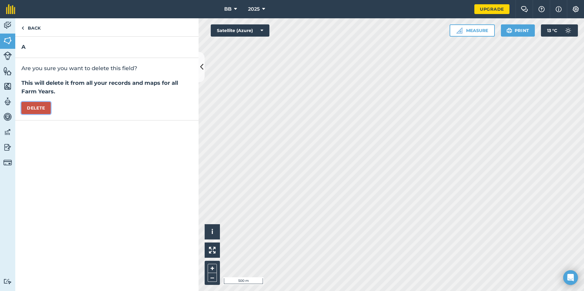
click at [42, 109] on button "Delete" at bounding box center [35, 108] width 29 height 12
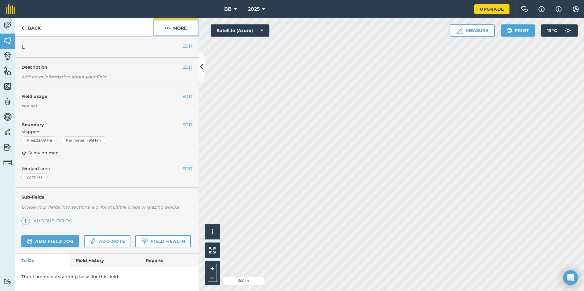
click at [183, 29] on button "More" at bounding box center [176, 27] width 46 height 18
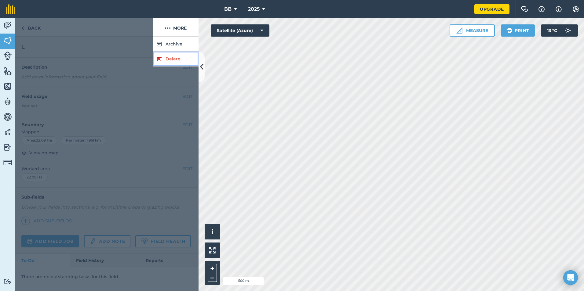
click at [169, 60] on link "Delete" at bounding box center [176, 59] width 46 height 15
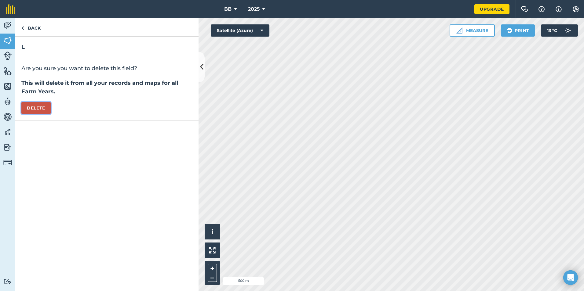
click at [42, 108] on button "Delete" at bounding box center [35, 108] width 29 height 12
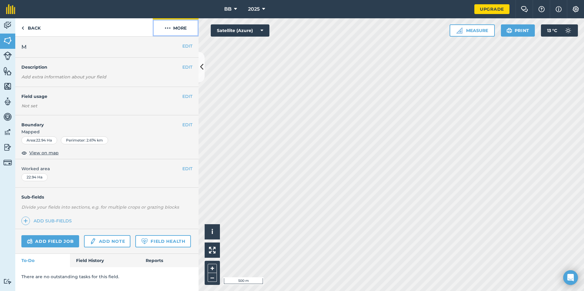
click at [180, 25] on button "More" at bounding box center [176, 27] width 46 height 18
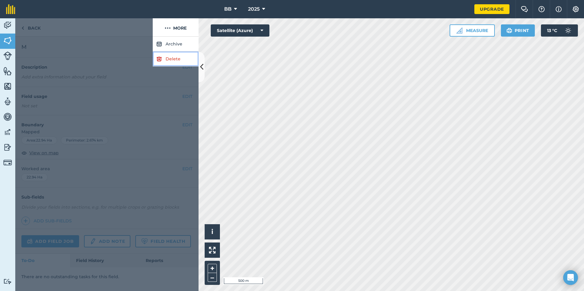
click at [172, 60] on link "Delete" at bounding box center [176, 59] width 46 height 15
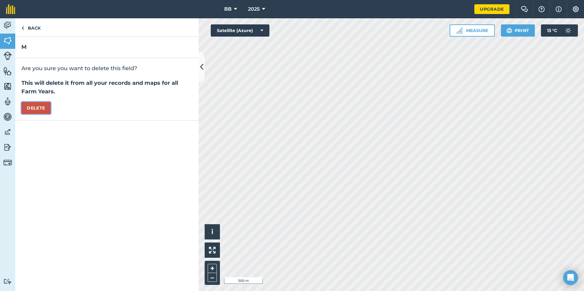
click at [30, 111] on button "Delete" at bounding box center [35, 108] width 29 height 12
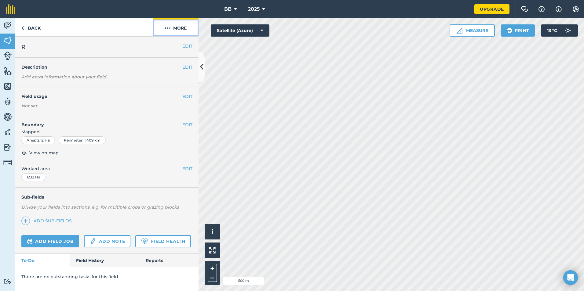
click at [182, 27] on button "More" at bounding box center [176, 27] width 46 height 18
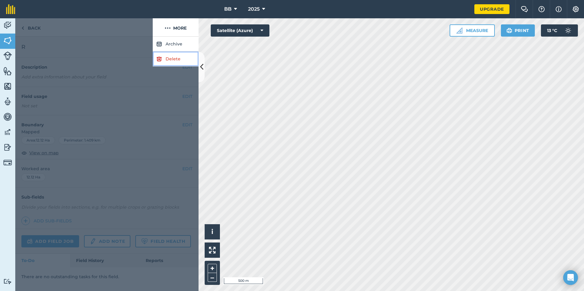
click at [173, 61] on link "Delete" at bounding box center [176, 59] width 46 height 15
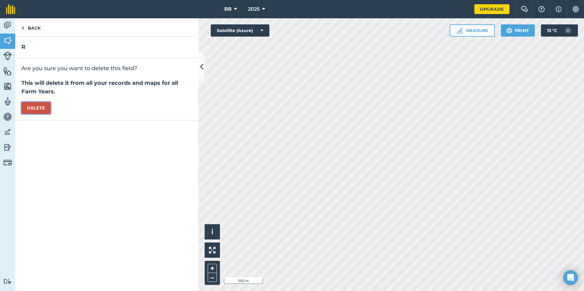
click at [40, 106] on button "Delete" at bounding box center [35, 108] width 29 height 12
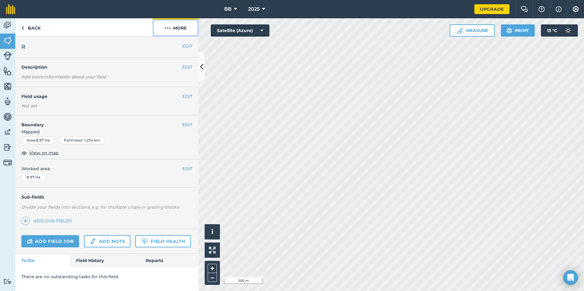
click at [180, 28] on button "More" at bounding box center [176, 27] width 46 height 18
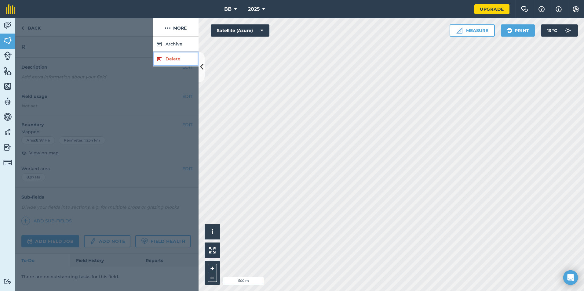
click at [171, 60] on link "Delete" at bounding box center [176, 59] width 46 height 15
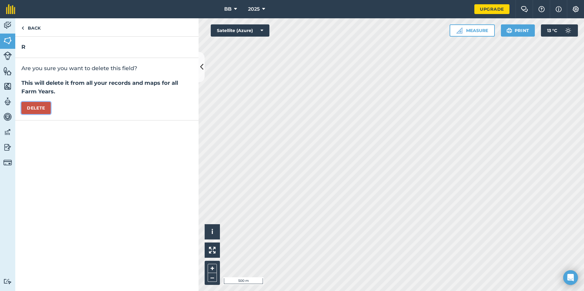
click at [41, 110] on button "Delete" at bounding box center [35, 108] width 29 height 12
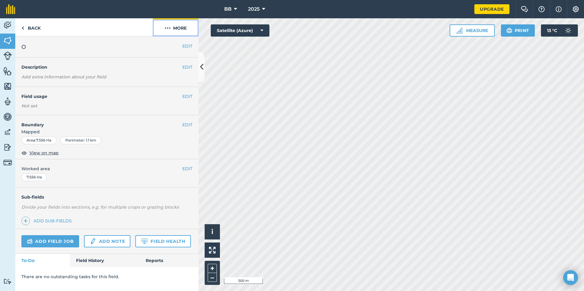
click at [177, 33] on button "More" at bounding box center [176, 27] width 46 height 18
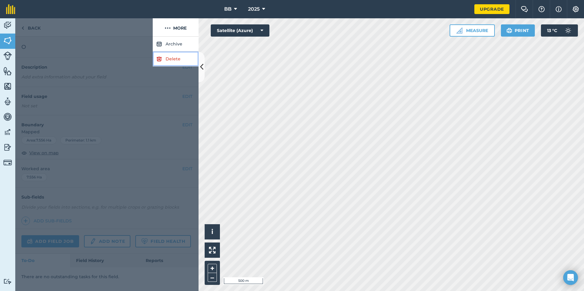
click at [170, 62] on link "Delete" at bounding box center [176, 59] width 46 height 15
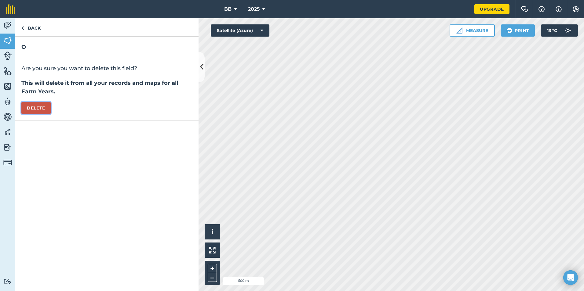
click at [48, 110] on button "Delete" at bounding box center [35, 108] width 29 height 12
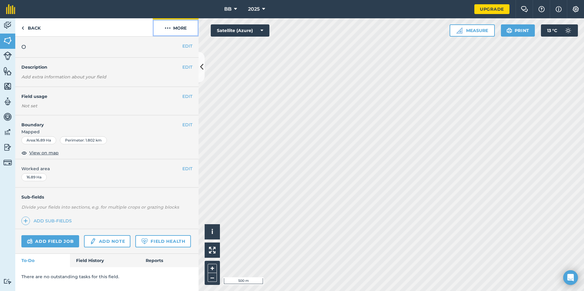
click at [174, 26] on button "More" at bounding box center [176, 27] width 46 height 18
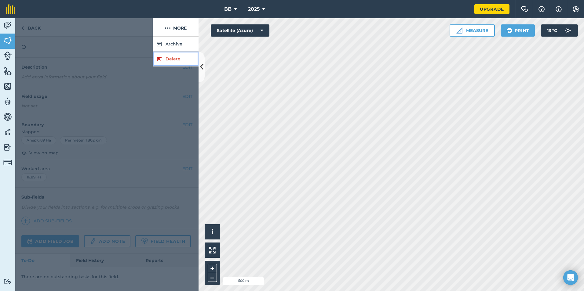
click at [169, 59] on link "Delete" at bounding box center [176, 59] width 46 height 15
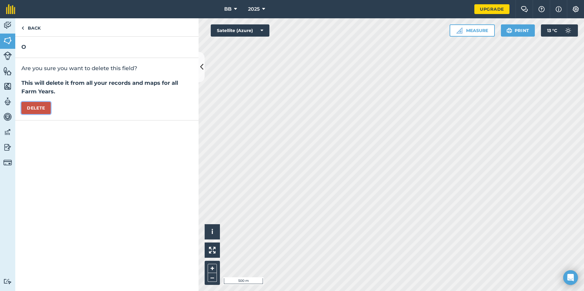
click at [32, 111] on button "Delete" at bounding box center [35, 108] width 29 height 12
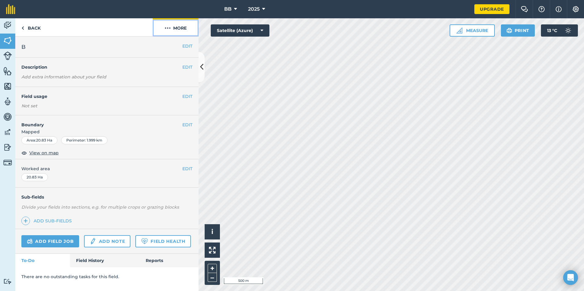
click at [179, 29] on button "More" at bounding box center [176, 27] width 46 height 18
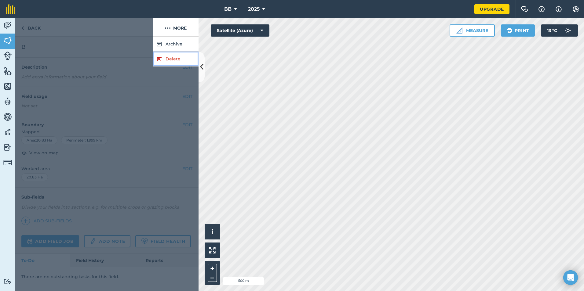
click at [172, 59] on link "Delete" at bounding box center [176, 59] width 46 height 15
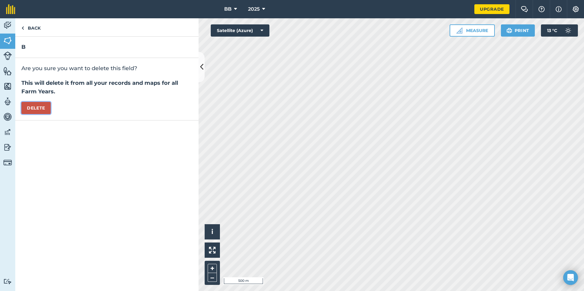
click at [34, 111] on button "Delete" at bounding box center [35, 108] width 29 height 12
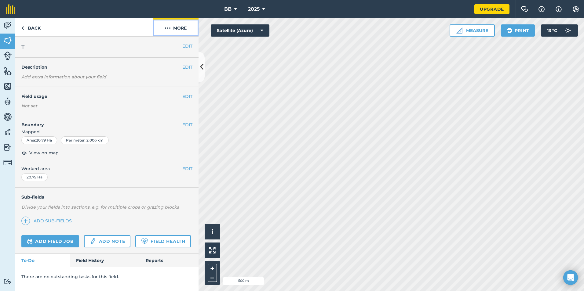
click at [183, 28] on button "More" at bounding box center [176, 27] width 46 height 18
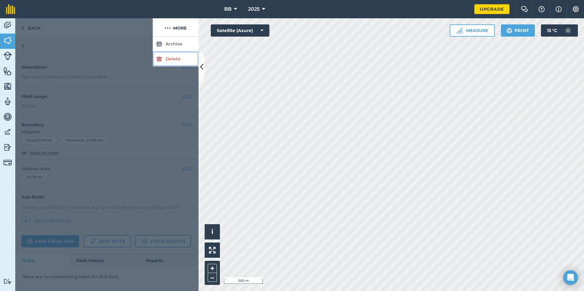
click at [169, 59] on link "Delete" at bounding box center [176, 59] width 46 height 15
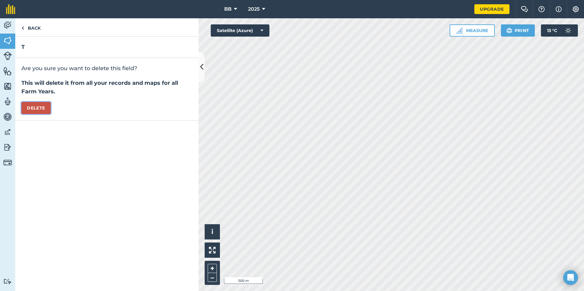
click at [34, 108] on button "Delete" at bounding box center [35, 108] width 29 height 12
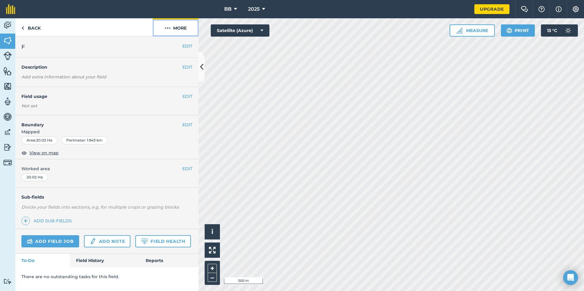
click at [179, 30] on button "More" at bounding box center [176, 27] width 46 height 18
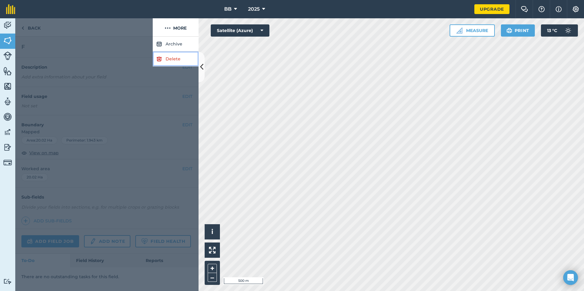
click at [173, 60] on link "Delete" at bounding box center [176, 59] width 46 height 15
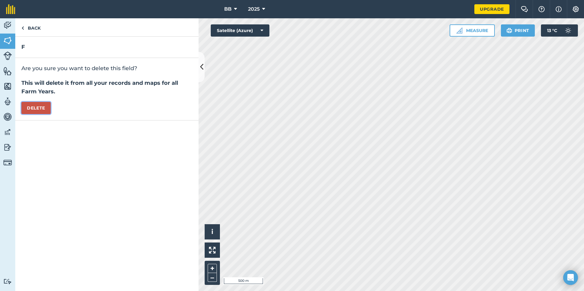
click at [32, 110] on button "Delete" at bounding box center [35, 108] width 29 height 12
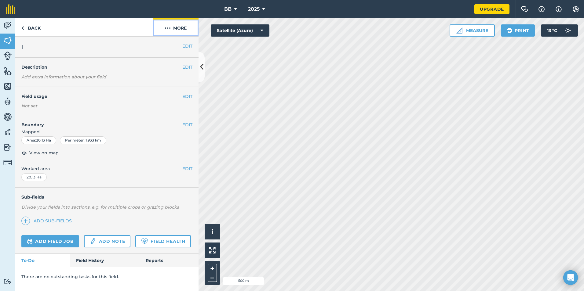
click at [180, 28] on button "More" at bounding box center [176, 27] width 46 height 18
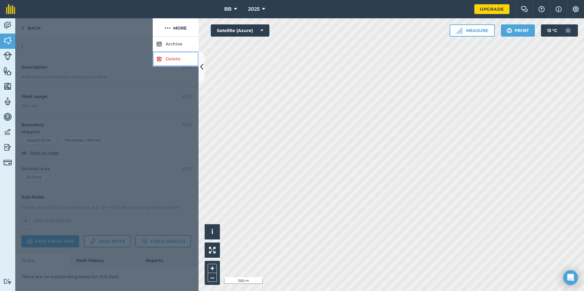
click at [177, 60] on link "Delete" at bounding box center [176, 59] width 46 height 15
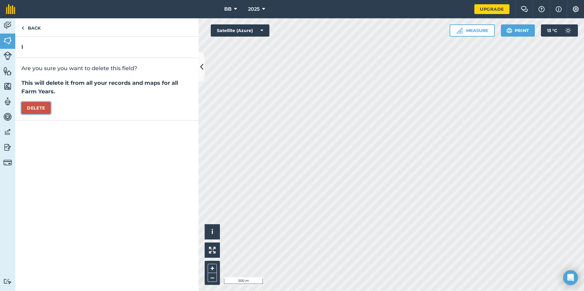
click at [48, 108] on button "Delete" at bounding box center [35, 108] width 29 height 12
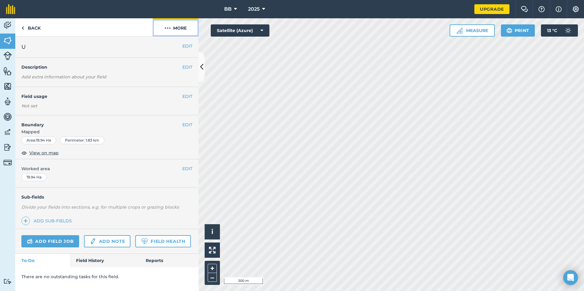
click at [183, 29] on button "More" at bounding box center [176, 27] width 46 height 18
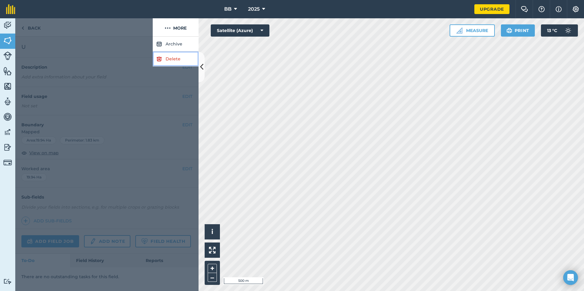
click at [179, 59] on link "Delete" at bounding box center [176, 59] width 46 height 15
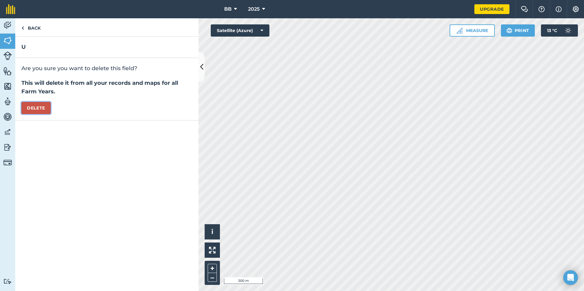
click at [48, 111] on button "Delete" at bounding box center [35, 108] width 29 height 12
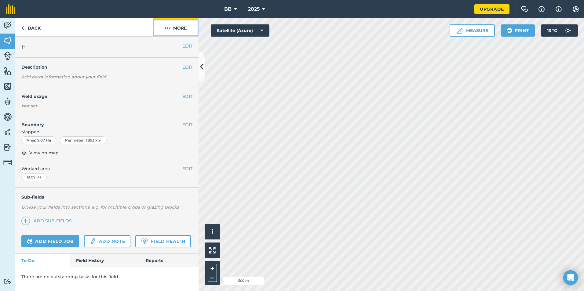
click at [183, 25] on button "More" at bounding box center [176, 27] width 46 height 18
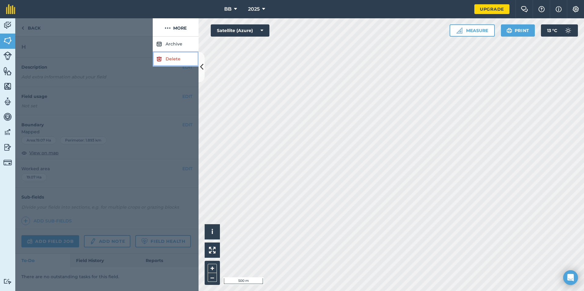
click at [174, 58] on link "Delete" at bounding box center [176, 59] width 46 height 15
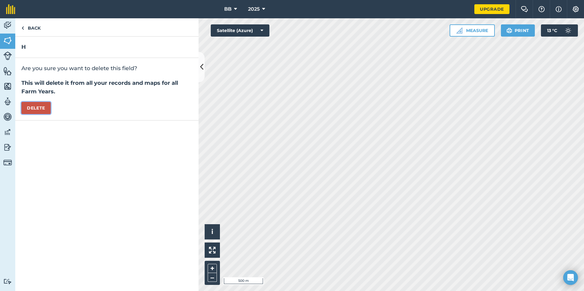
click at [35, 109] on button "Delete" at bounding box center [35, 108] width 29 height 12
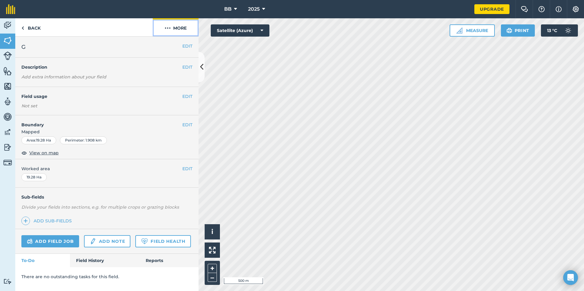
click at [186, 28] on button "More" at bounding box center [176, 27] width 46 height 18
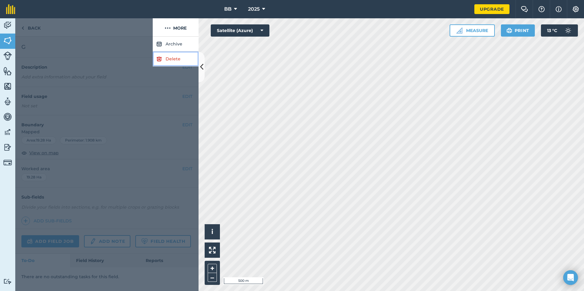
click at [171, 59] on link "Delete" at bounding box center [176, 59] width 46 height 15
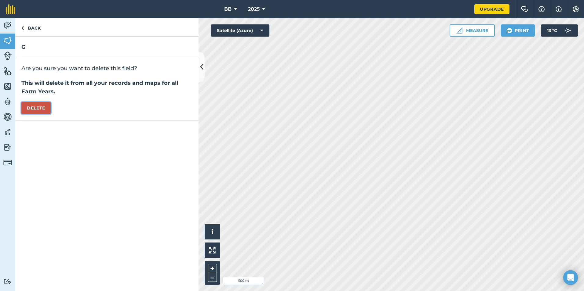
click at [47, 107] on button "Delete" at bounding box center [35, 108] width 29 height 12
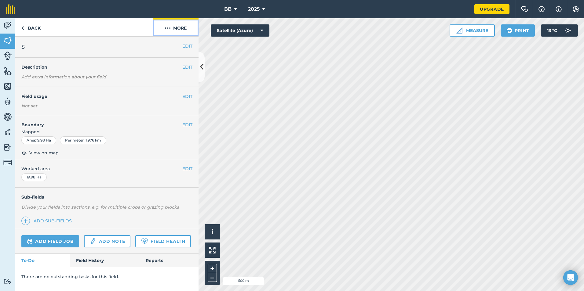
click at [186, 30] on button "More" at bounding box center [176, 27] width 46 height 18
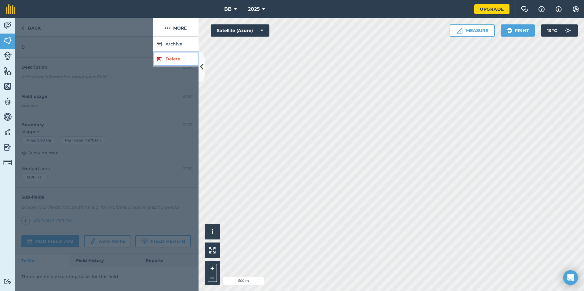
click at [176, 60] on link "Delete" at bounding box center [176, 59] width 46 height 15
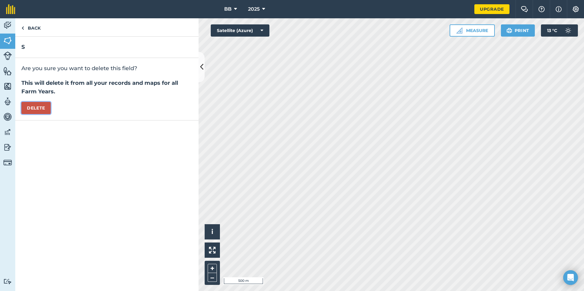
click at [37, 106] on button "Delete" at bounding box center [35, 108] width 29 height 12
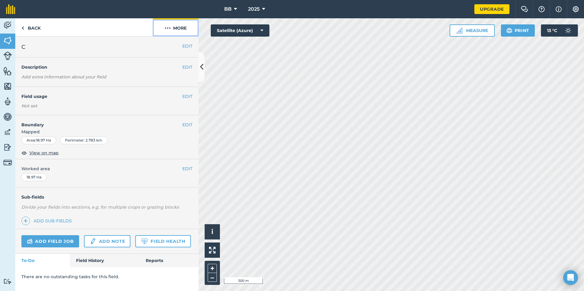
click at [179, 30] on button "More" at bounding box center [176, 27] width 46 height 18
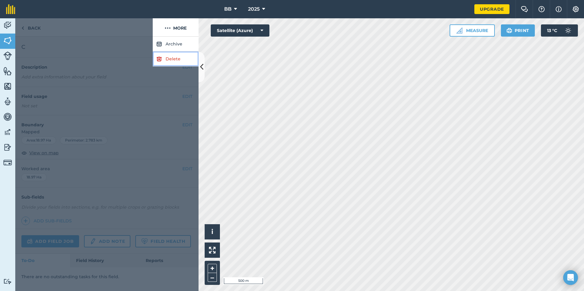
click at [172, 58] on link "Delete" at bounding box center [176, 59] width 46 height 15
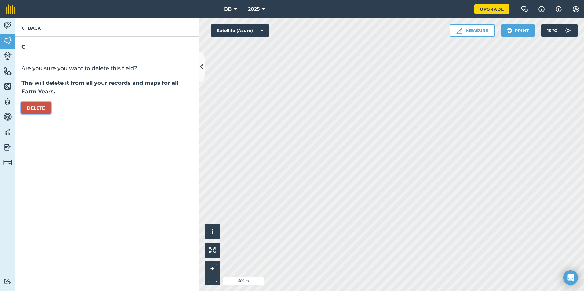
click at [36, 111] on button "Delete" at bounding box center [35, 108] width 29 height 12
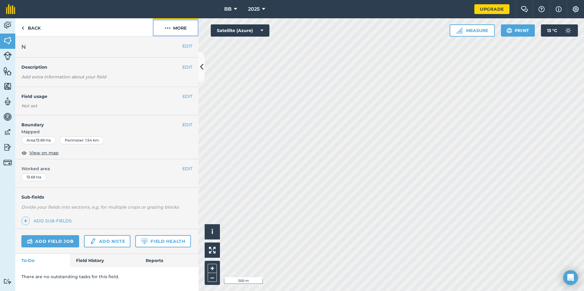
click at [182, 27] on button "More" at bounding box center [176, 27] width 46 height 18
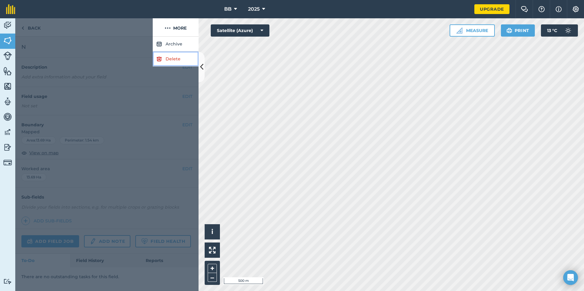
click at [174, 60] on link "Delete" at bounding box center [176, 59] width 46 height 15
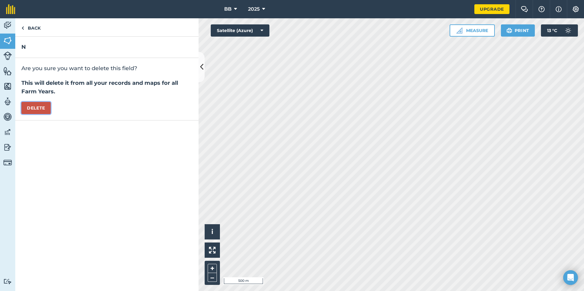
click at [42, 106] on button "Delete" at bounding box center [35, 108] width 29 height 12
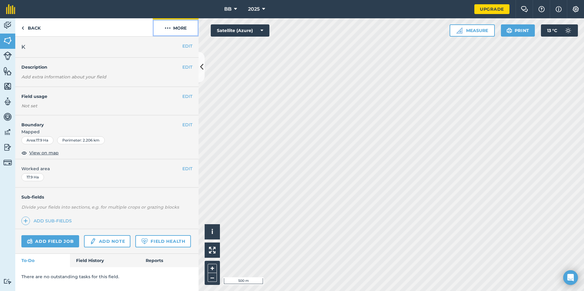
click at [180, 27] on button "More" at bounding box center [176, 27] width 46 height 18
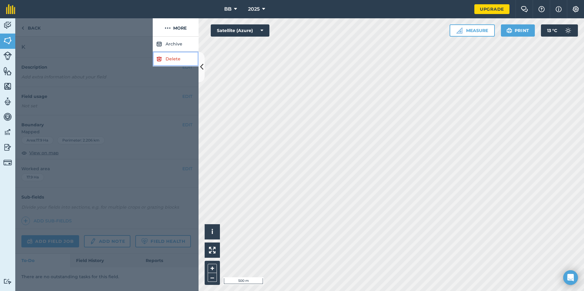
click at [174, 60] on link "Delete" at bounding box center [176, 59] width 46 height 15
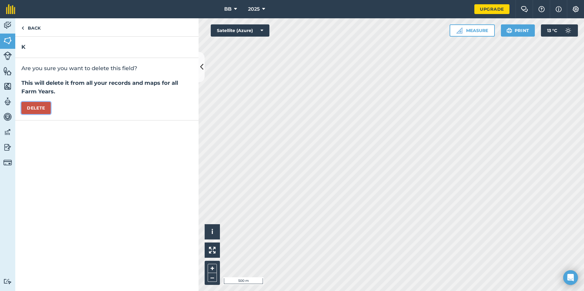
click at [47, 110] on button "Delete" at bounding box center [35, 108] width 29 height 12
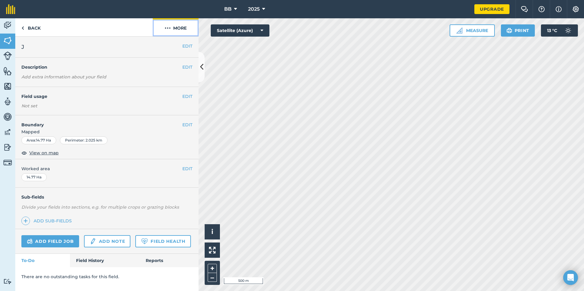
click at [182, 27] on button "More" at bounding box center [176, 27] width 46 height 18
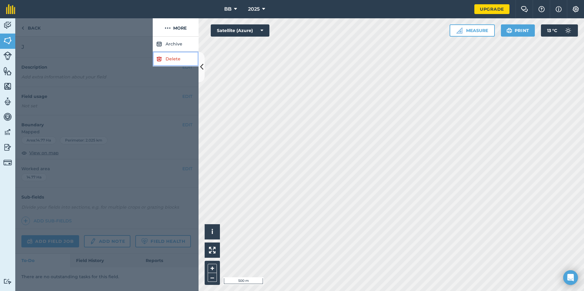
click at [174, 58] on link "Delete" at bounding box center [176, 59] width 46 height 15
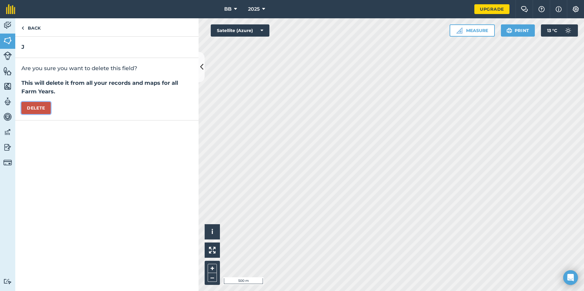
click at [27, 109] on button "Delete" at bounding box center [35, 108] width 29 height 12
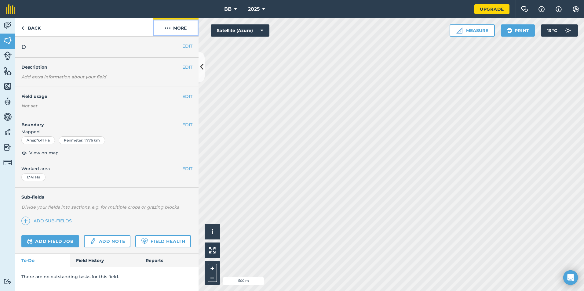
click at [188, 33] on button "More" at bounding box center [176, 27] width 46 height 18
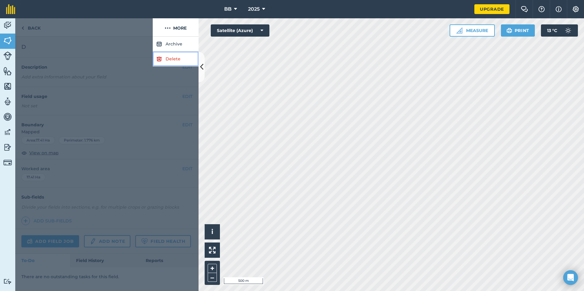
click at [179, 60] on link "Delete" at bounding box center [176, 59] width 46 height 15
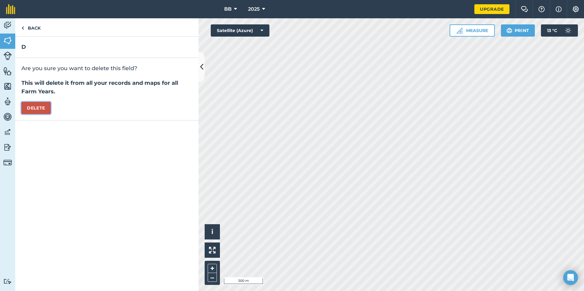
click at [43, 106] on button "Delete" at bounding box center [35, 108] width 29 height 12
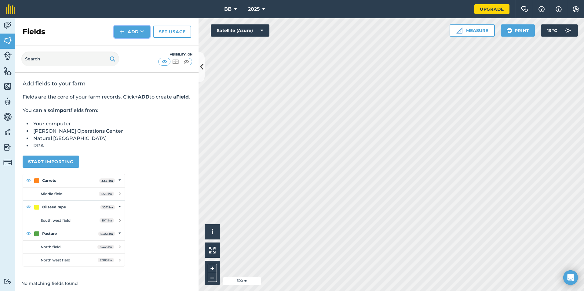
click at [137, 33] on button "Add" at bounding box center [131, 32] width 35 height 12
click at [135, 49] on link "Draw" at bounding box center [132, 45] width 34 height 13
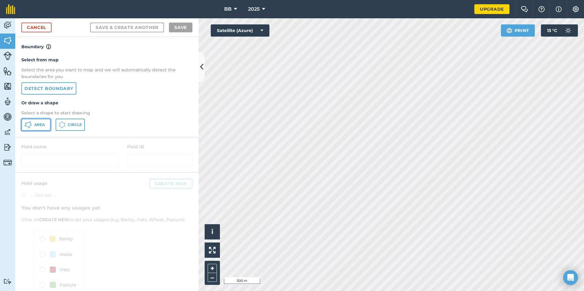
click at [38, 125] on span "Area" at bounding box center [39, 124] width 11 height 5
click at [41, 29] on link "Cancel" at bounding box center [36, 28] width 30 height 10
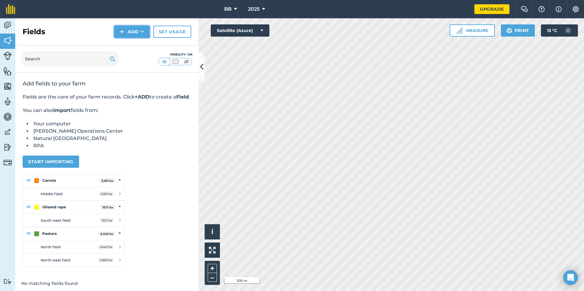
click at [137, 35] on button "Add" at bounding box center [131, 32] width 35 height 12
click at [130, 46] on link "Draw" at bounding box center [132, 45] width 34 height 13
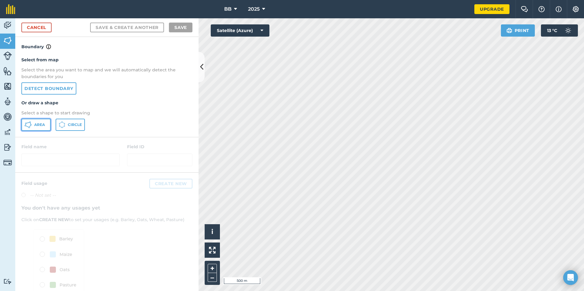
click at [40, 127] on span "Area" at bounding box center [39, 124] width 11 height 5
click at [38, 28] on link "Cancel" at bounding box center [36, 28] width 30 height 10
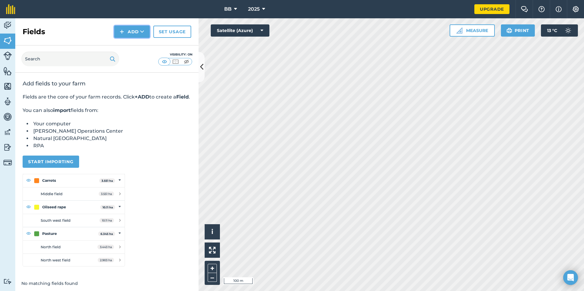
click at [138, 31] on button "Add" at bounding box center [131, 32] width 35 height 12
click at [129, 47] on link "Draw" at bounding box center [132, 45] width 34 height 13
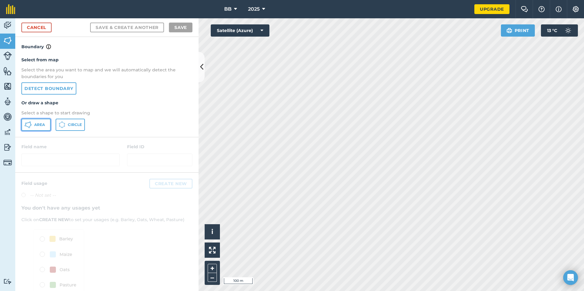
click at [46, 125] on button "Area" at bounding box center [35, 125] width 29 height 12
click at [35, 25] on link "Cancel" at bounding box center [36, 28] width 30 height 10
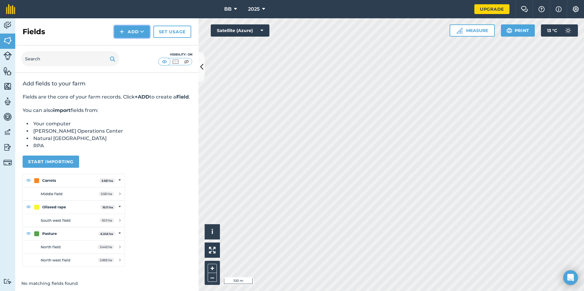
click at [140, 34] on button "Add" at bounding box center [131, 32] width 35 height 12
click at [130, 48] on link "Draw" at bounding box center [132, 45] width 34 height 13
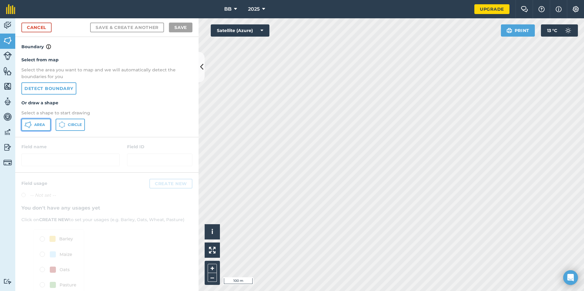
click at [40, 127] on span "Area" at bounding box center [39, 124] width 11 height 5
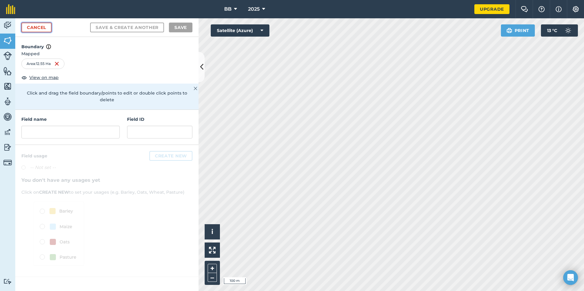
click at [34, 26] on link "Cancel" at bounding box center [36, 28] width 30 height 10
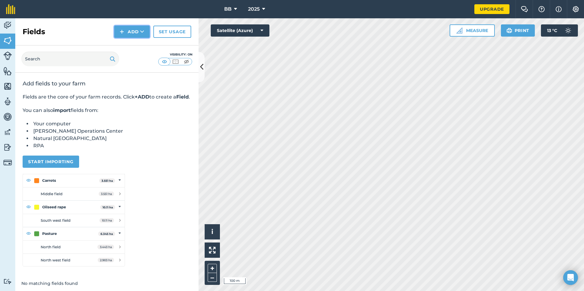
click at [132, 31] on button "Add" at bounding box center [131, 32] width 35 height 12
click at [127, 48] on link "Draw" at bounding box center [132, 45] width 34 height 13
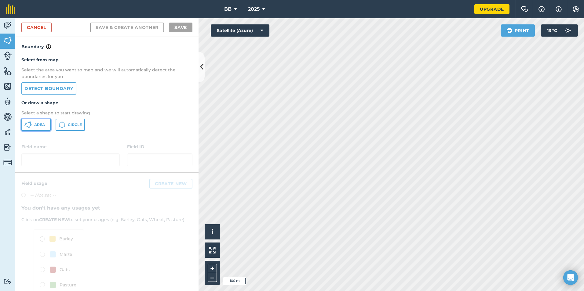
click at [41, 126] on span "Area" at bounding box center [39, 124] width 11 height 5
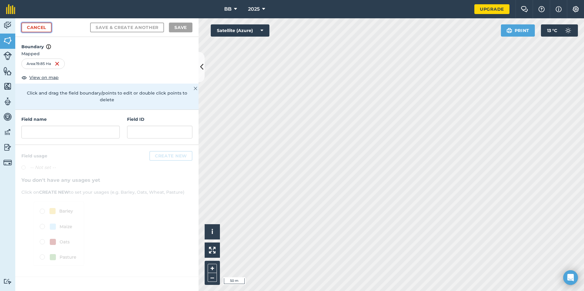
click at [42, 27] on link "Cancel" at bounding box center [36, 28] width 30 height 10
